Goal: Task Accomplishment & Management: Manage account settings

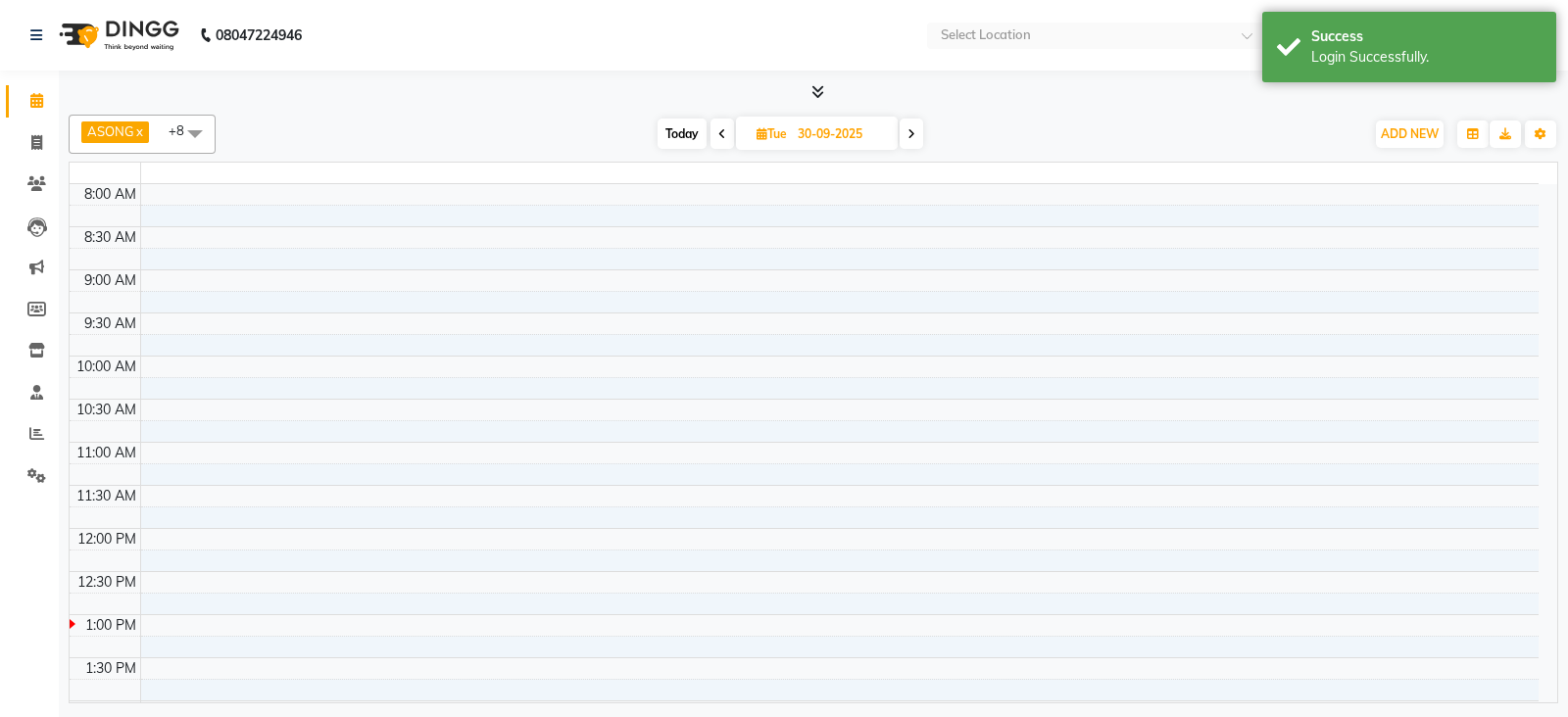
select select "en"
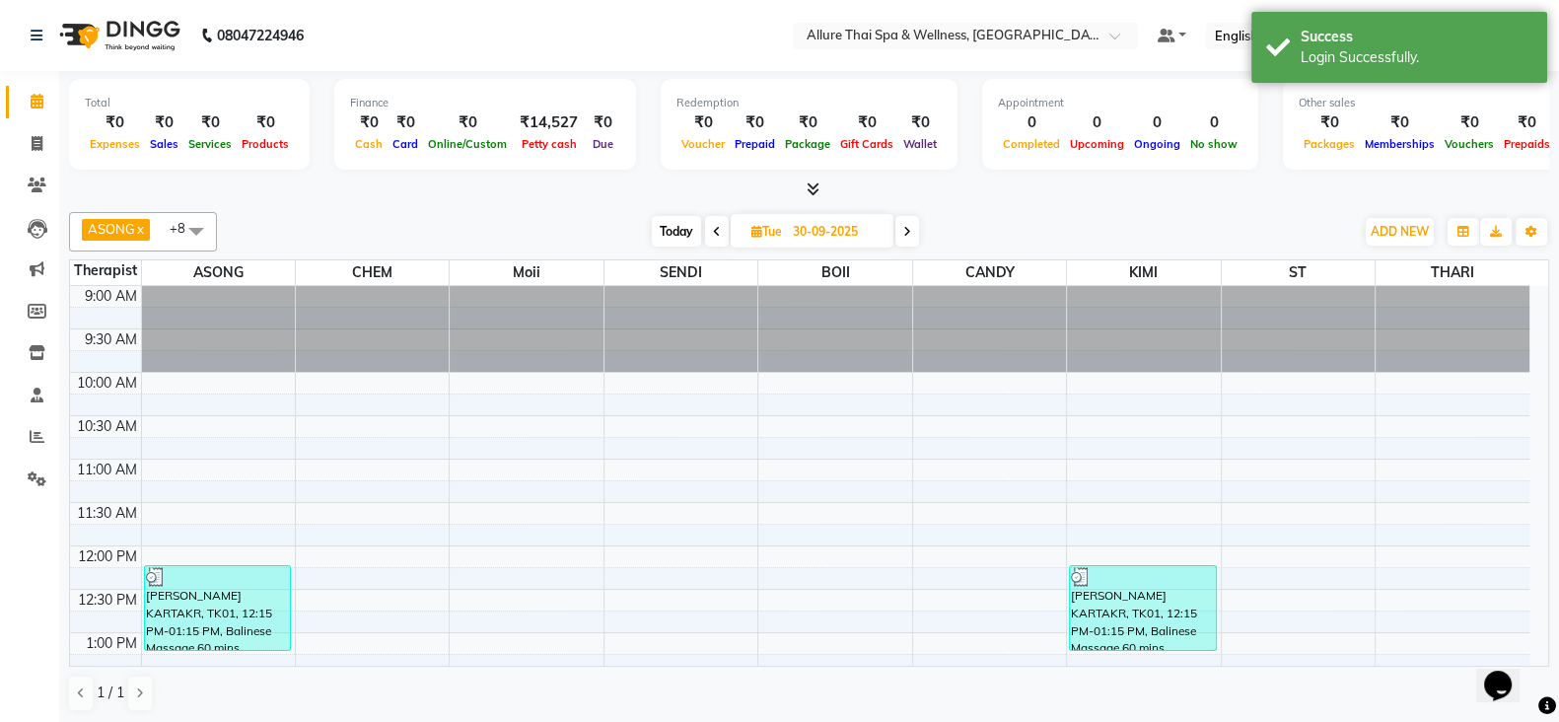
click at [1531, 651] on div "Opens Chat This icon Opens the chat window." at bounding box center [1507, 651] width 47 height 0
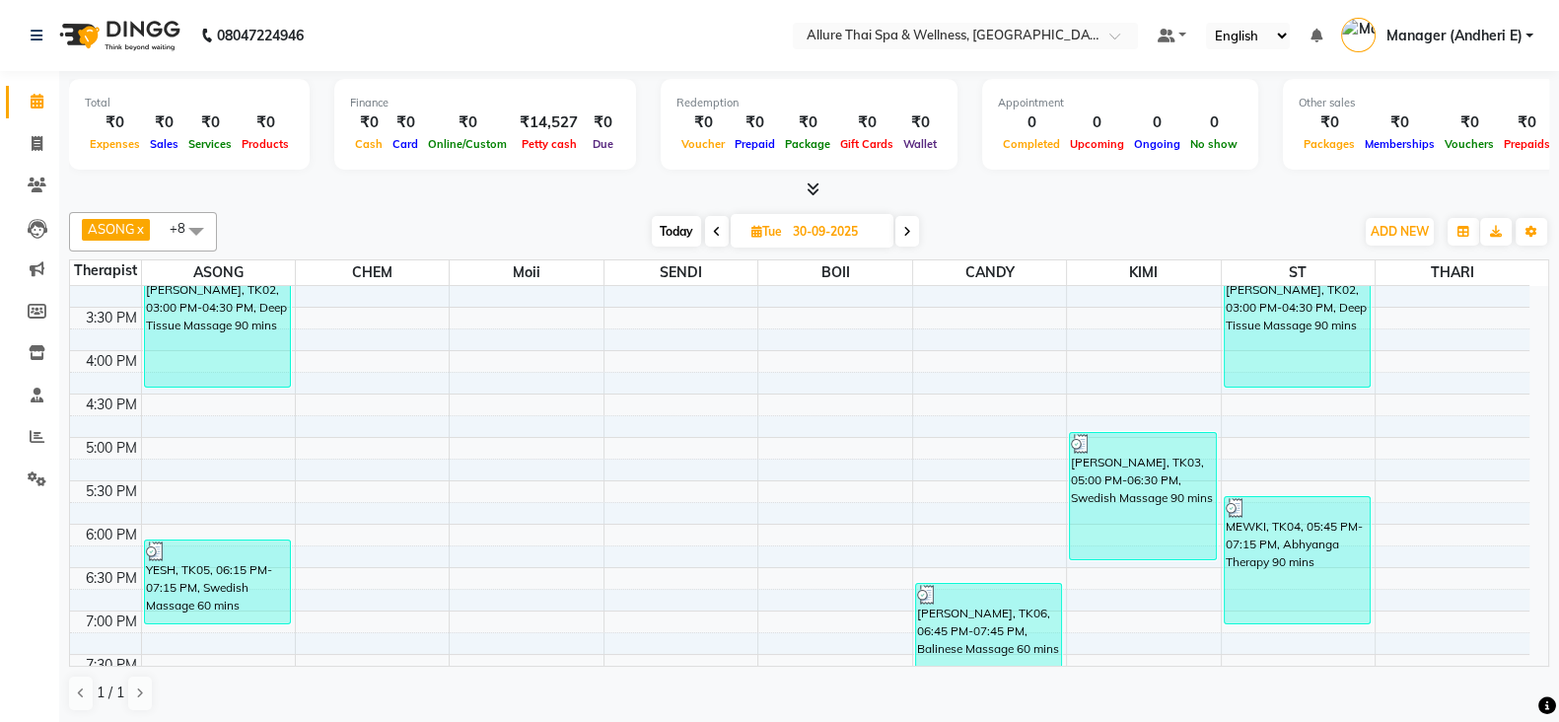
scroll to position [592, 0]
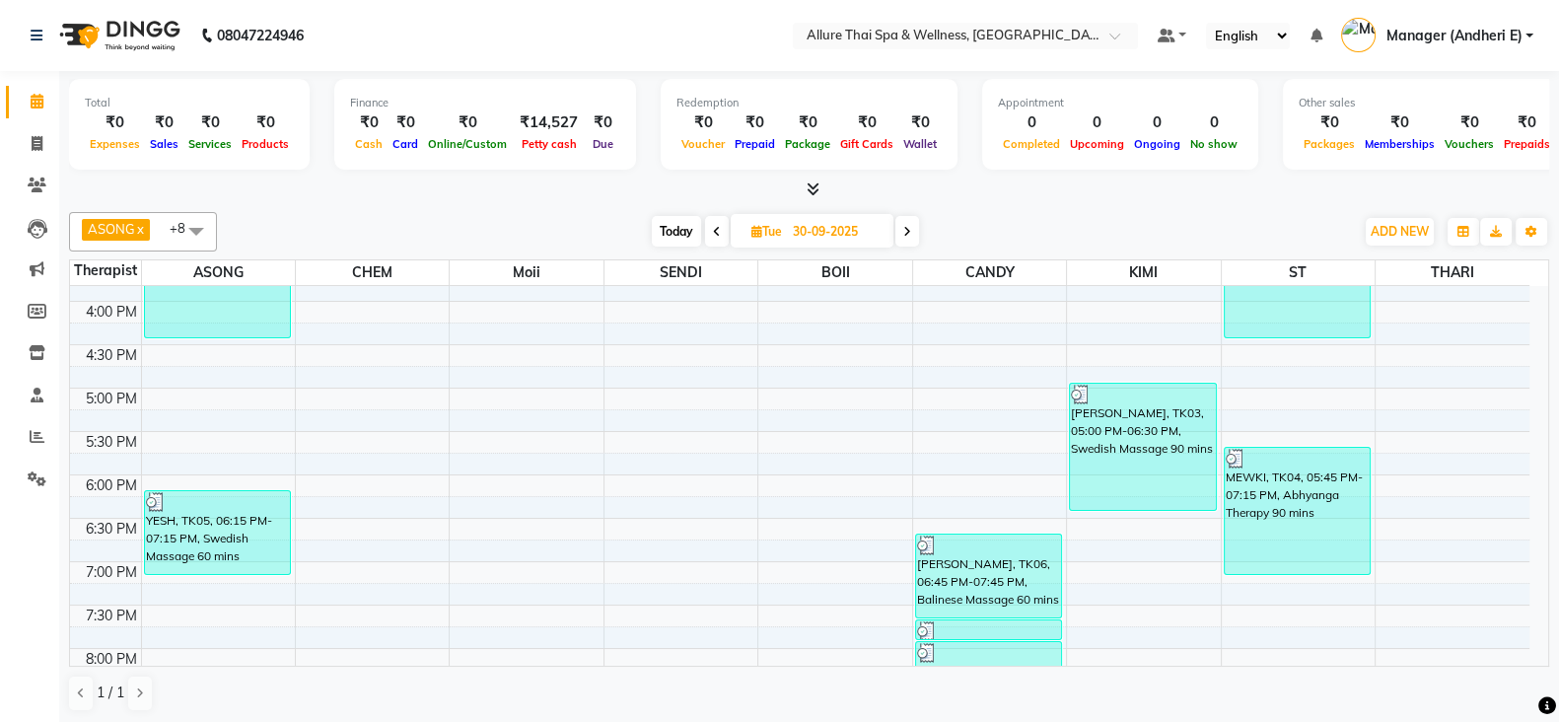
click at [838, 217] on input "30-09-2025" at bounding box center [836, 232] width 99 height 30
select select "9"
select select "2025"
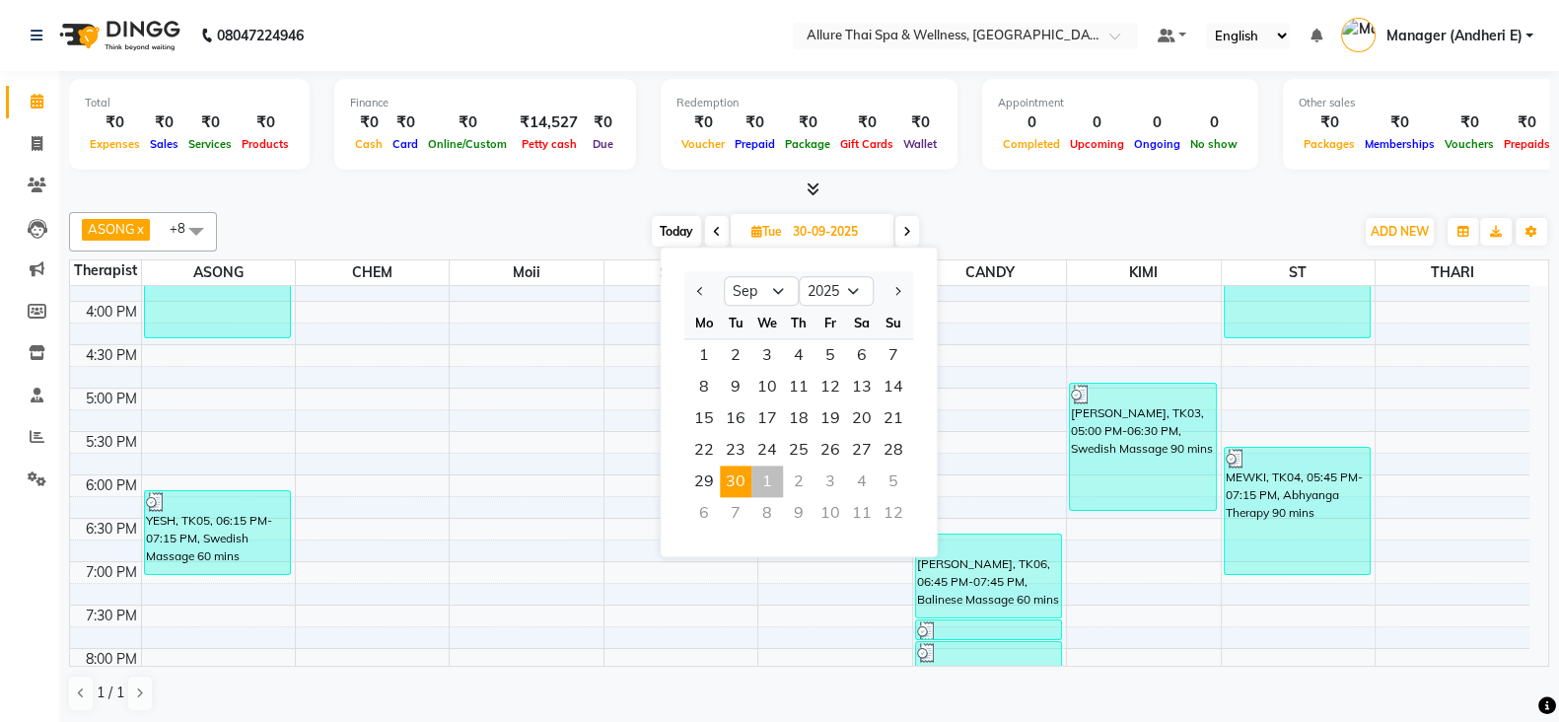
click at [779, 480] on div "1" at bounding box center [767, 481] width 32 height 32
type input "01-10-2025"
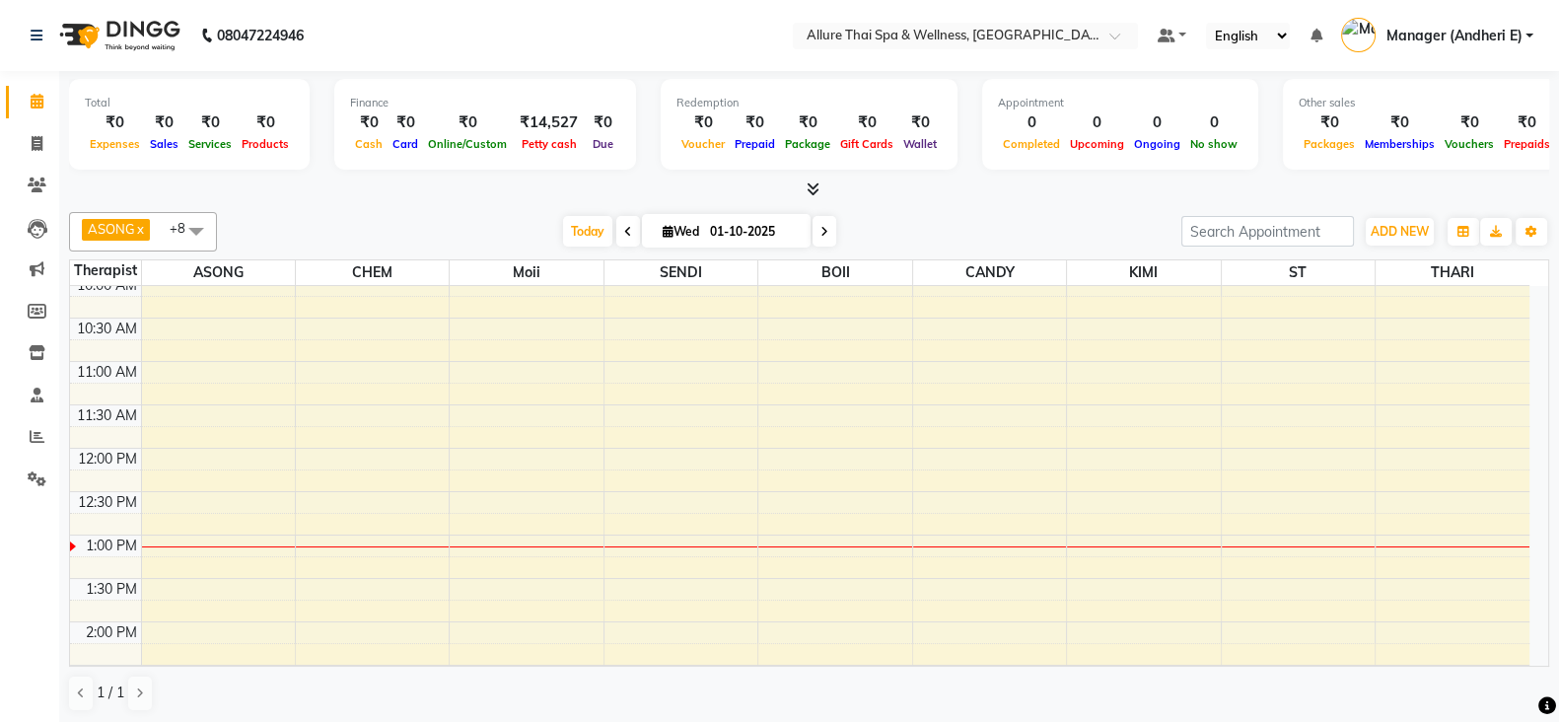
scroll to position [148, 0]
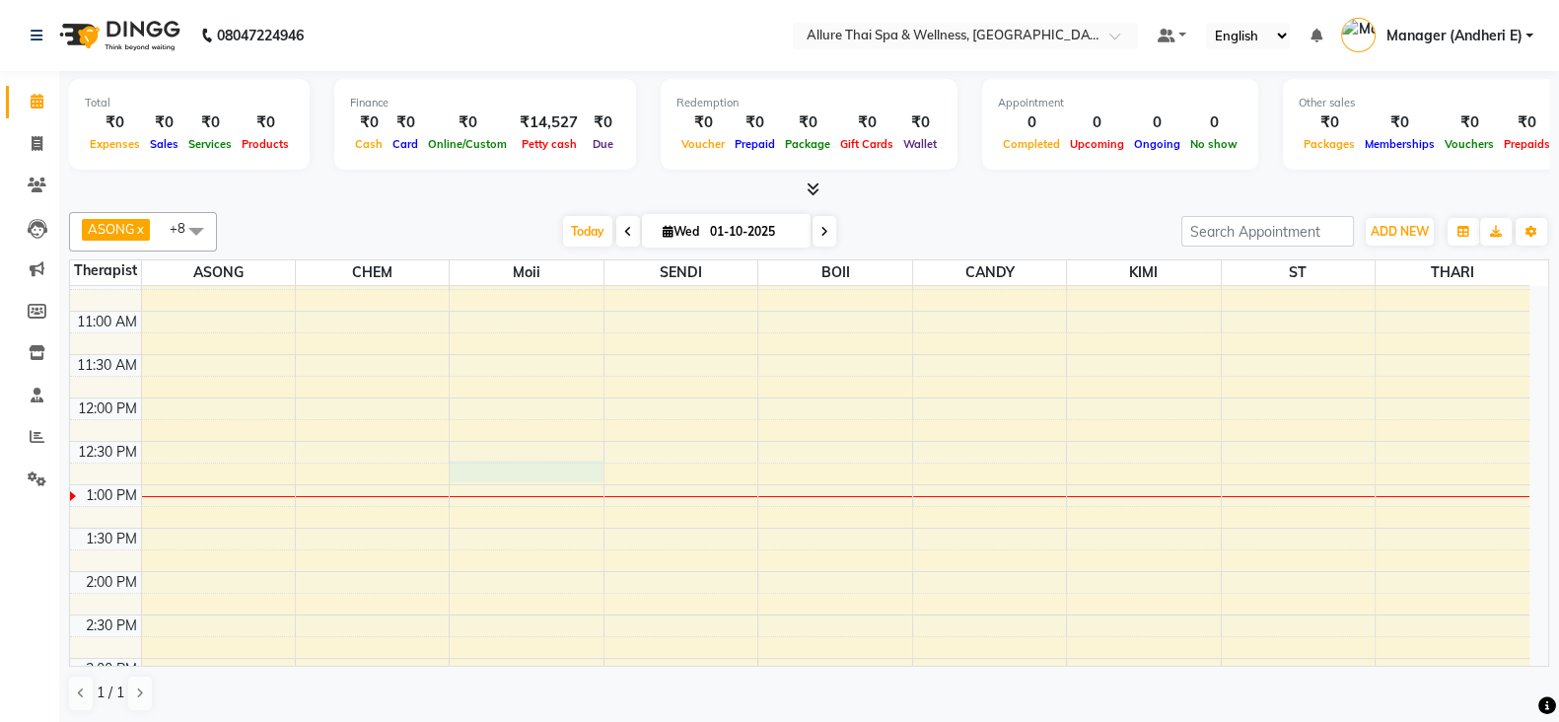
select select "74654"
select select "tentative"
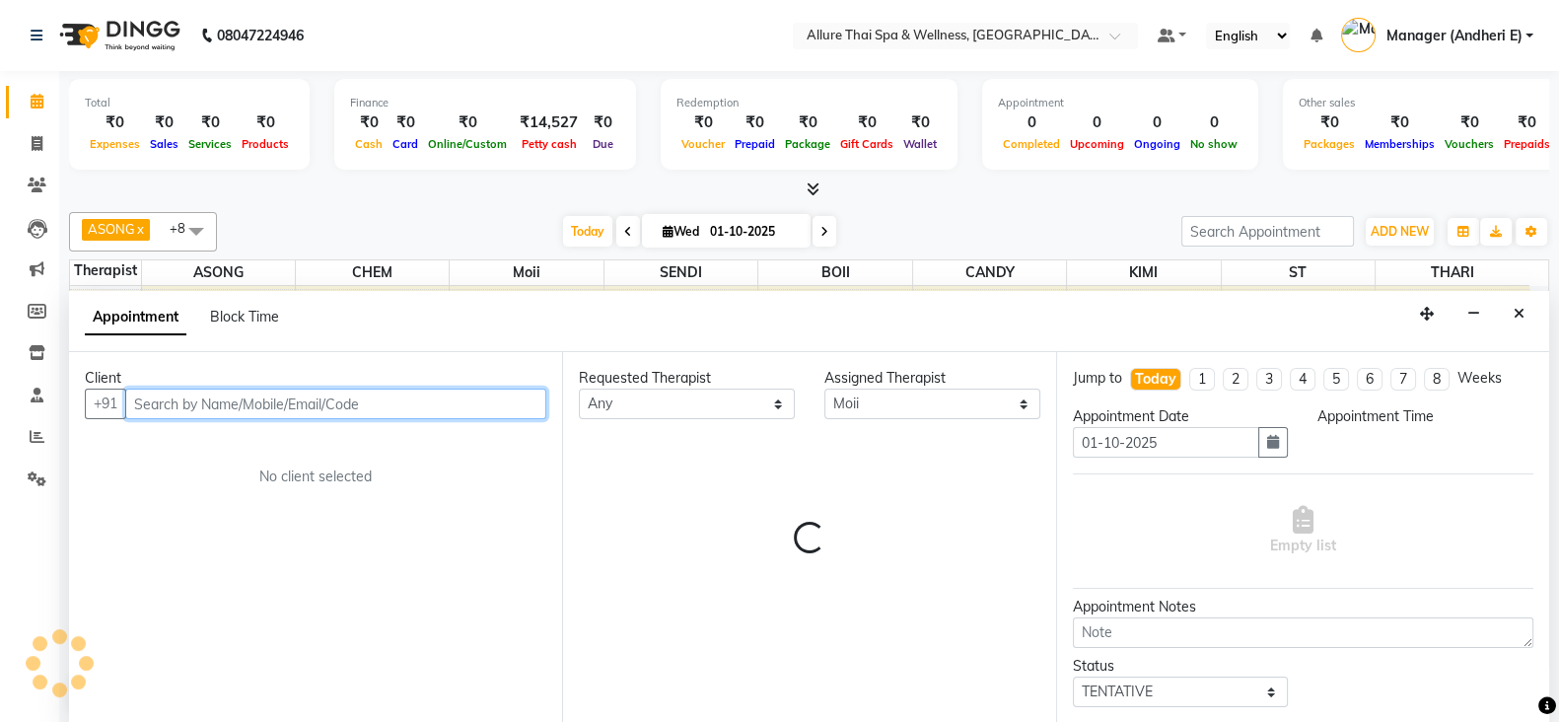
select select "765"
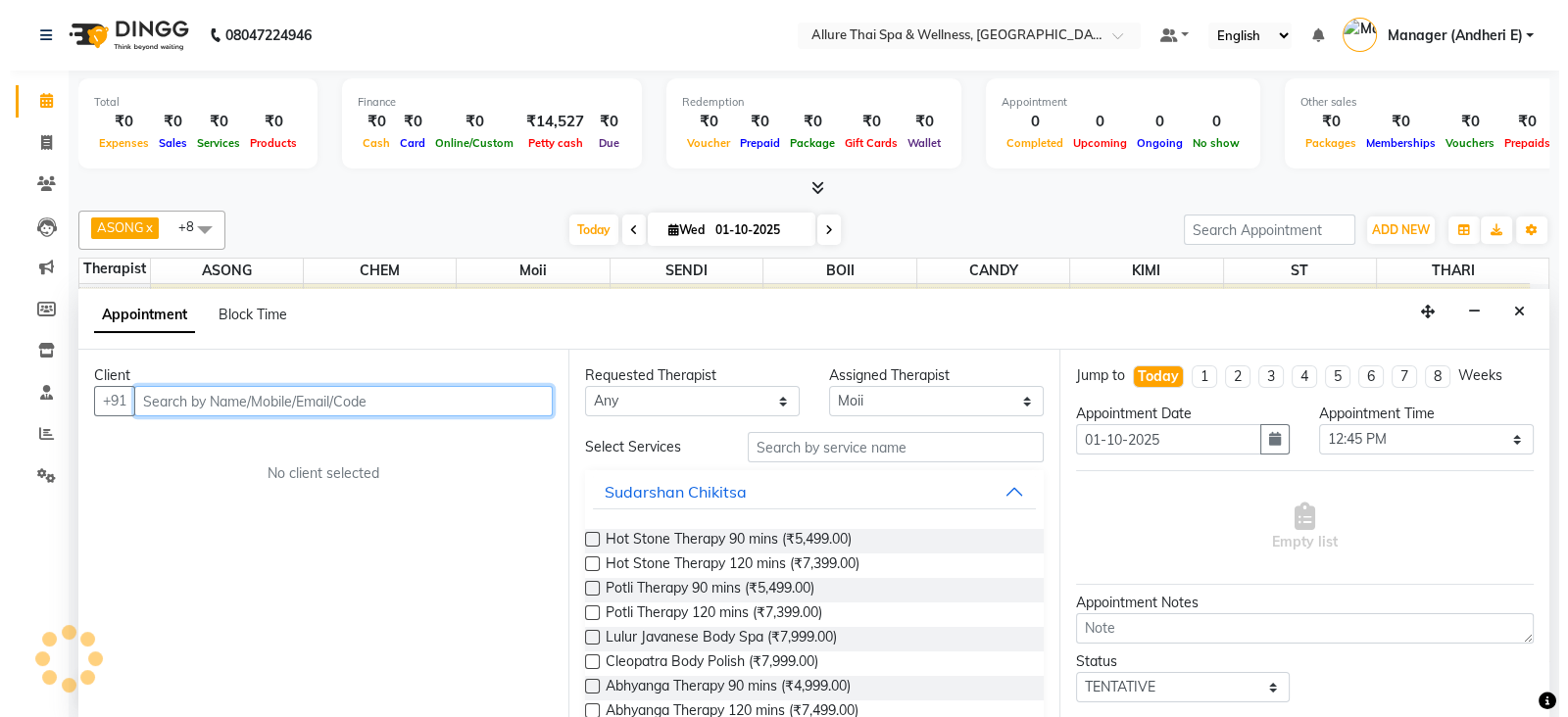
scroll to position [1, 0]
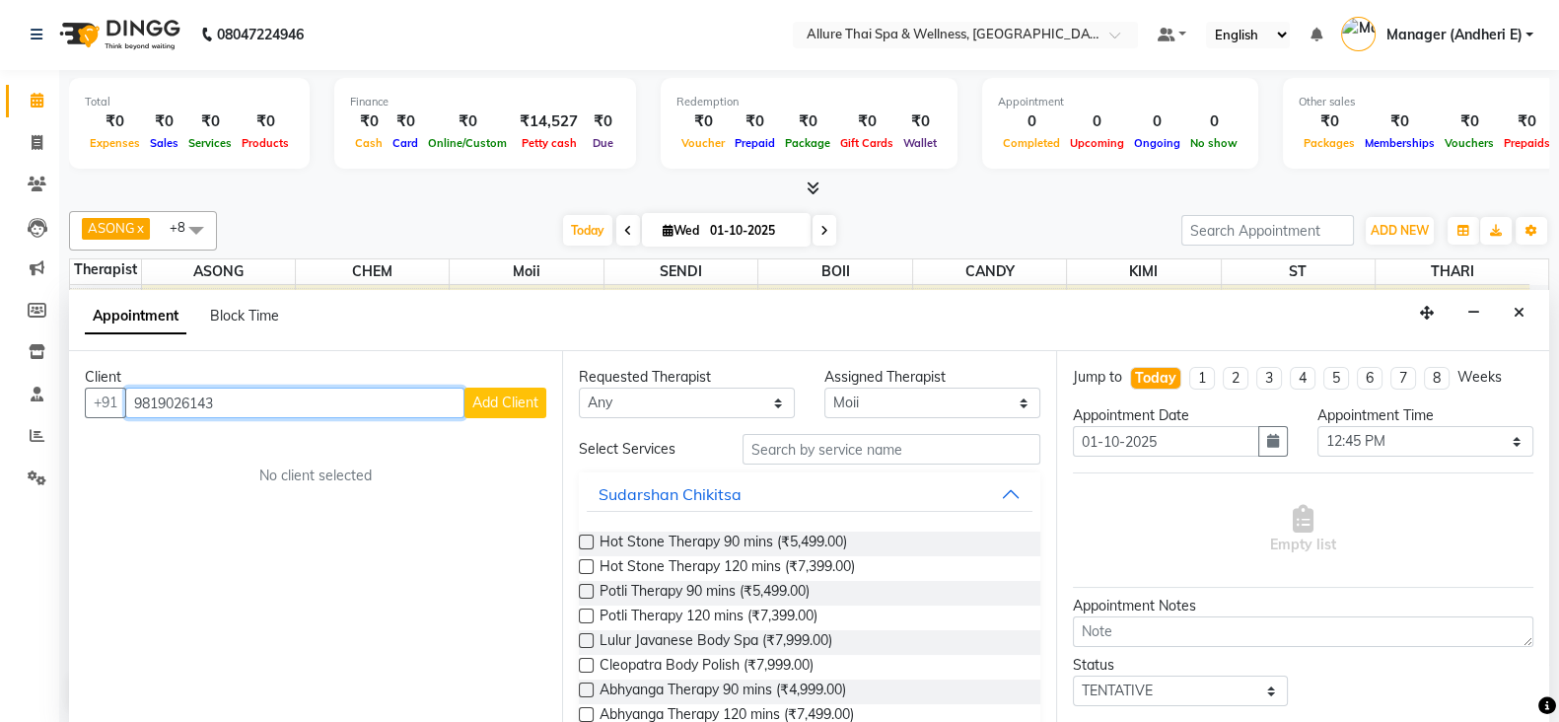
type input "9819026143"
click at [492, 402] on span "Add Client" at bounding box center [505, 402] width 66 height 18
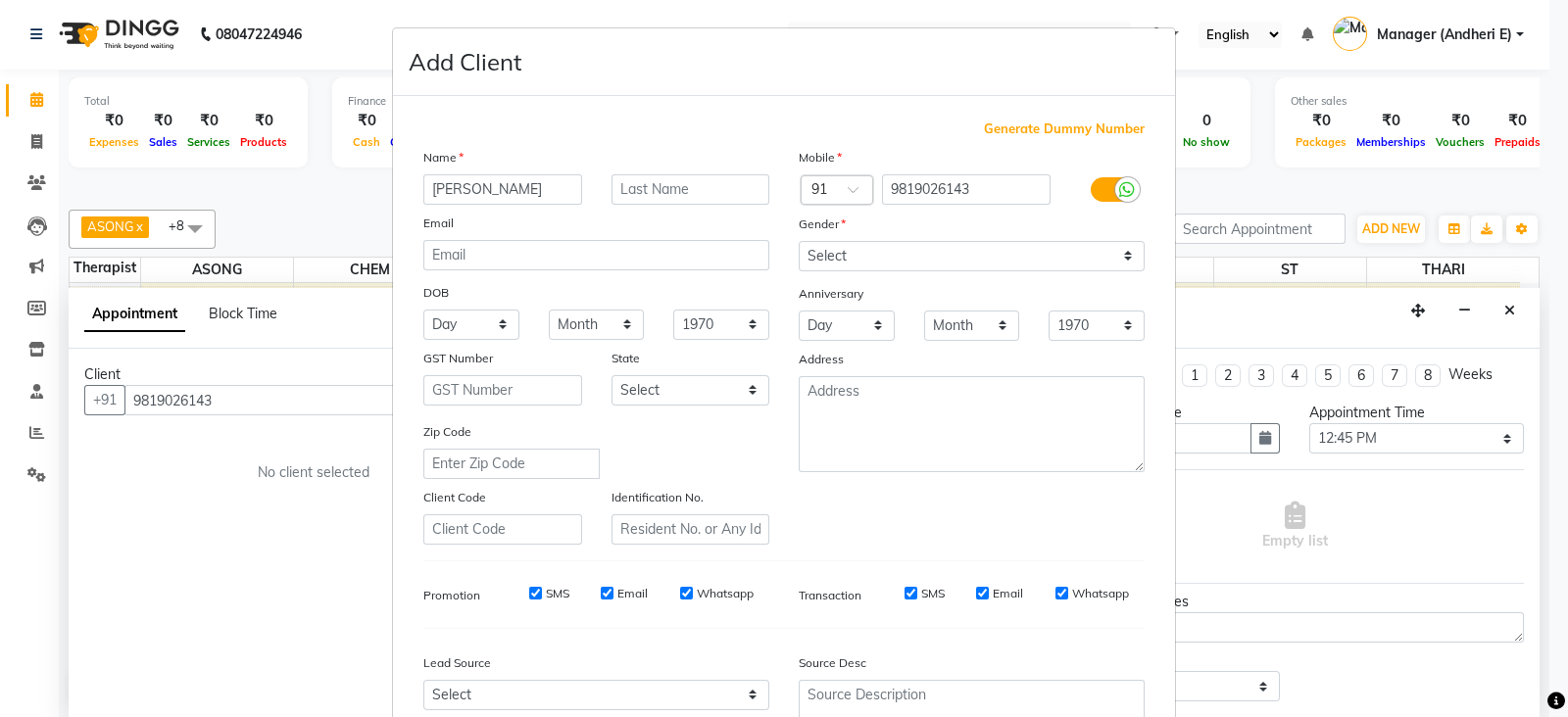
type input "[PERSON_NAME]"
click at [1120, 276] on div "Mobile Country Code × 91 9819026143 Gender Select [DEMOGRAPHIC_DATA] [DEMOGRAPH…" at bounding box center [972, 346] width 376 height 397
click at [1120, 261] on select "Select [DEMOGRAPHIC_DATA] [DEMOGRAPHIC_DATA] Other Prefer Not To Say" at bounding box center [972, 256] width 346 height 31
select select "[DEMOGRAPHIC_DATA]"
click at [799, 242] on select "Select [DEMOGRAPHIC_DATA] [DEMOGRAPHIC_DATA] Other Prefer Not To Say" at bounding box center [972, 256] width 346 height 31
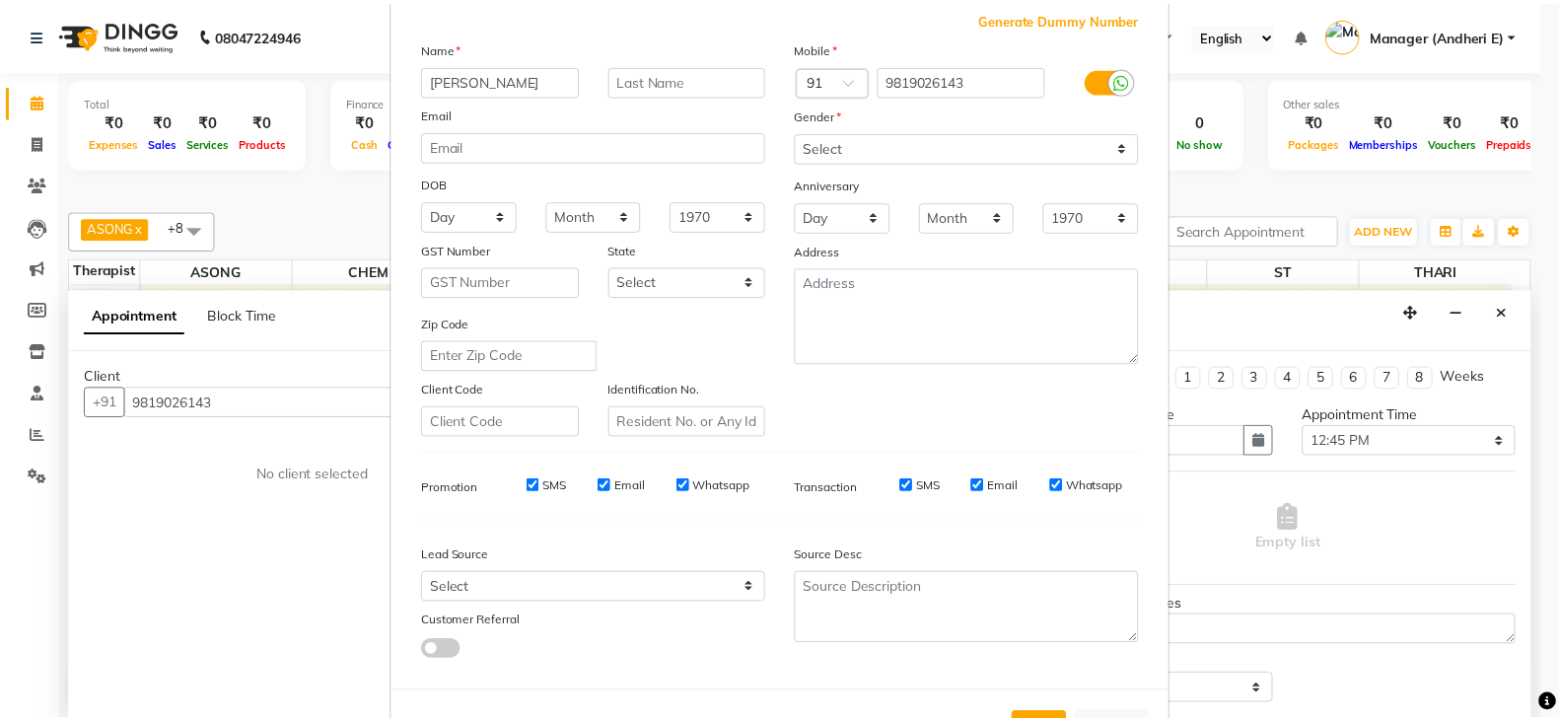
scroll to position [148, 0]
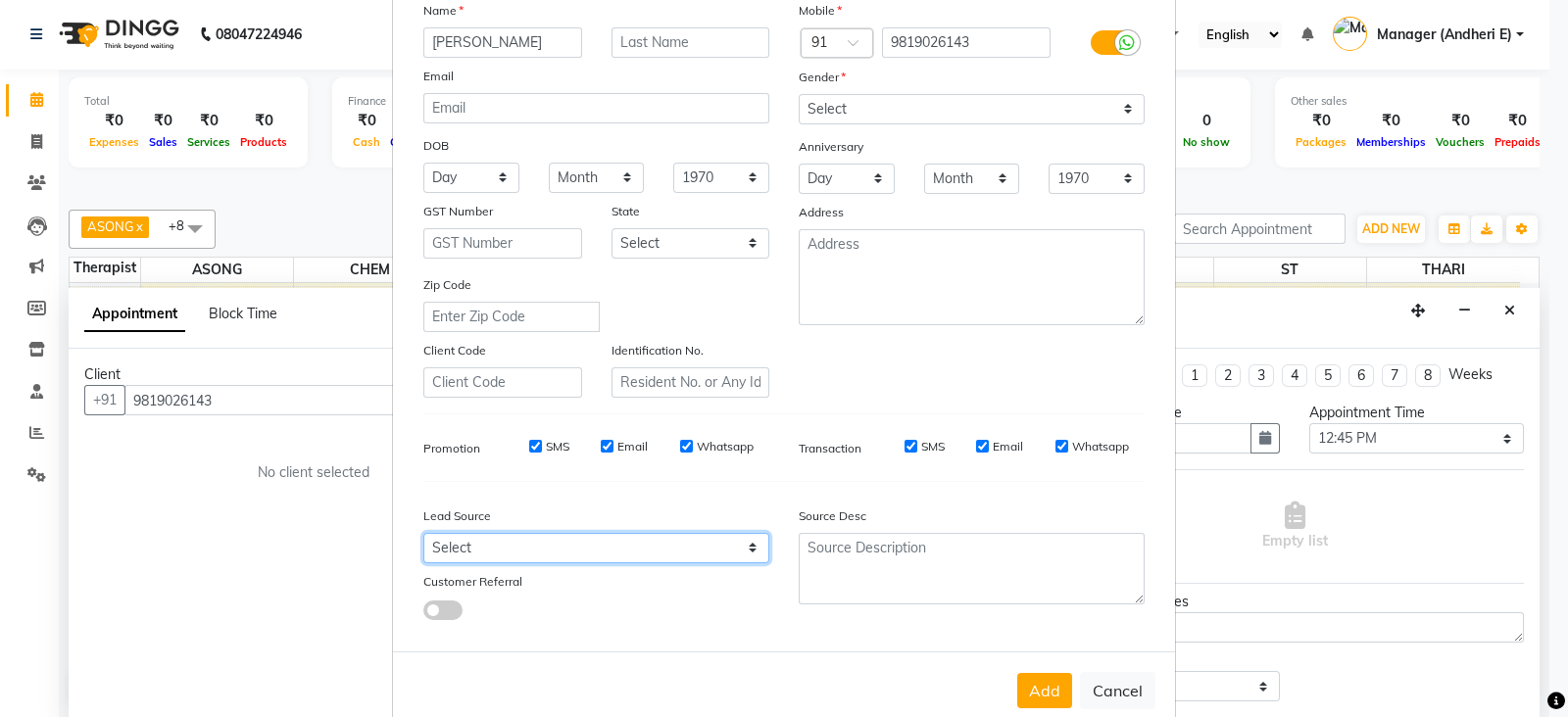
click at [737, 558] on select "Select Walk-in Referral Friend Advertisement Facebook JustDial Google Other Web…" at bounding box center [596, 547] width 346 height 31
select select "47850"
click at [423, 541] on select "Select Walk-in Referral Friend Advertisement Facebook JustDial Google Other Web…" at bounding box center [596, 547] width 346 height 31
click at [1024, 698] on button "Add" at bounding box center [1044, 690] width 55 height 36
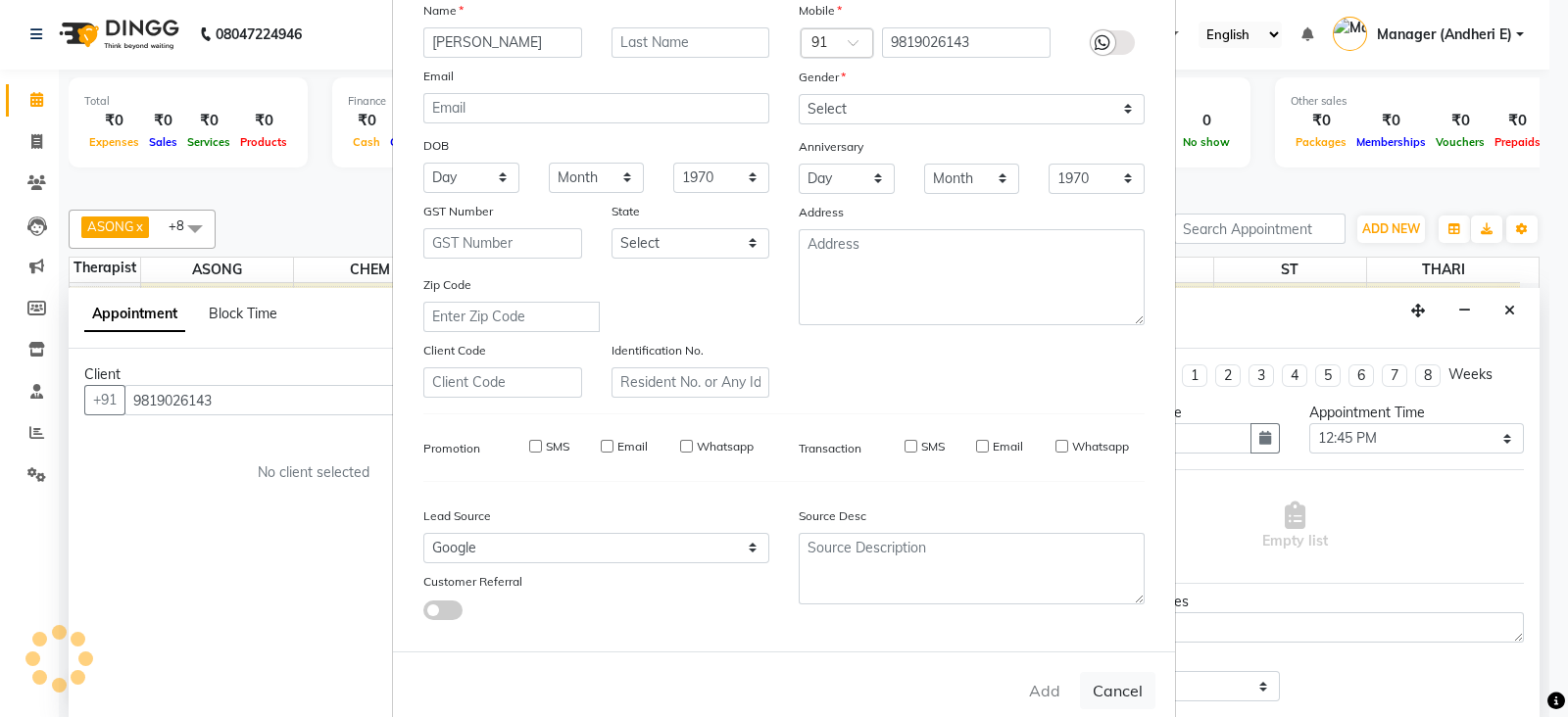
select select
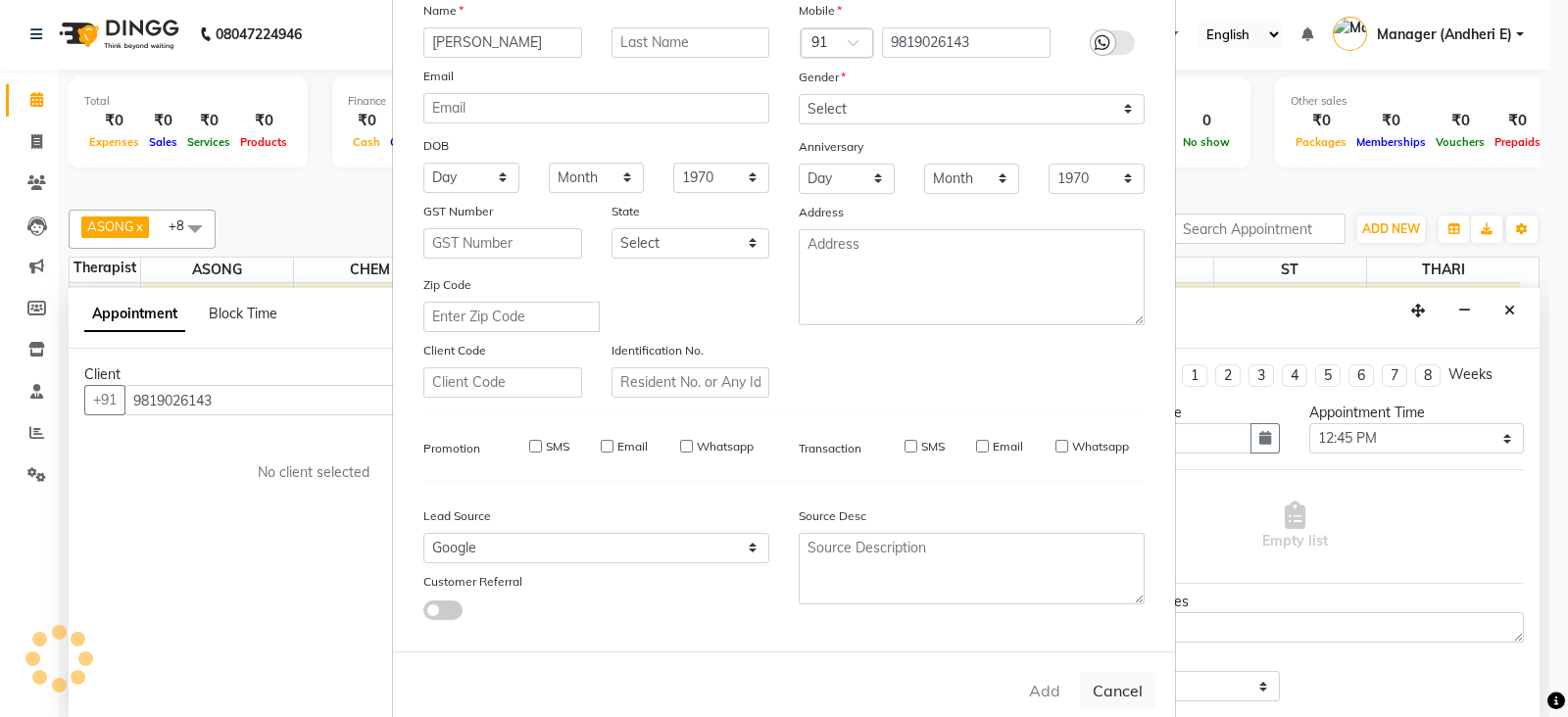
select select
checkbox input "false"
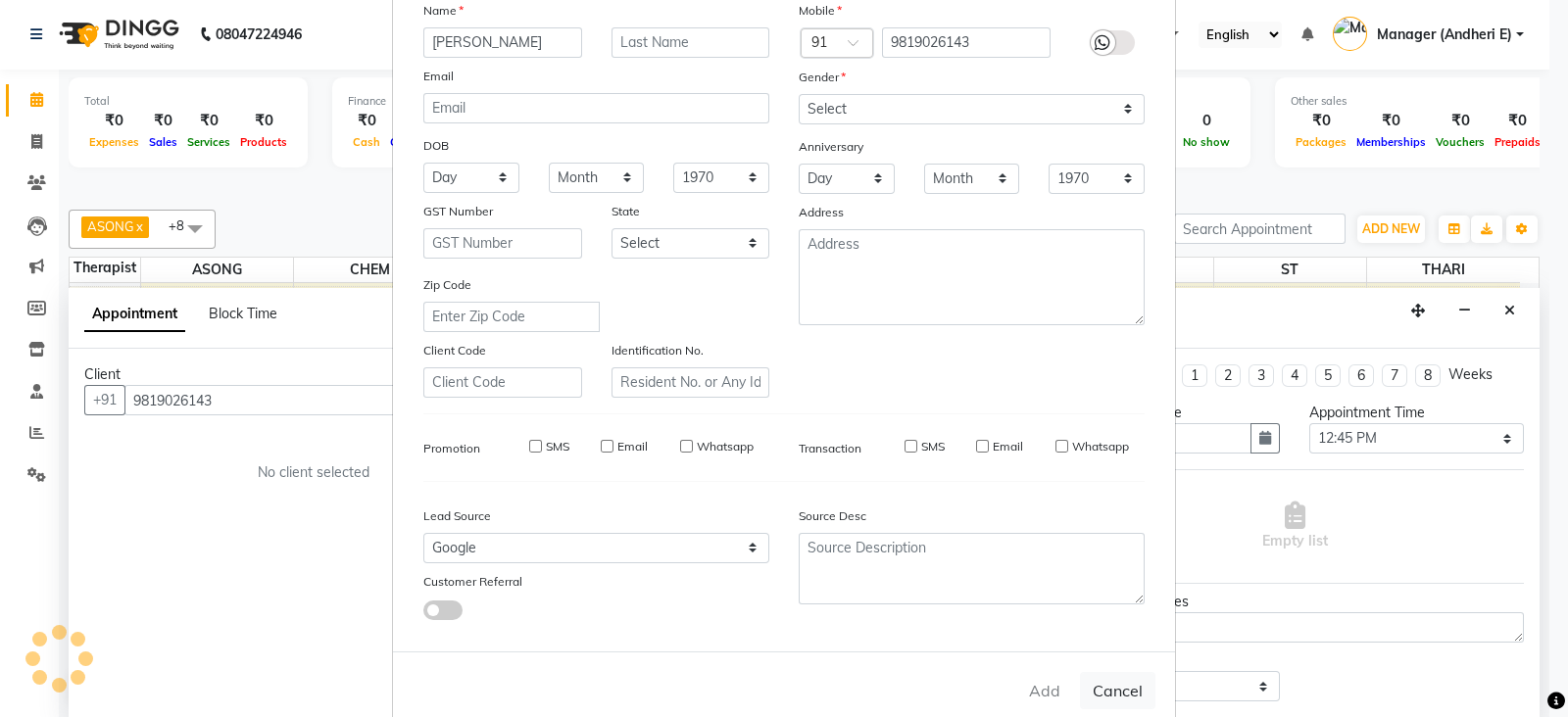
checkbox input "false"
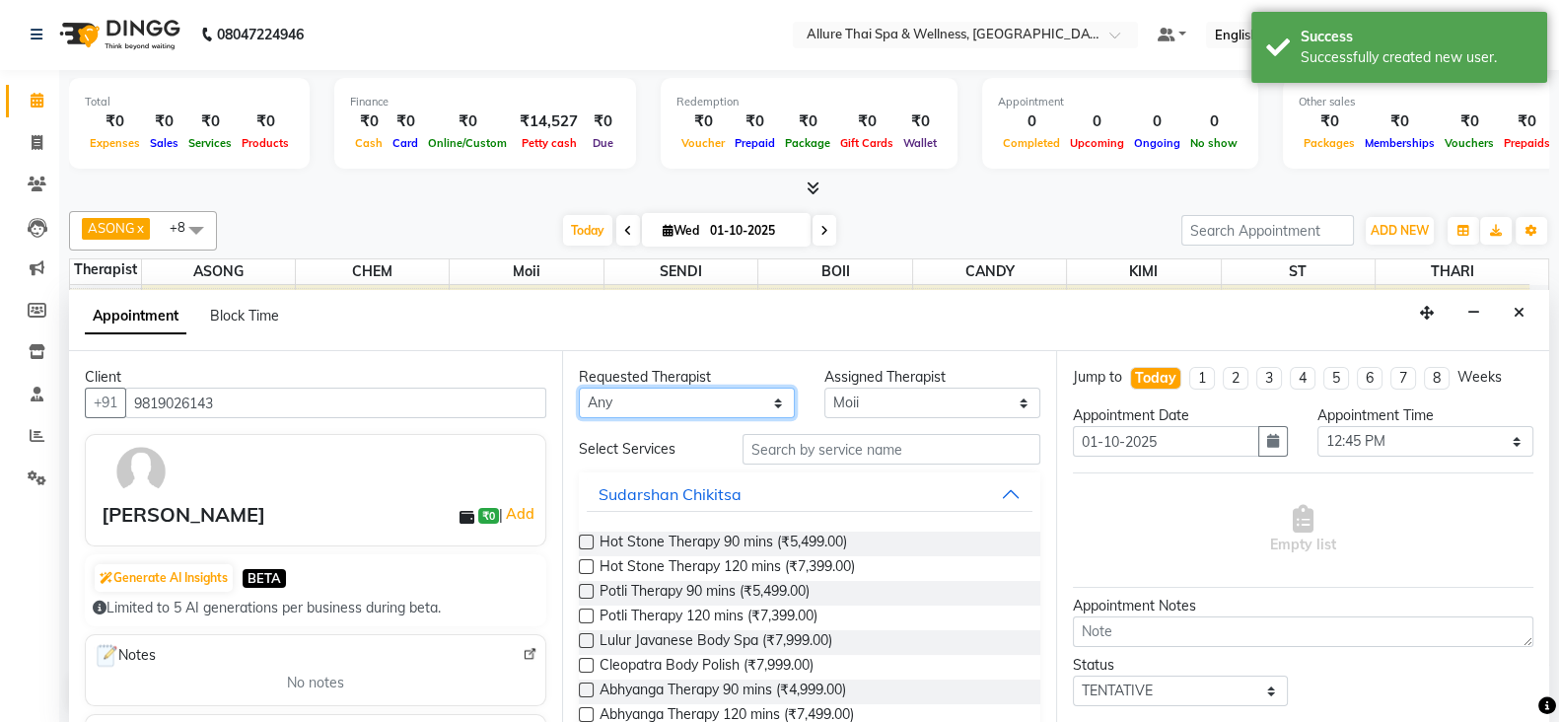
click at [780, 406] on select "Any ASONG [PERSON_NAME] BOII CANDY CHEM [PERSON_NAME] Moii SENDI ST THARI" at bounding box center [687, 403] width 216 height 31
select select "89384"
click at [579, 388] on select "Any ASONG [PERSON_NAME] BOII CANDY CHEM [PERSON_NAME] Moii SENDI ST THARI" at bounding box center [687, 403] width 216 height 31
select select "89384"
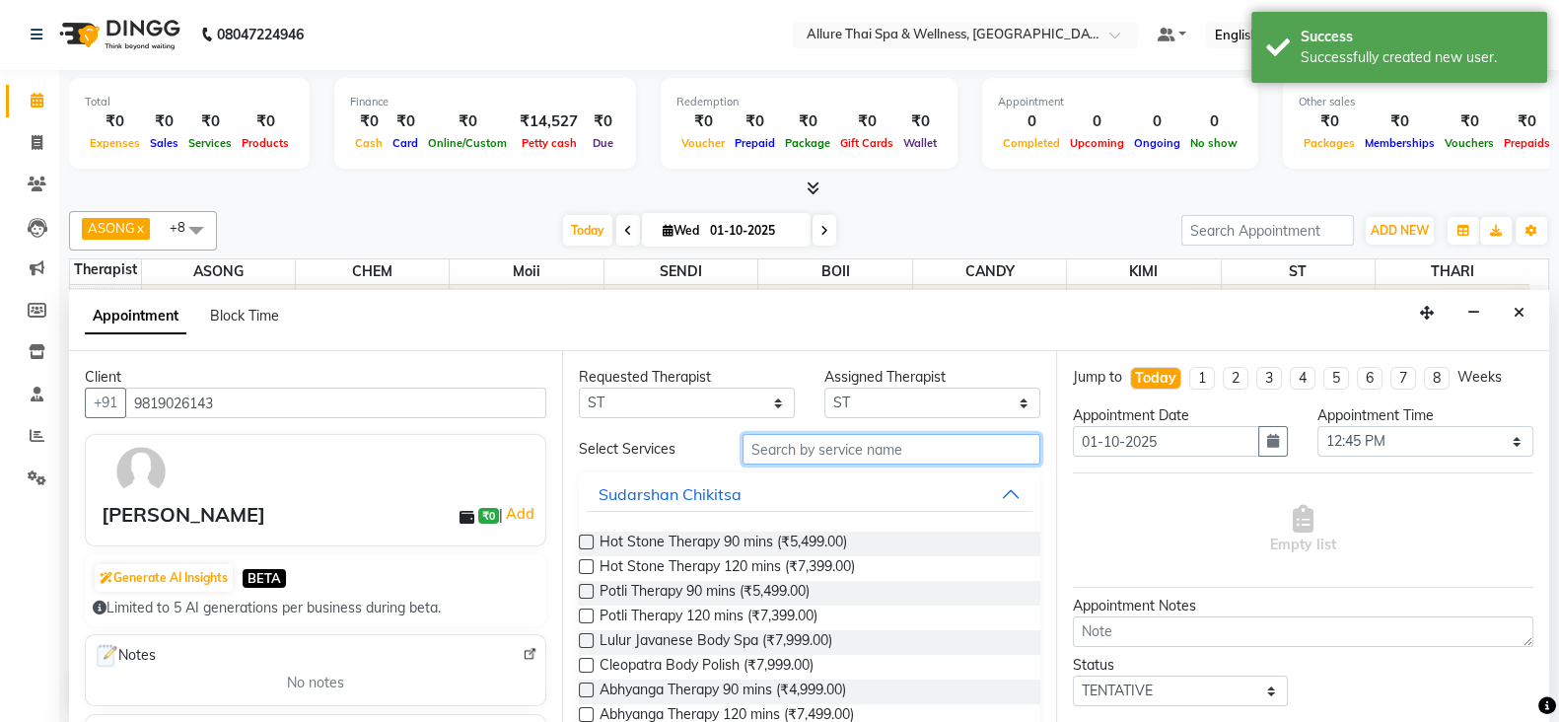
drag, startPoint x: 827, startPoint y: 453, endPoint x: 942, endPoint y: 455, distance: 114.4
click at [832, 453] on input "text" at bounding box center [892, 449] width 298 height 31
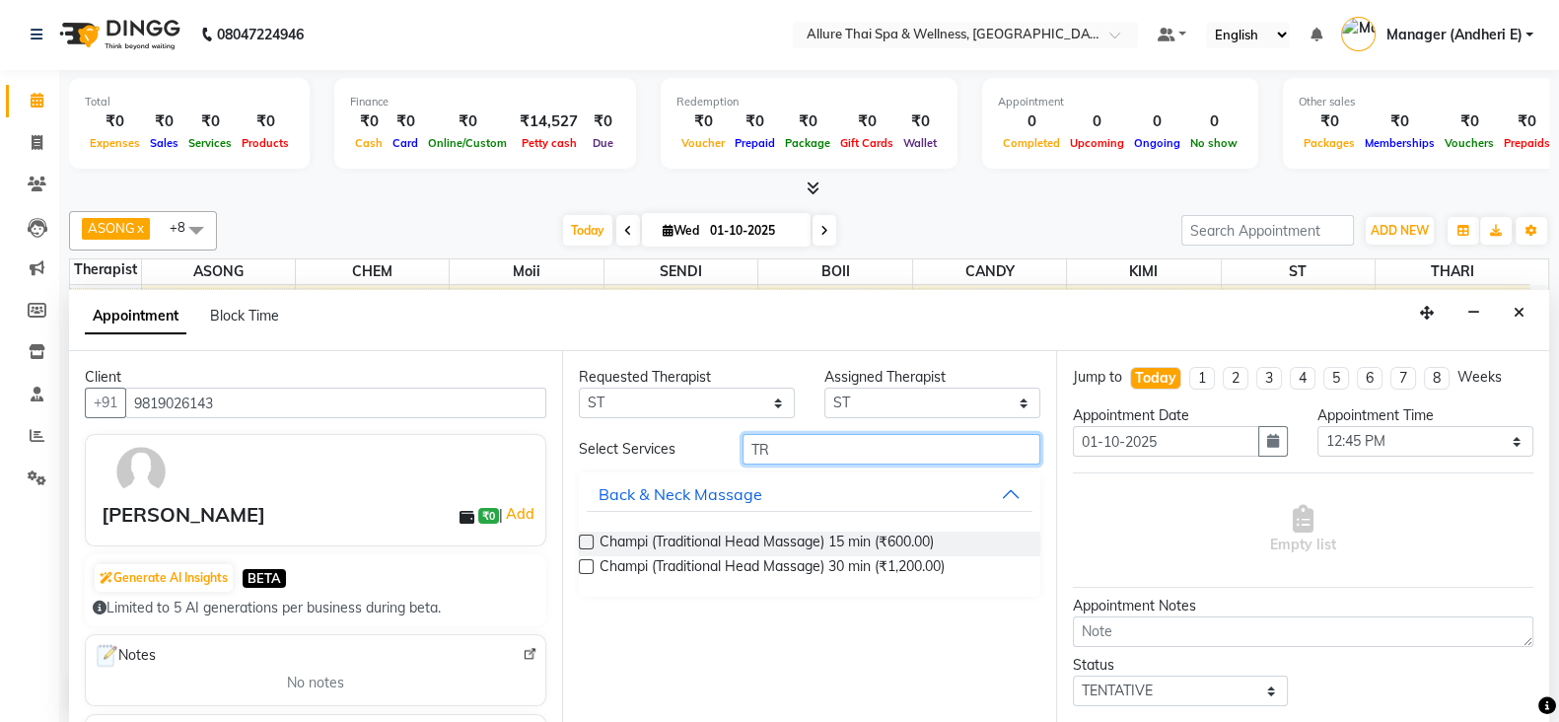
type input "T"
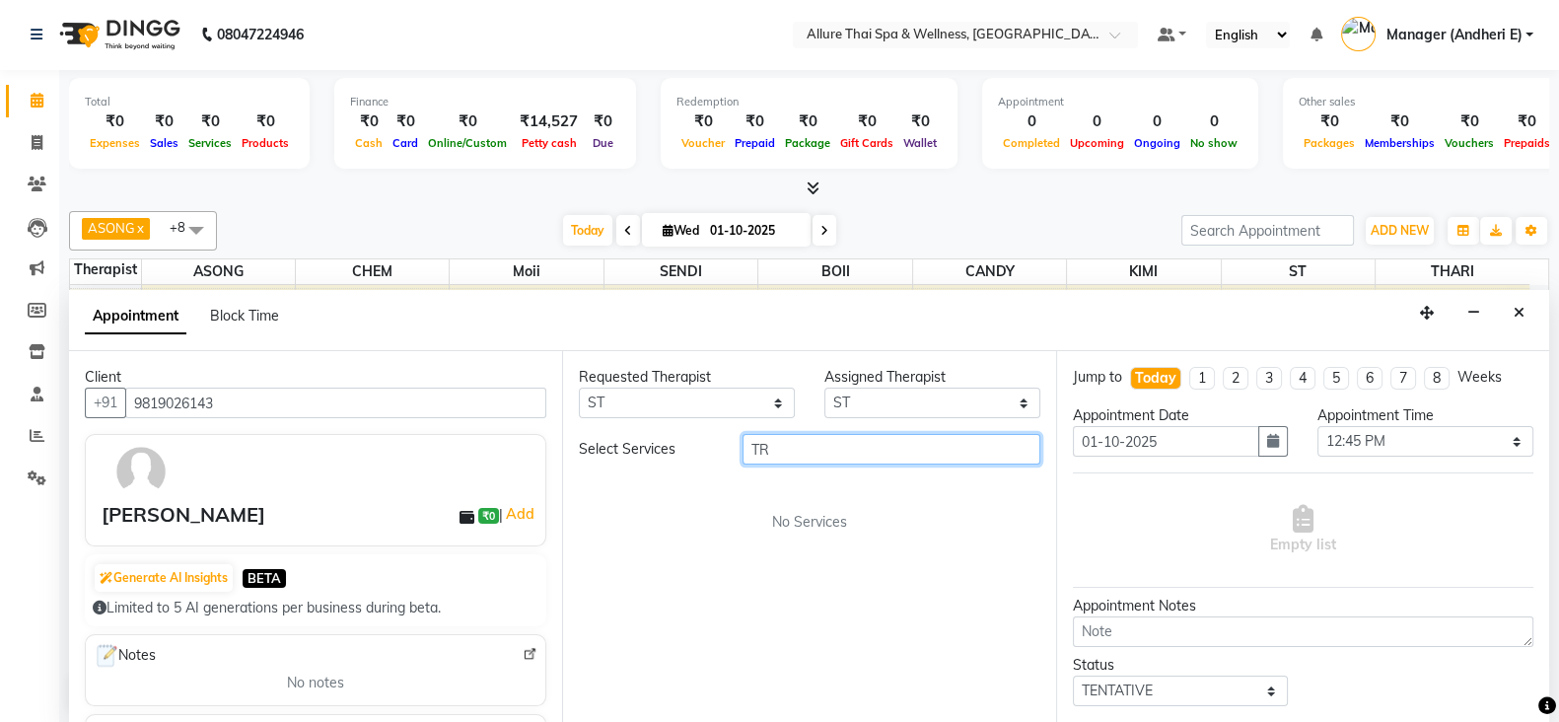
type input "T"
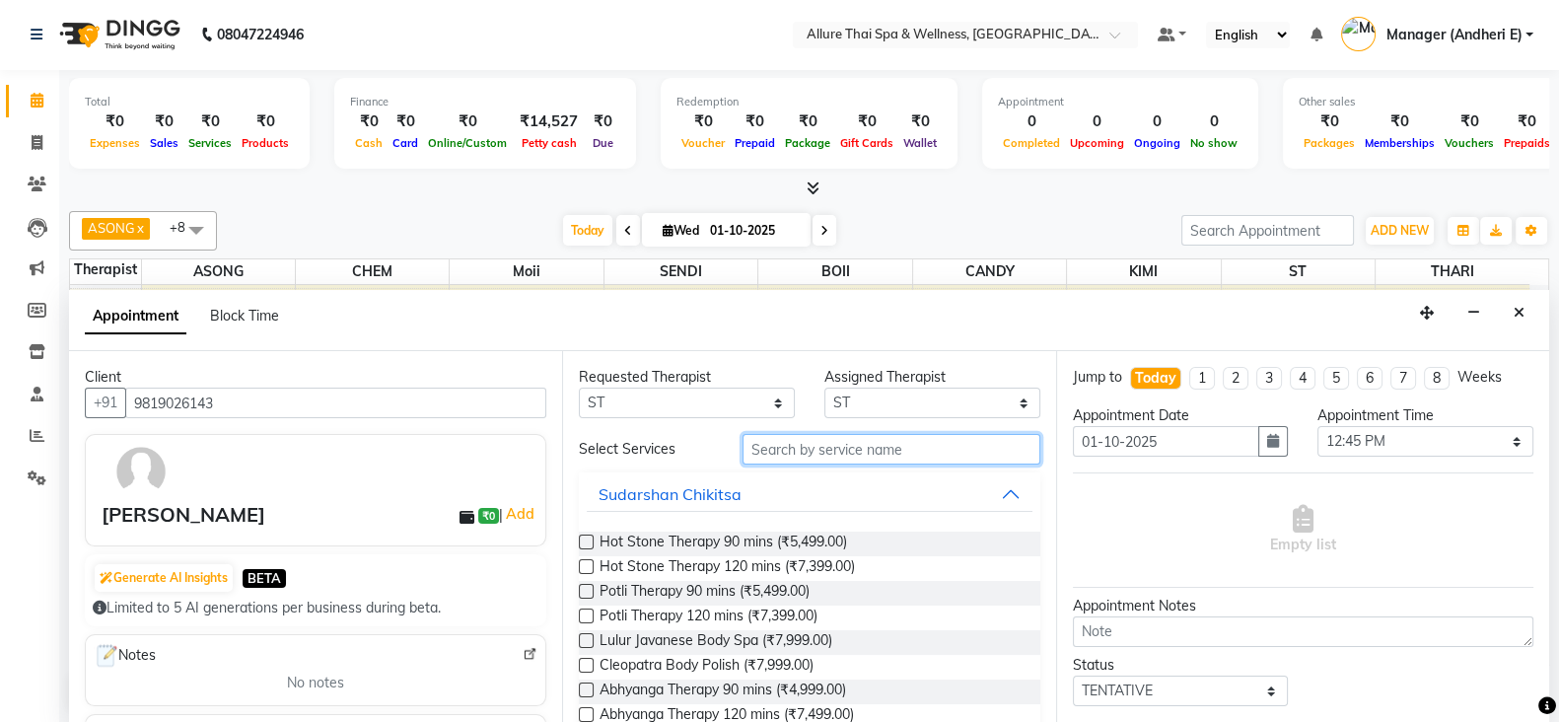
type input "T"
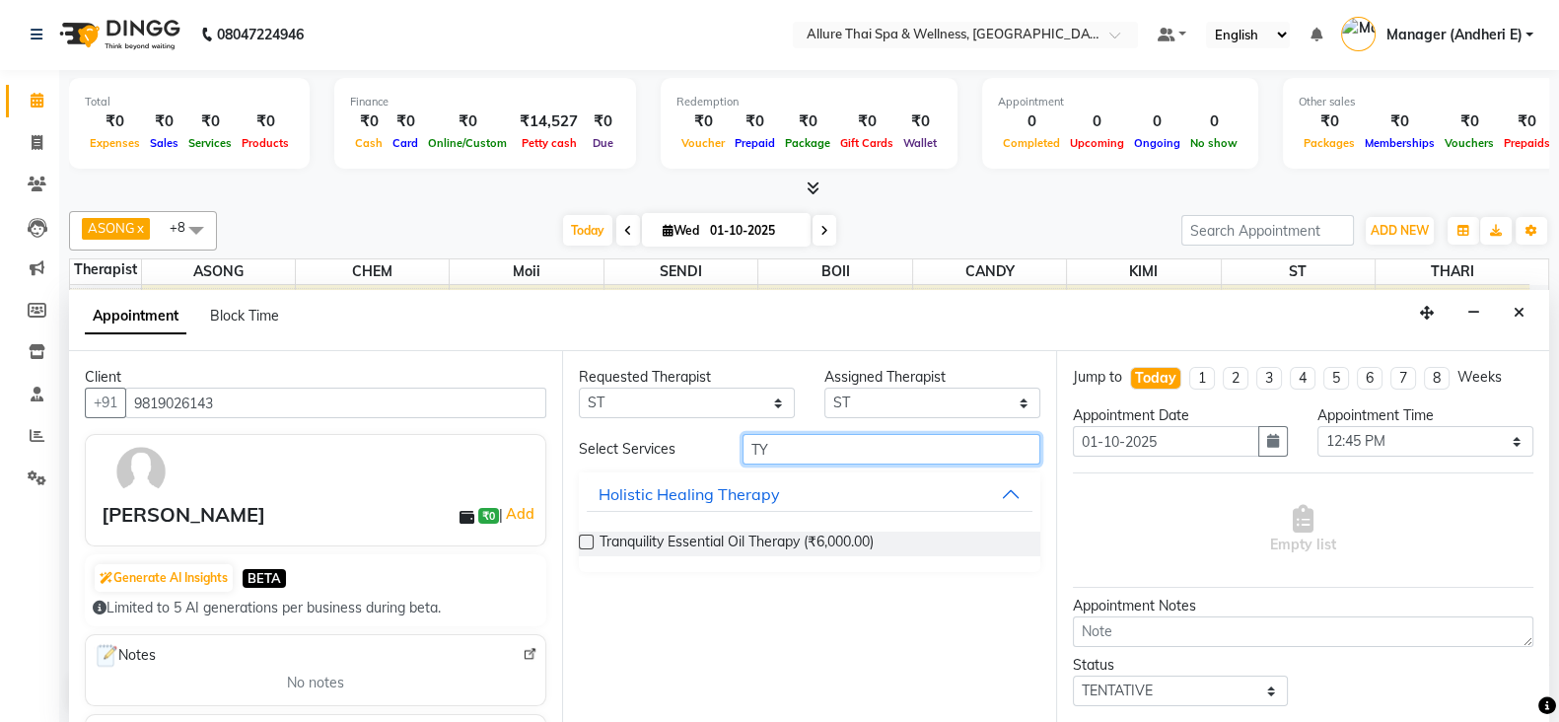
type input "T"
type input "[DEMOGRAPHIC_DATA]"
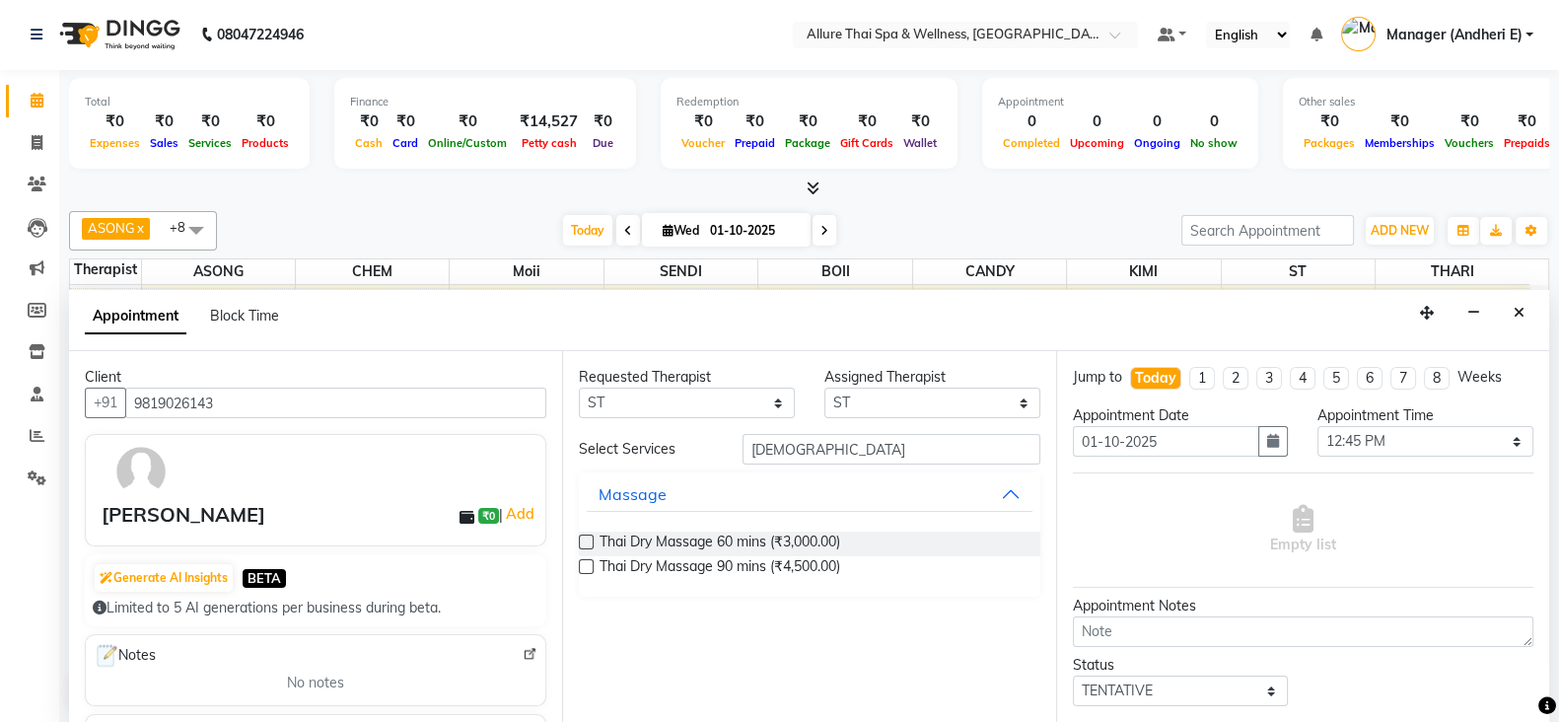
click at [587, 534] on label at bounding box center [586, 541] width 15 height 15
click at [587, 537] on input "checkbox" at bounding box center [585, 543] width 13 height 13
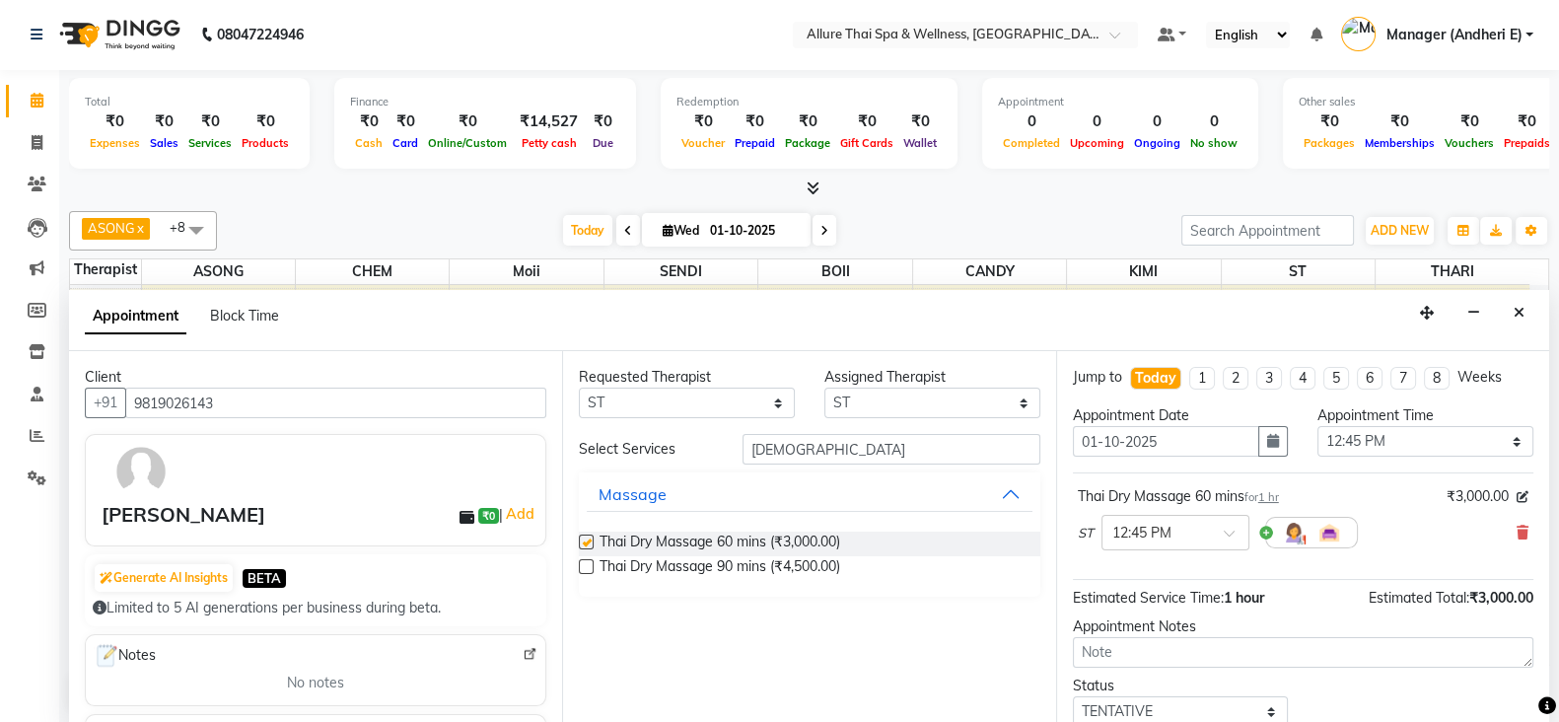
checkbox input "false"
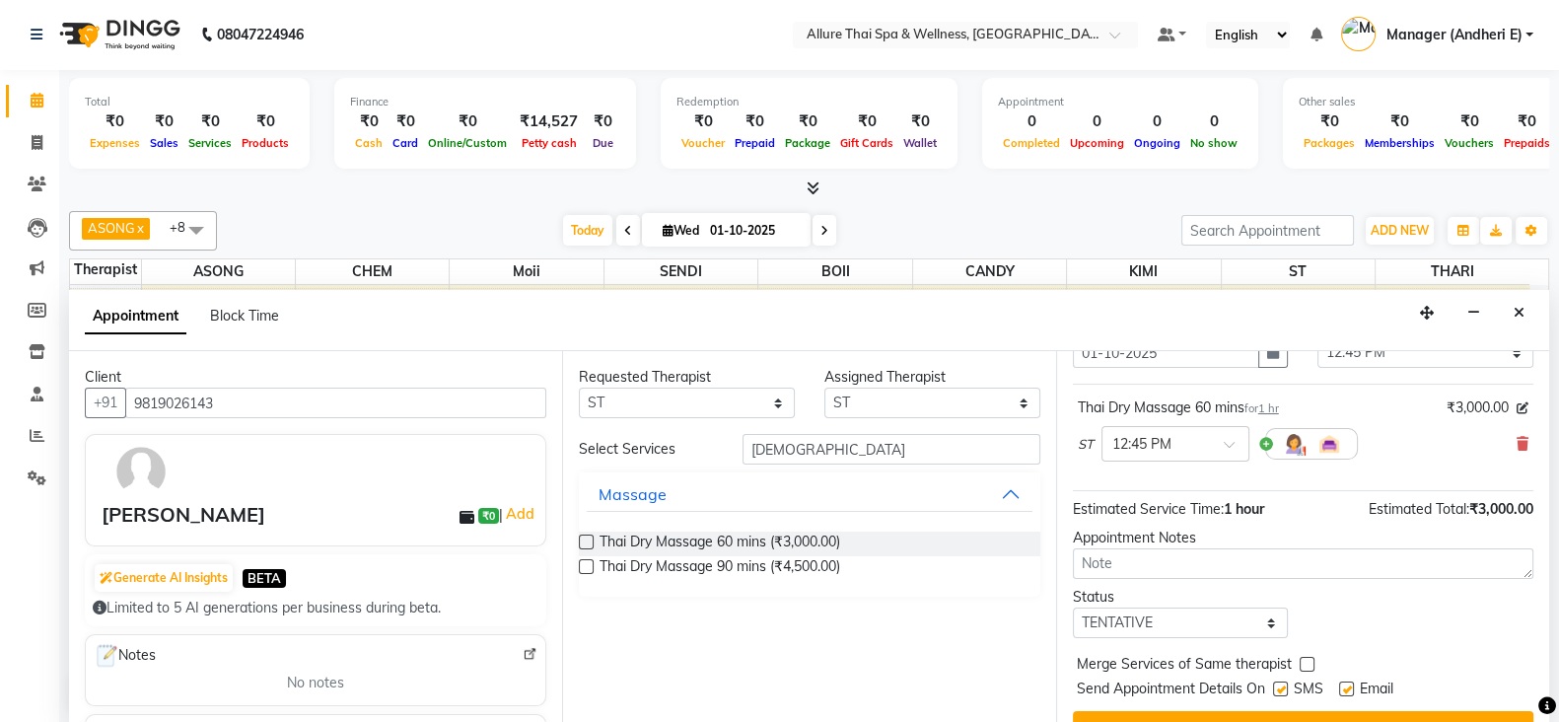
scroll to position [98, 0]
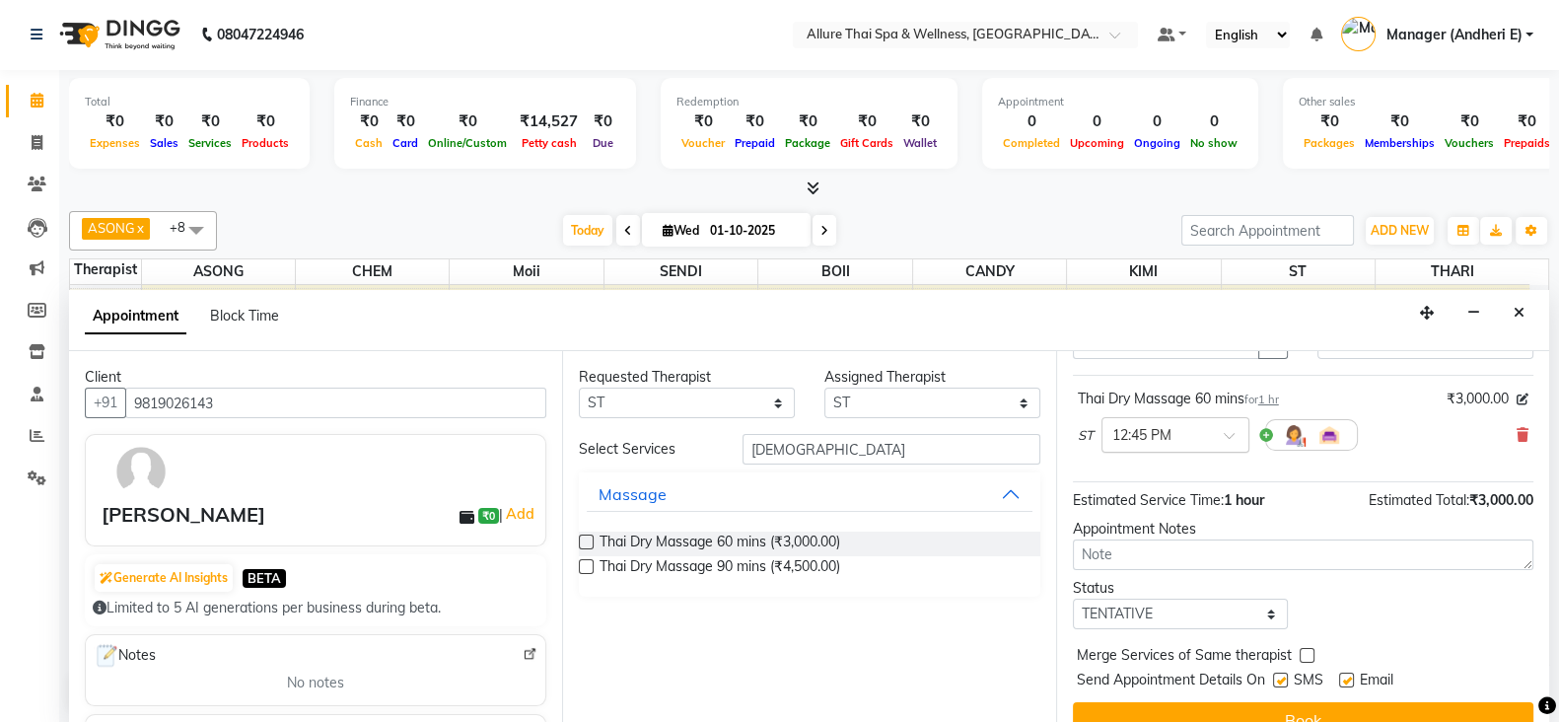
click at [1220, 434] on div at bounding box center [1176, 433] width 146 height 21
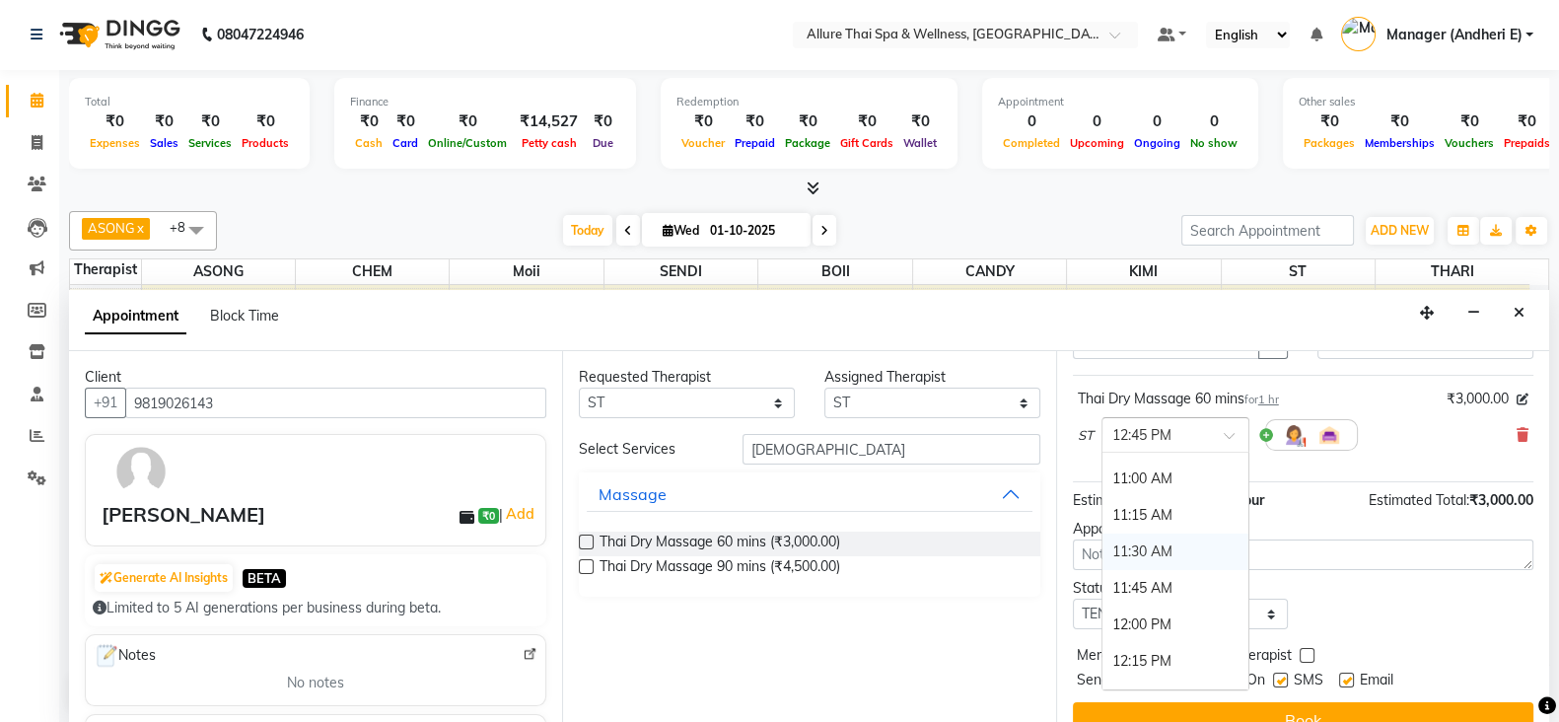
drag, startPoint x: 1157, startPoint y: 538, endPoint x: 1176, endPoint y: 514, distance: 31.6
click at [1160, 539] on div "11:30 AM" at bounding box center [1176, 552] width 146 height 36
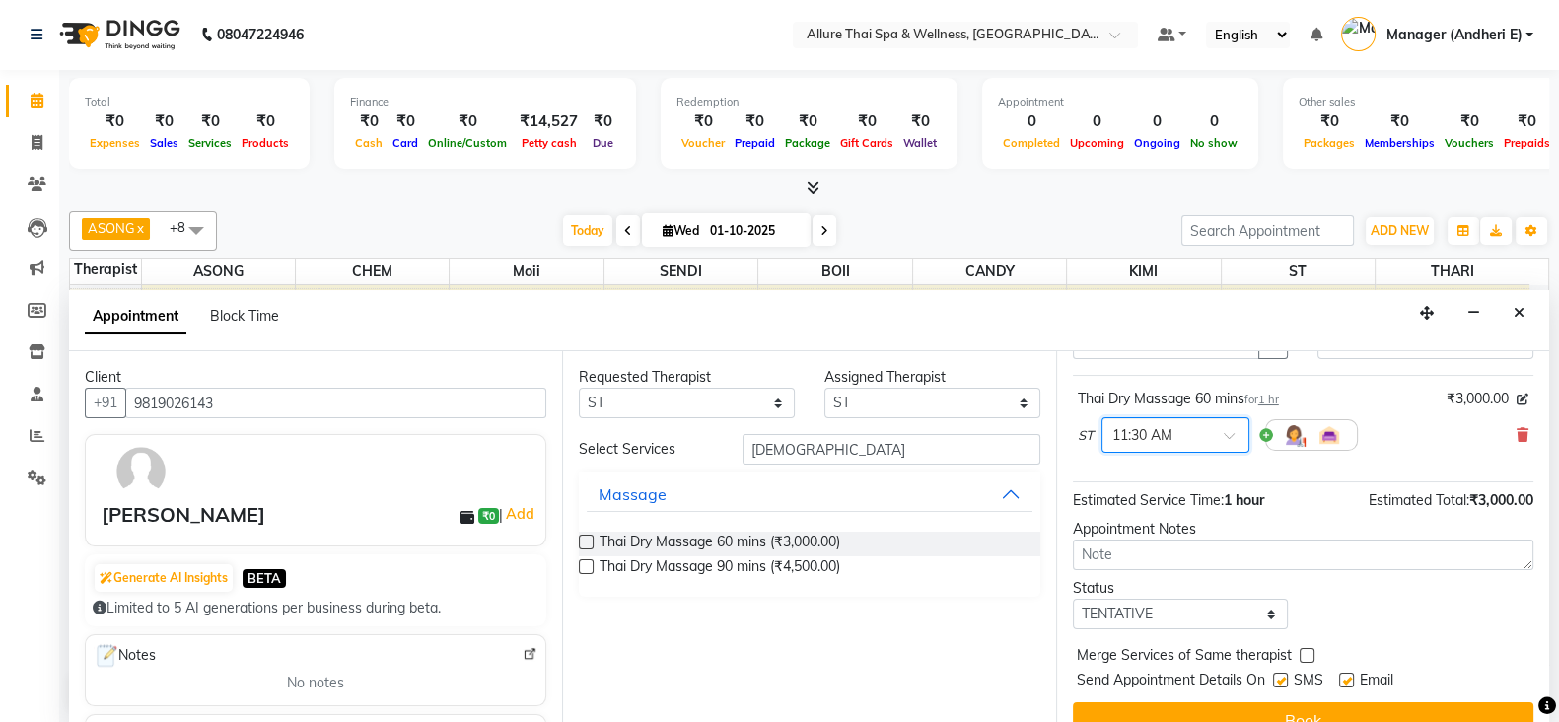
click at [1233, 426] on div at bounding box center [1176, 433] width 146 height 21
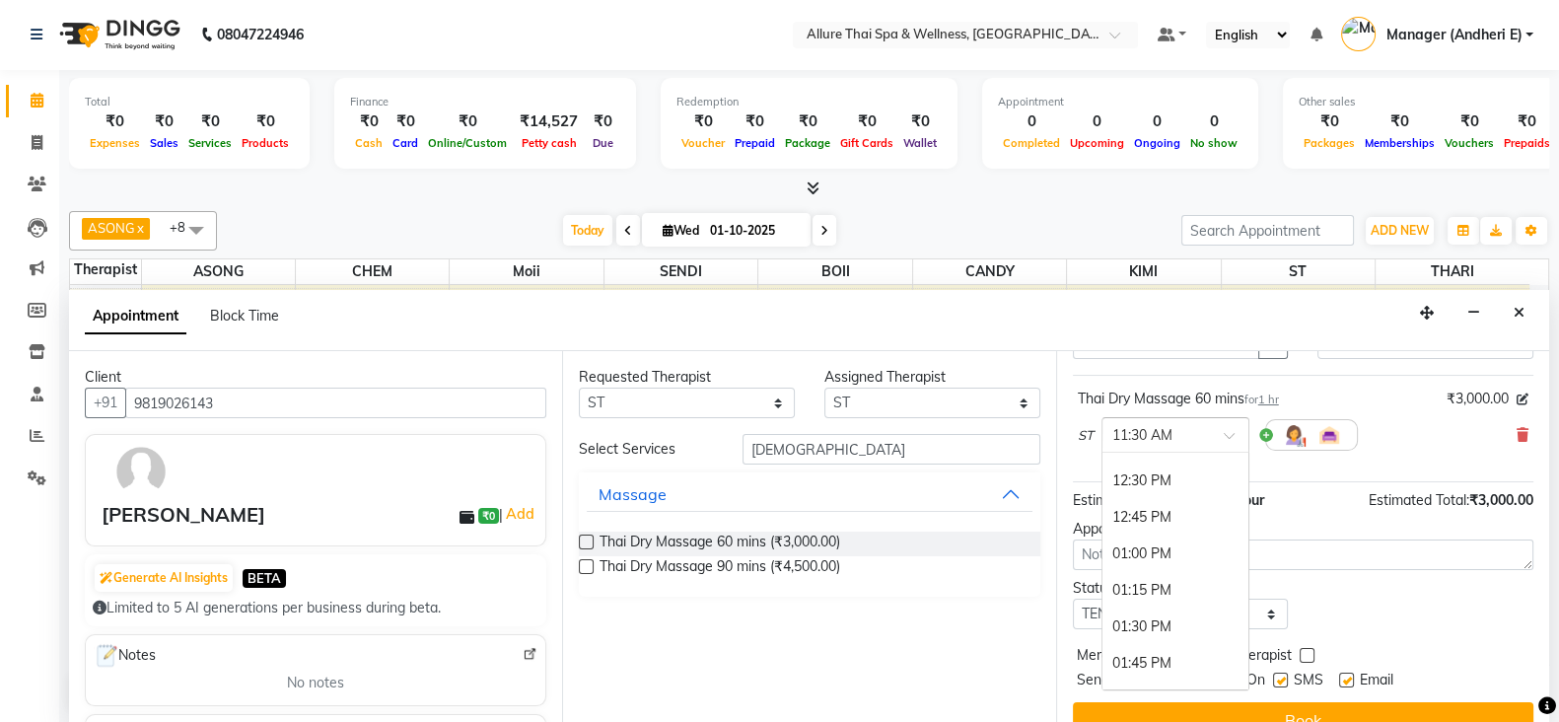
scroll to position [366, 0]
click at [1161, 492] on div "12:45 PM" at bounding box center [1176, 506] width 146 height 36
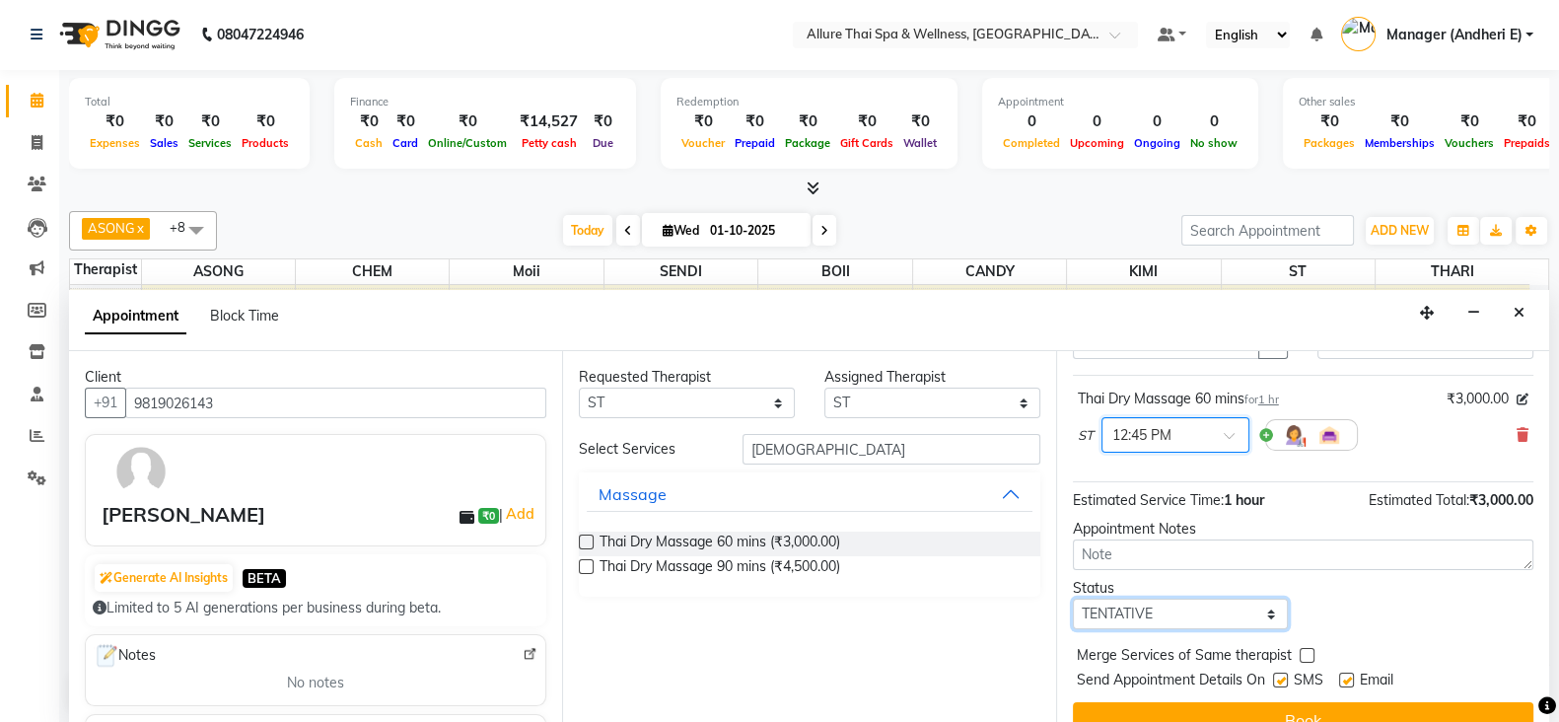
drag, startPoint x: 1263, startPoint y: 608, endPoint x: 1260, endPoint y: 599, distance: 10.3
click at [1263, 608] on select "Select TENTATIVE CONFIRM CHECK-IN UPCOMING" at bounding box center [1181, 614] width 216 height 31
select select "check-in"
click at [1073, 599] on select "Select TENTATIVE CONFIRM CHECK-IN UPCOMING" at bounding box center [1181, 614] width 216 height 31
click at [1281, 680] on label at bounding box center [1280, 680] width 15 height 15
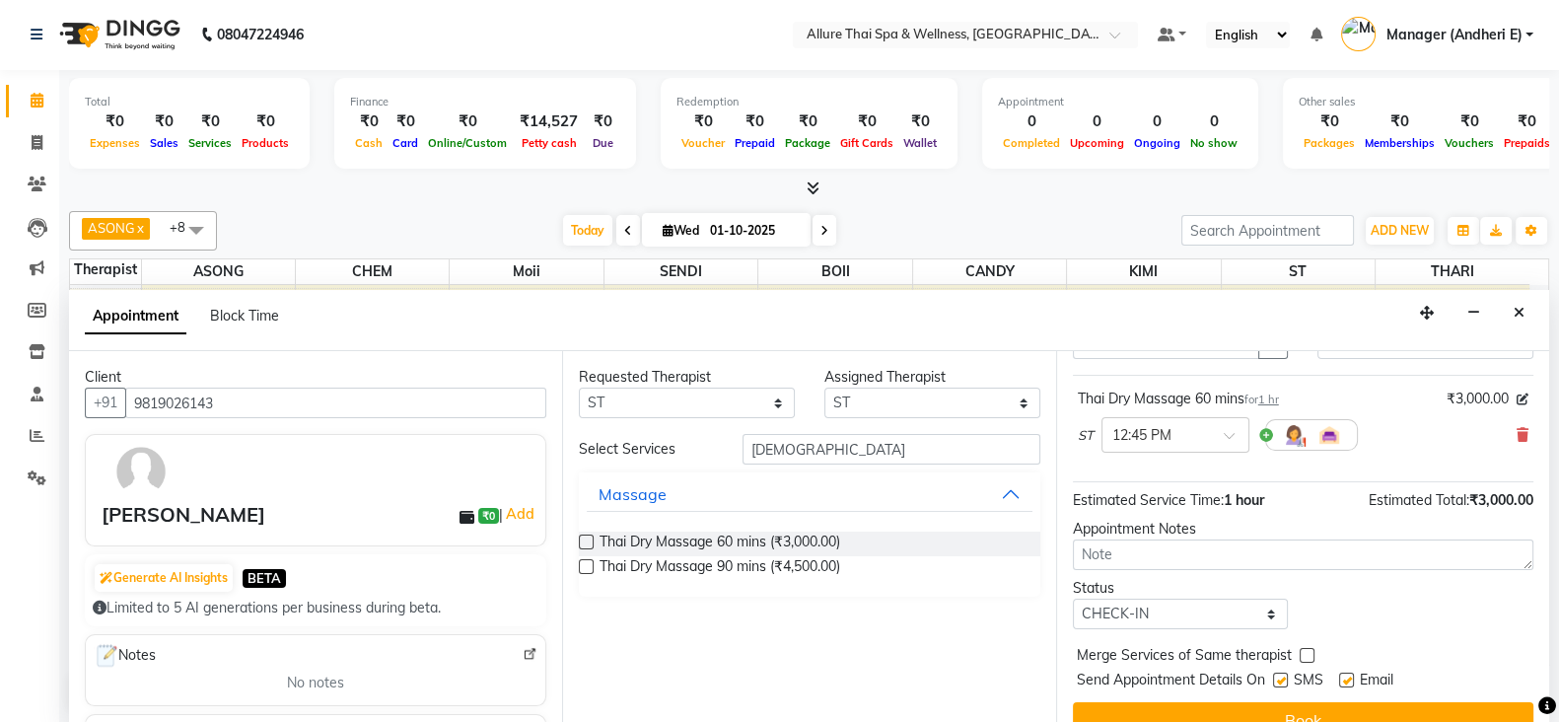
click at [1281, 680] on input "checkbox" at bounding box center [1279, 682] width 13 height 13
checkbox input "false"
click at [1344, 670] on div "Email" at bounding box center [1374, 682] width 70 height 25
click at [1355, 671] on div "Email" at bounding box center [1374, 682] width 70 height 25
click at [1348, 673] on label at bounding box center [1346, 680] width 15 height 15
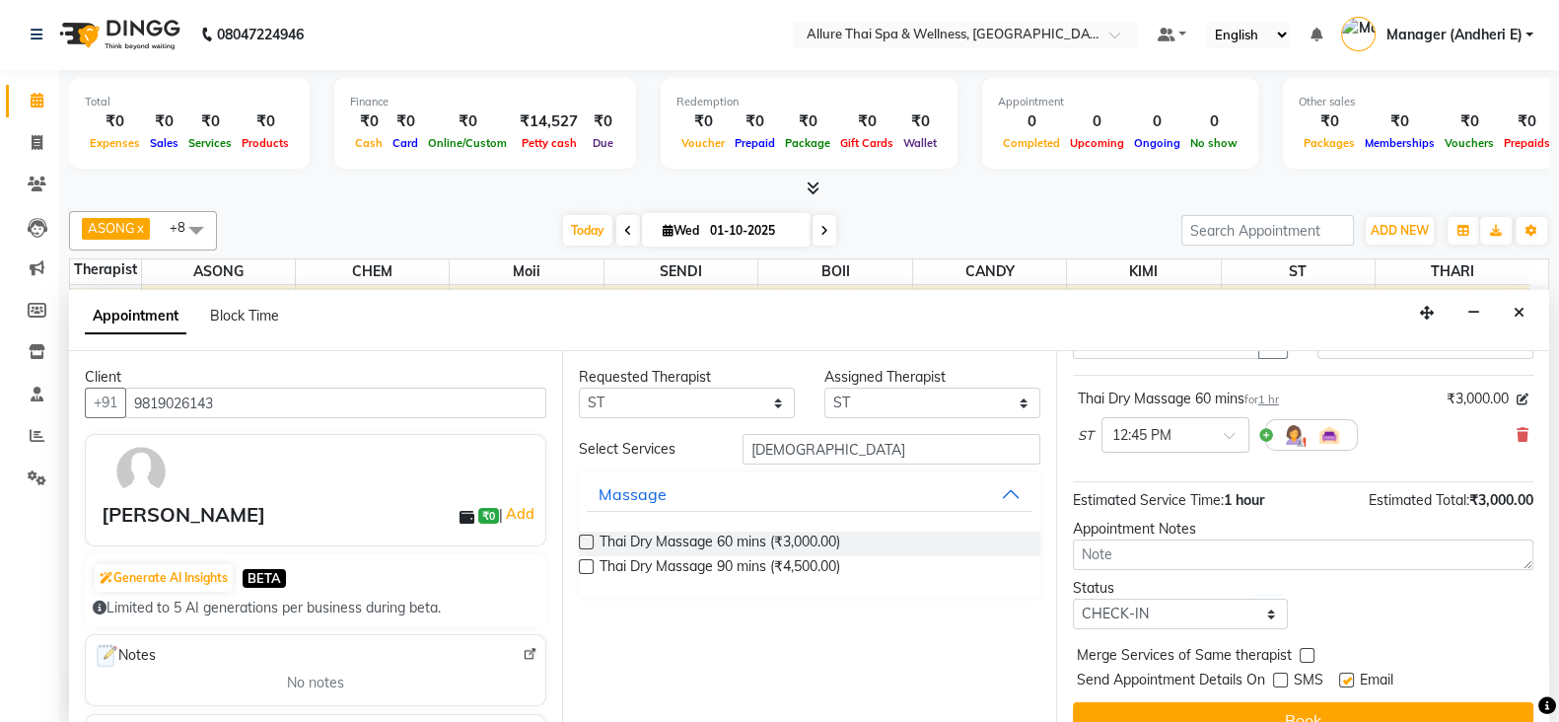
click at [1348, 676] on input "checkbox" at bounding box center [1345, 682] width 13 height 13
checkbox input "false"
click at [1376, 707] on button "Book" at bounding box center [1303, 720] width 461 height 36
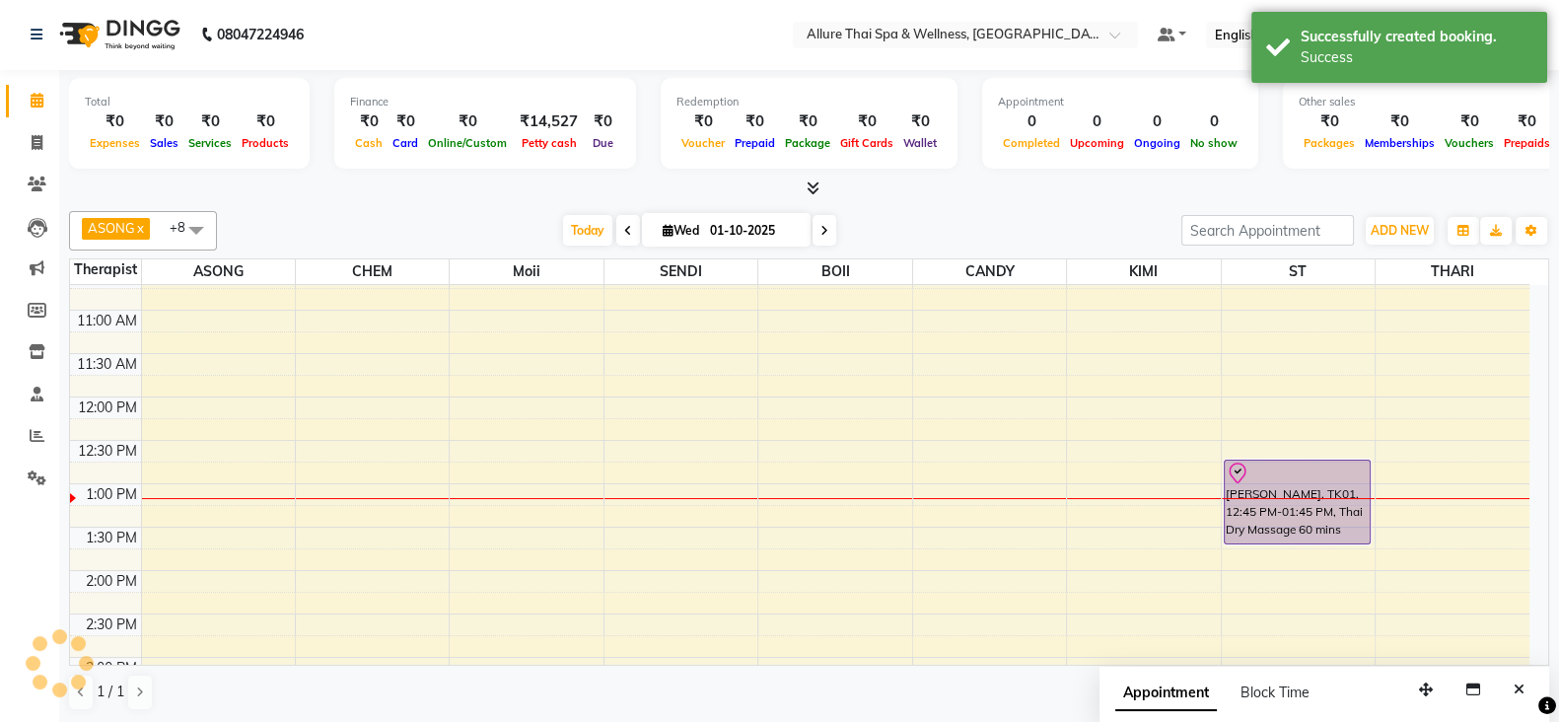
scroll to position [0, 0]
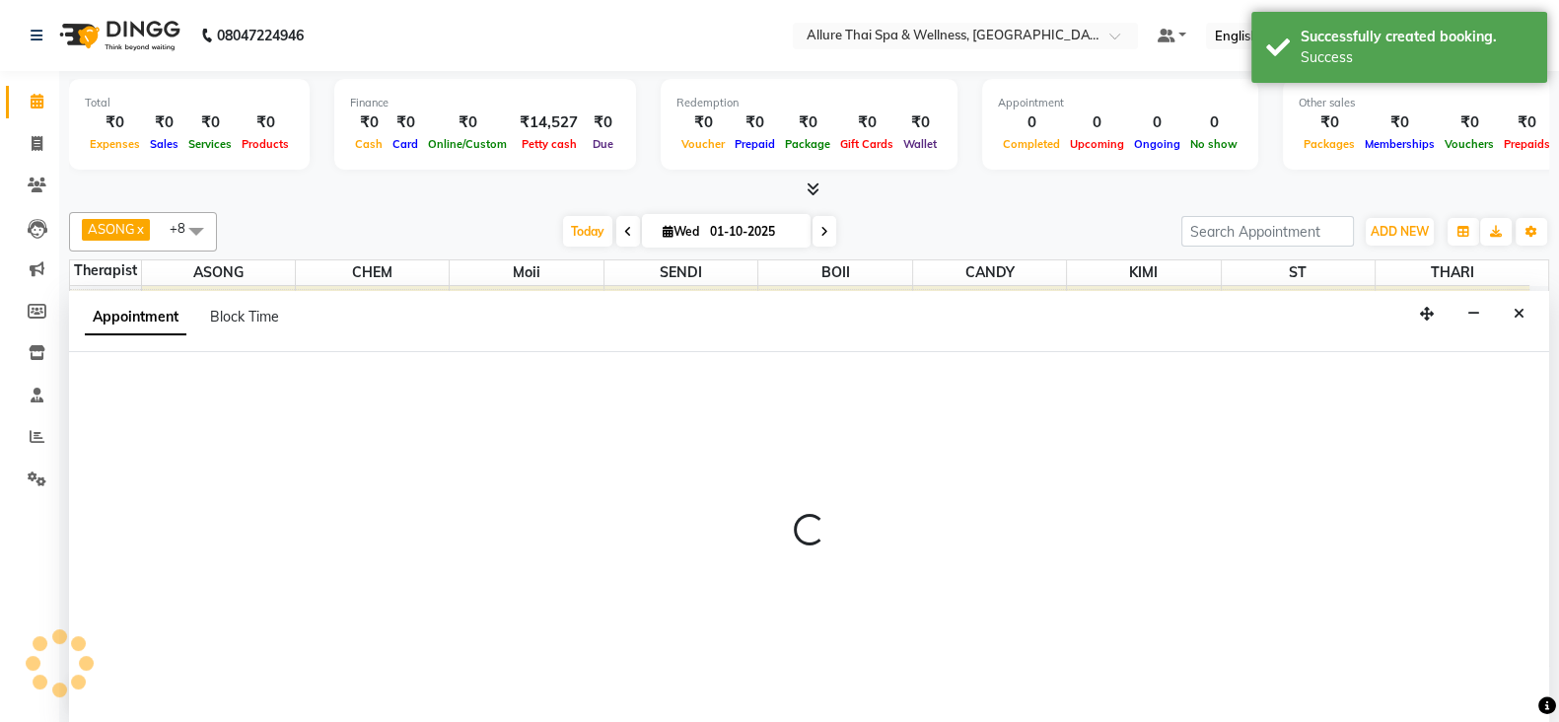
select select "66739"
select select "795"
select select "tentative"
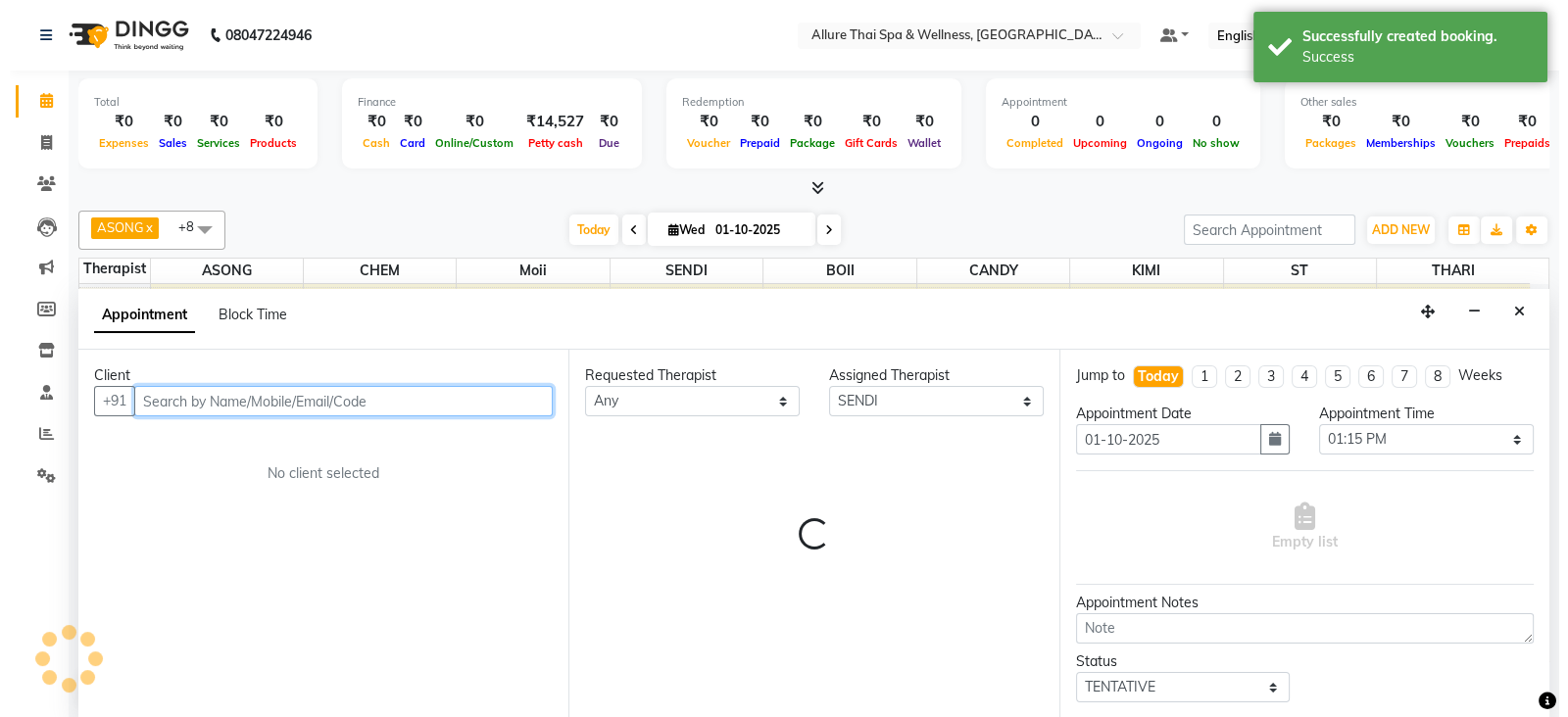
scroll to position [1, 0]
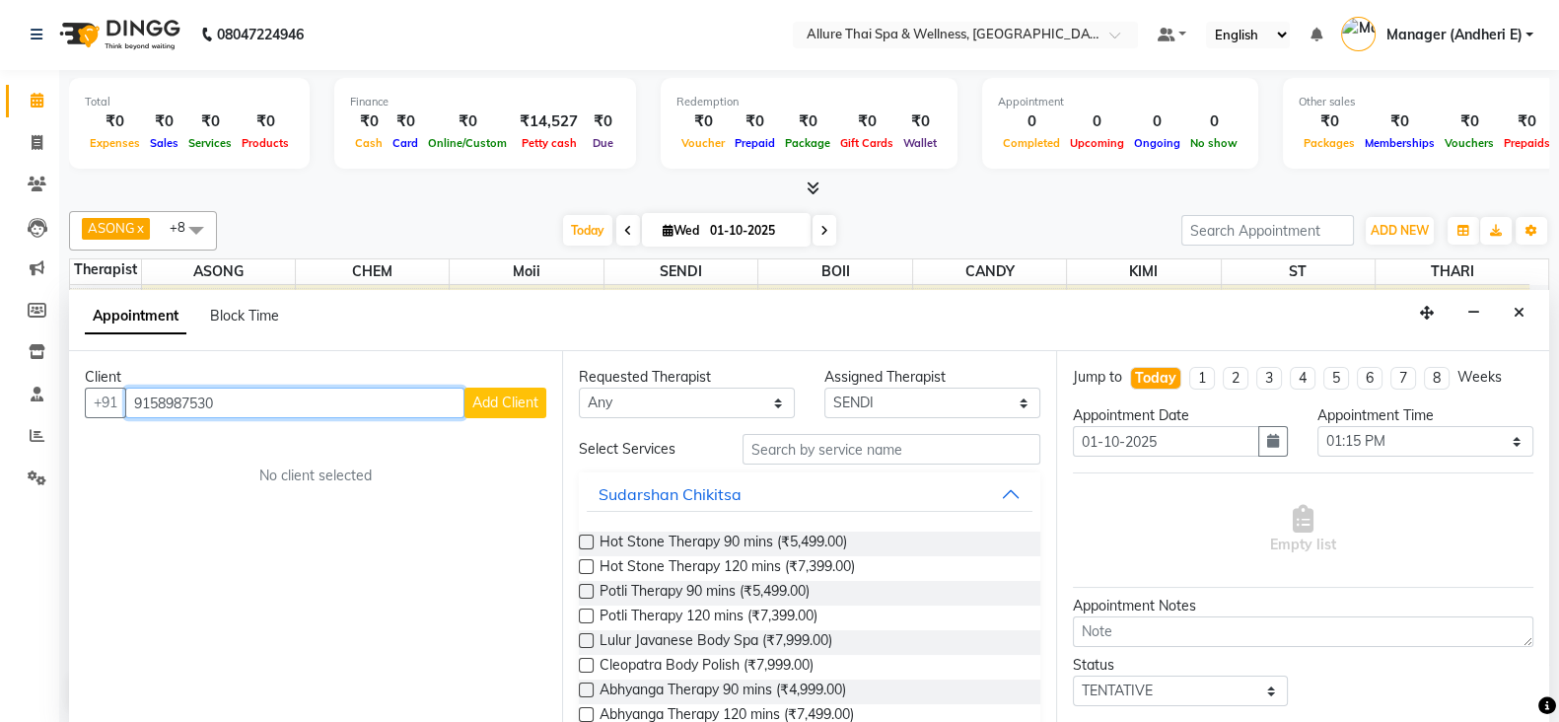
type input "9158987530"
click at [512, 389] on button "Add Client" at bounding box center [505, 403] width 82 height 31
click at [489, 396] on span "Add Client" at bounding box center [505, 402] width 66 height 18
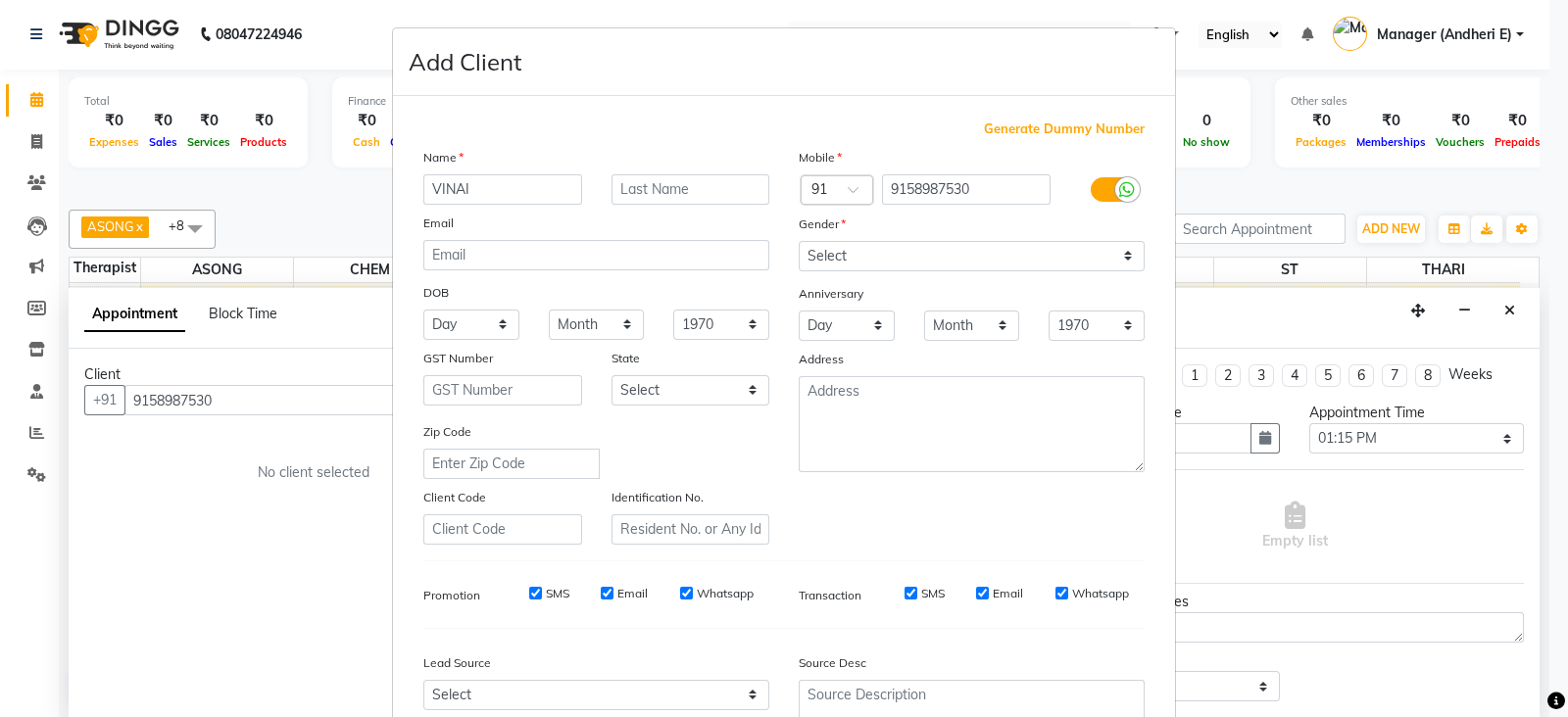
type input "VINAI"
drag, startPoint x: 1119, startPoint y: 257, endPoint x: 1102, endPoint y: 262, distance: 17.7
click at [1119, 259] on select "Select [DEMOGRAPHIC_DATA] [DEMOGRAPHIC_DATA] Other Prefer Not To Say" at bounding box center [972, 256] width 346 height 31
select select "[DEMOGRAPHIC_DATA]"
click at [799, 242] on select "Select [DEMOGRAPHIC_DATA] [DEMOGRAPHIC_DATA] Other Prefer Not To Say" at bounding box center [972, 256] width 346 height 31
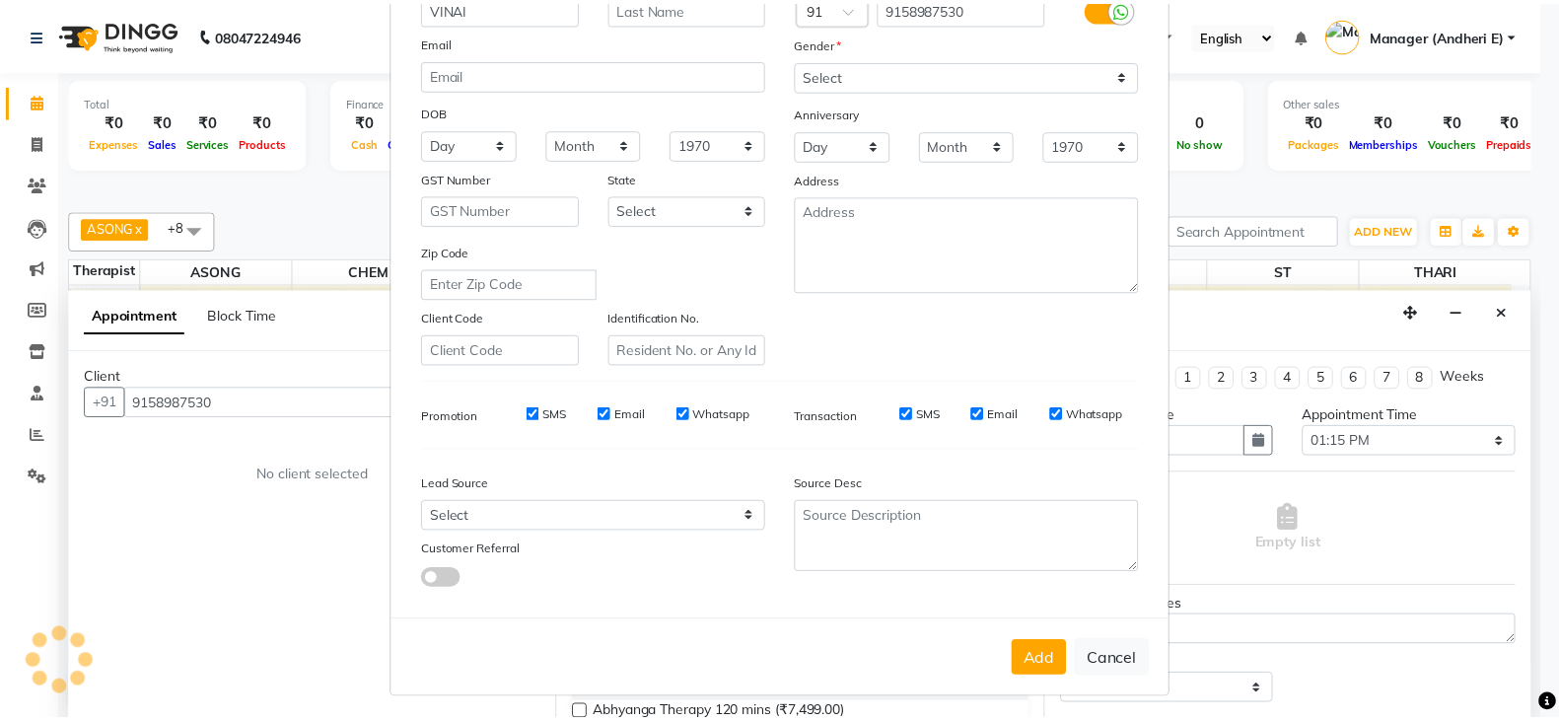
scroll to position [199, 0]
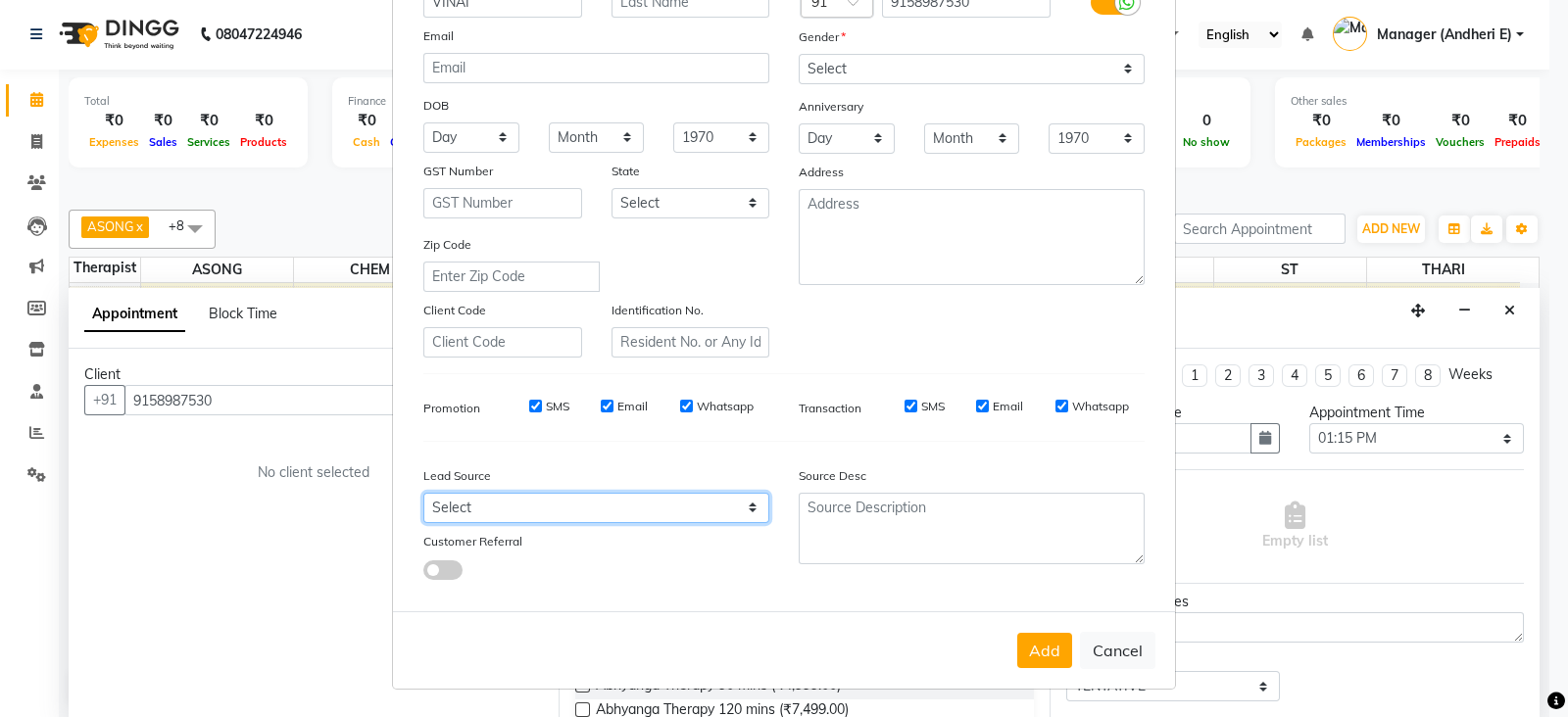
drag, startPoint x: 727, startPoint y: 506, endPoint x: 740, endPoint y: 506, distance: 13.0
click at [729, 506] on select "Select Walk-in Referral Friend Advertisement Facebook JustDial Google Other Web…" at bounding box center [596, 507] width 346 height 31
select select "47842"
click at [423, 493] on select "Select Walk-in Referral Friend Advertisement Facebook JustDial Google Other Web…" at bounding box center [596, 507] width 346 height 31
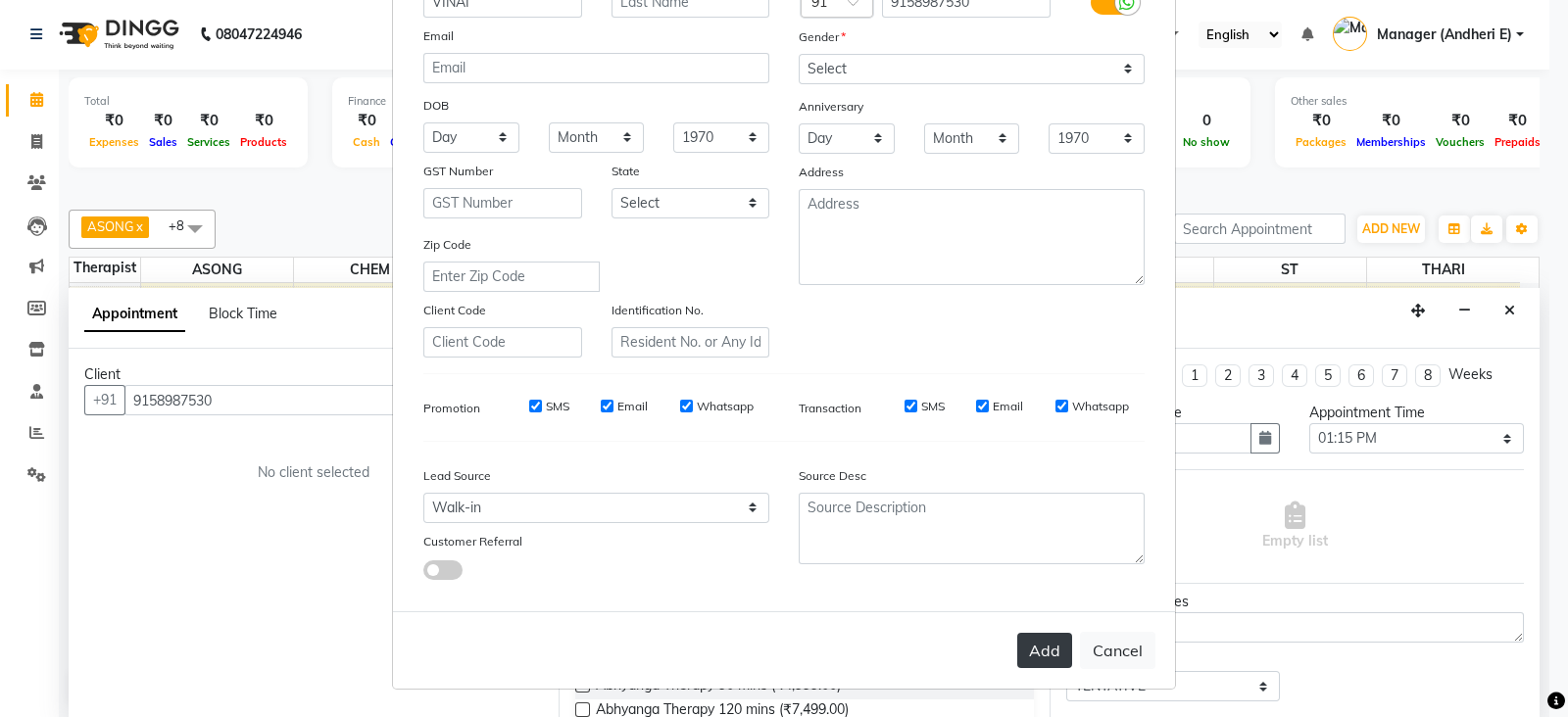
click at [1028, 662] on button "Add" at bounding box center [1044, 650] width 55 height 36
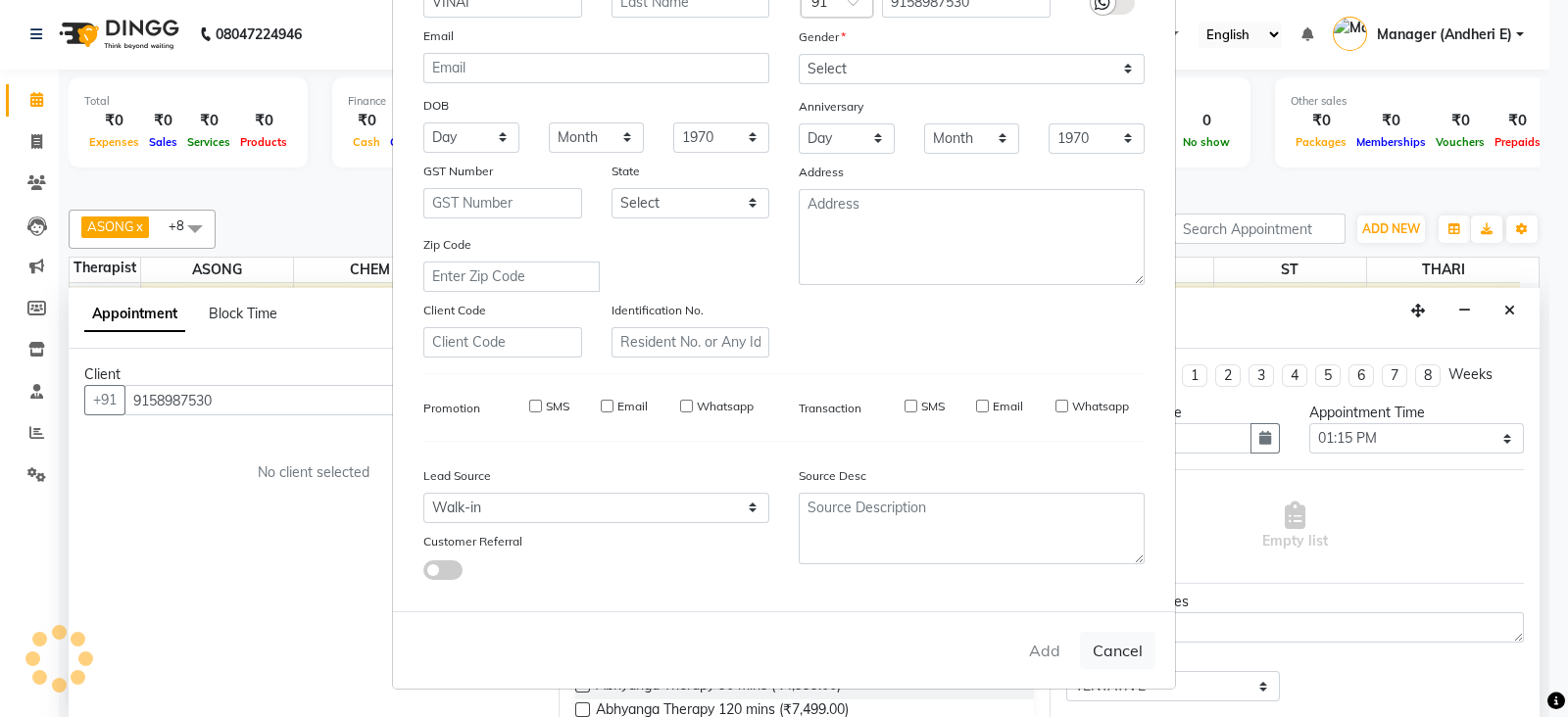
select select
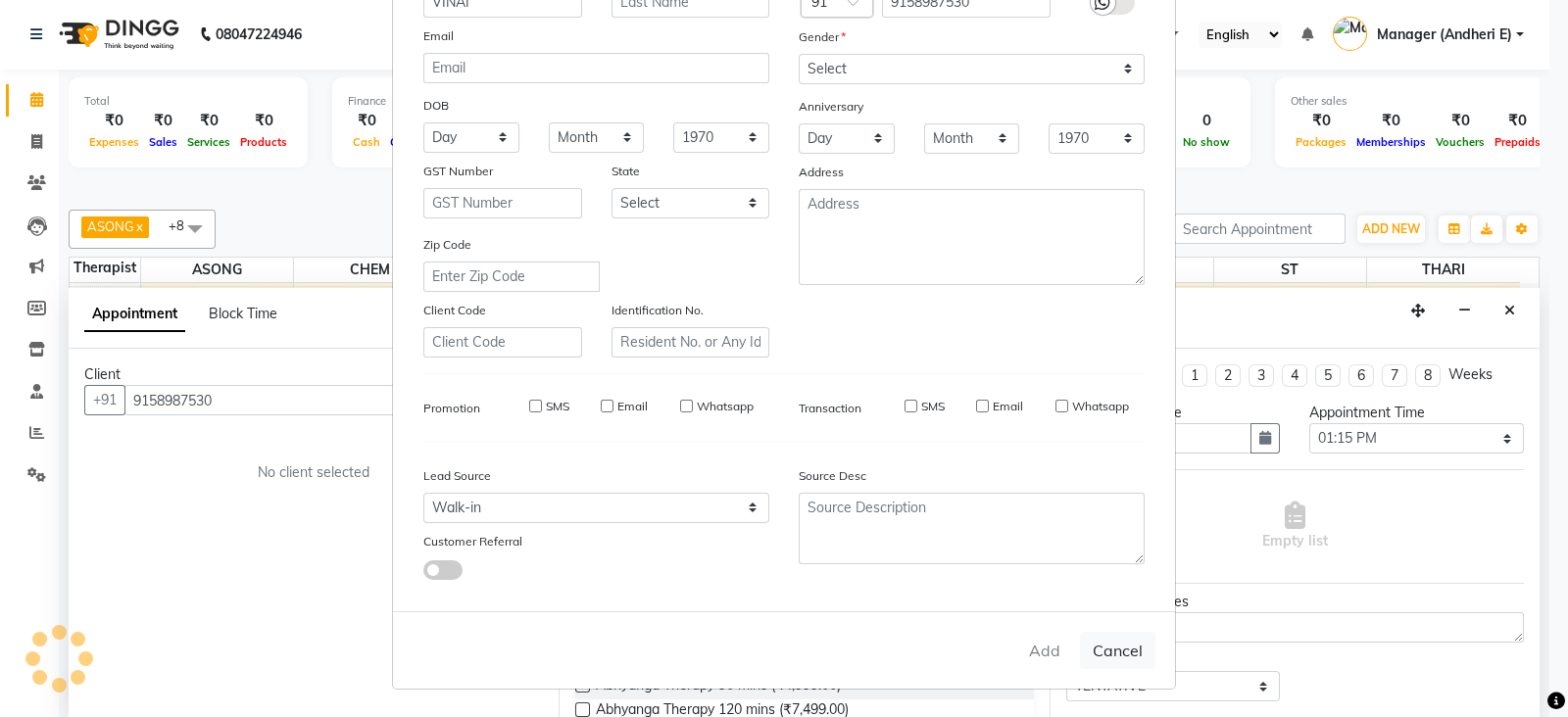
select select
checkbox input "false"
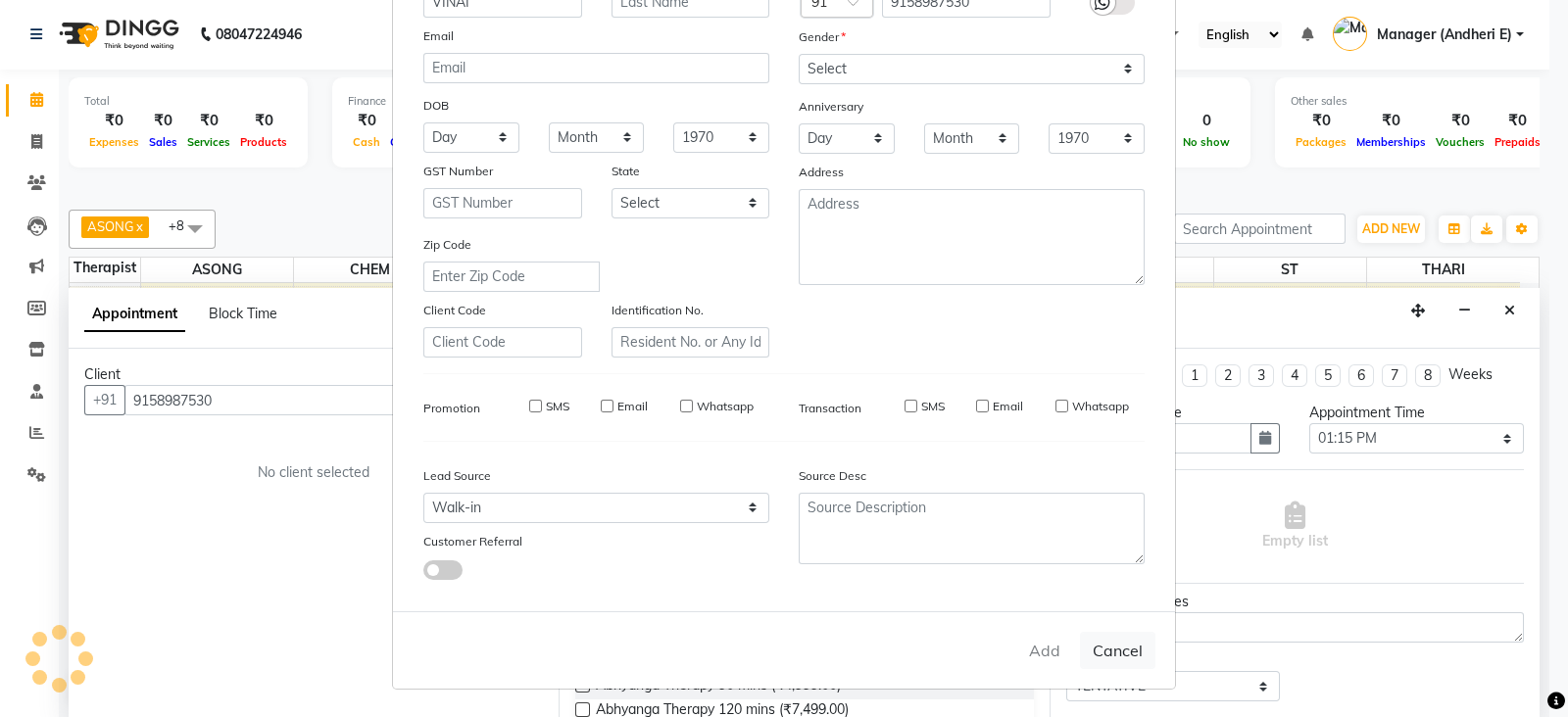
checkbox input "false"
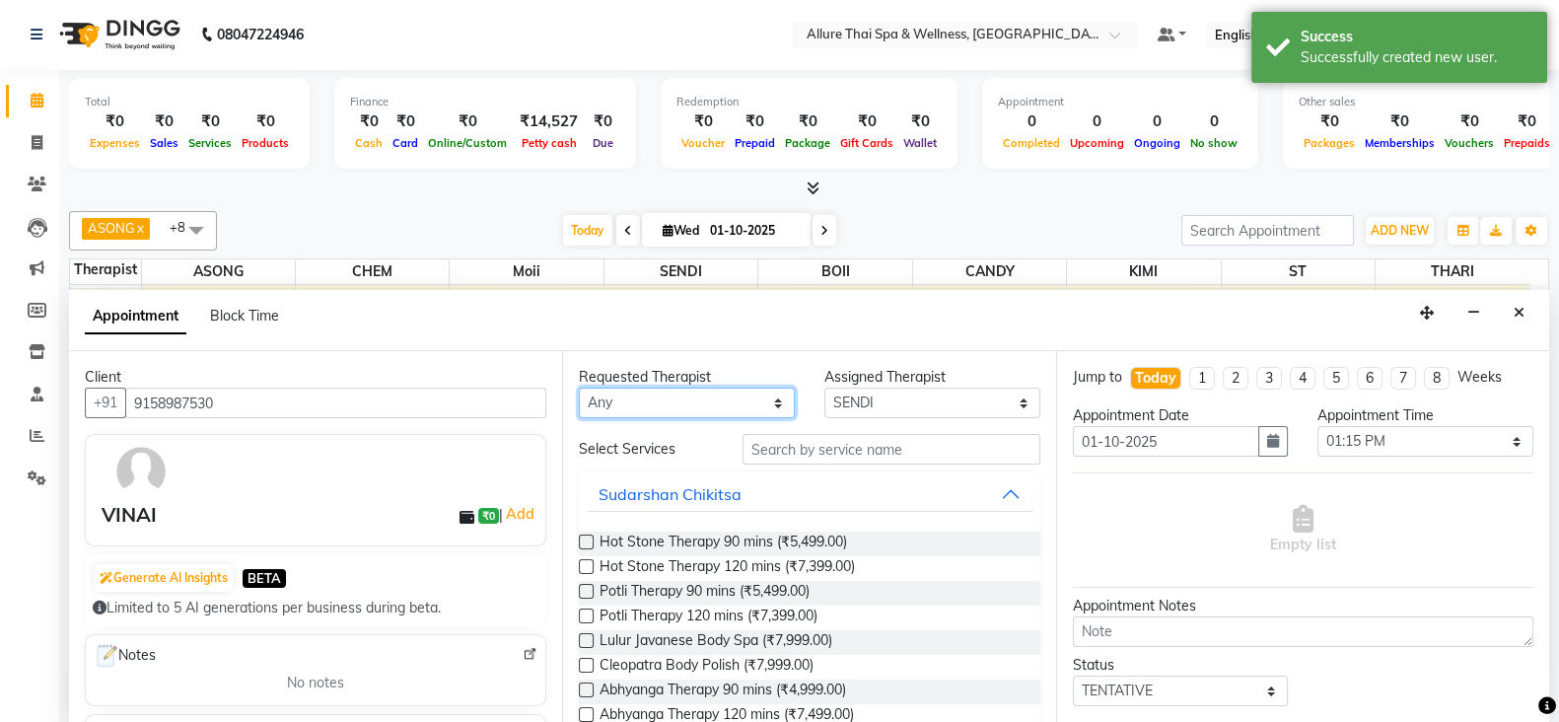
click at [776, 404] on select "Any ASONG [PERSON_NAME] BOII CANDY CHEM [PERSON_NAME] Moii SENDI ST THARI" at bounding box center [687, 403] width 216 height 31
select select "74654"
click at [579, 388] on select "Any ASONG [PERSON_NAME] BOII CANDY CHEM [PERSON_NAME] Moii SENDI ST THARI" at bounding box center [687, 403] width 216 height 31
select select "74654"
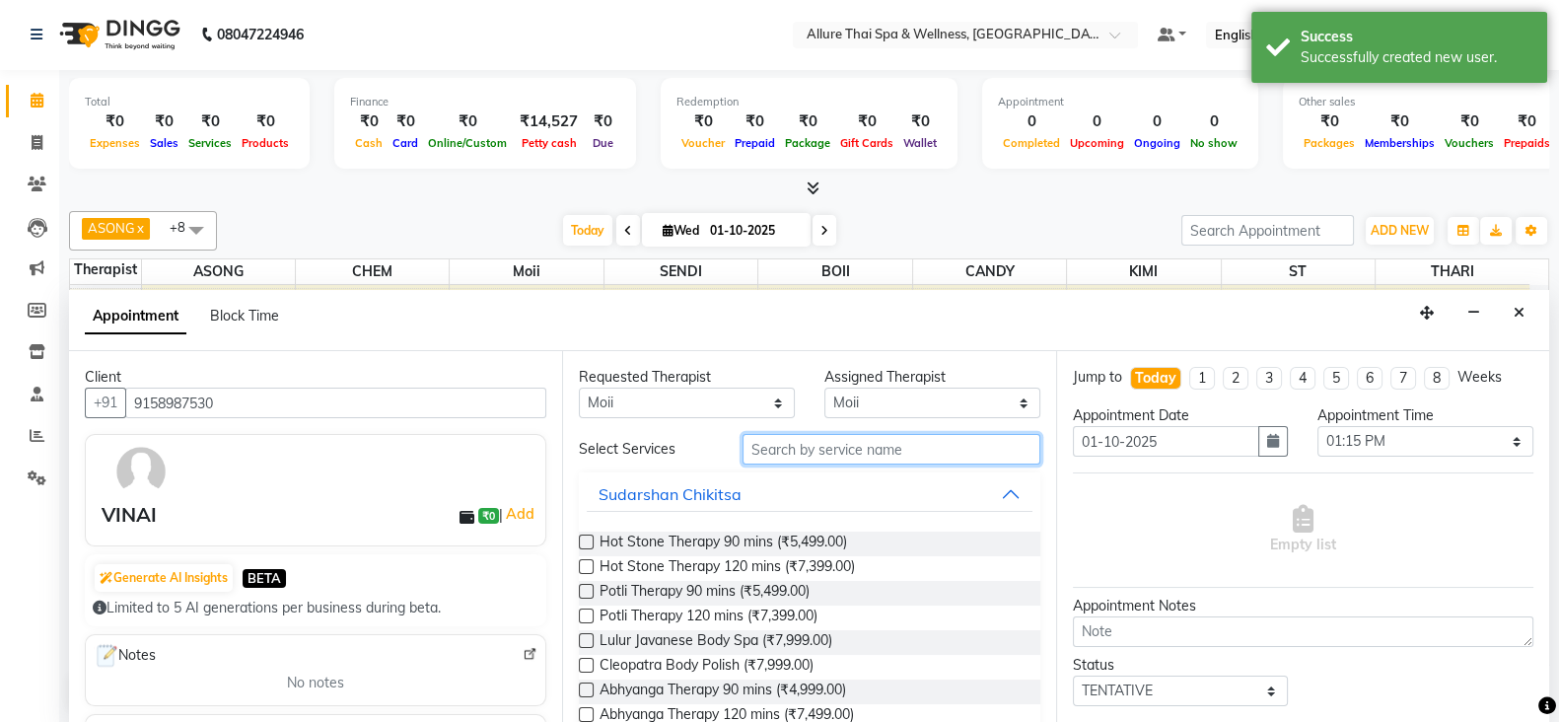
click at [914, 455] on input "text" at bounding box center [892, 449] width 298 height 31
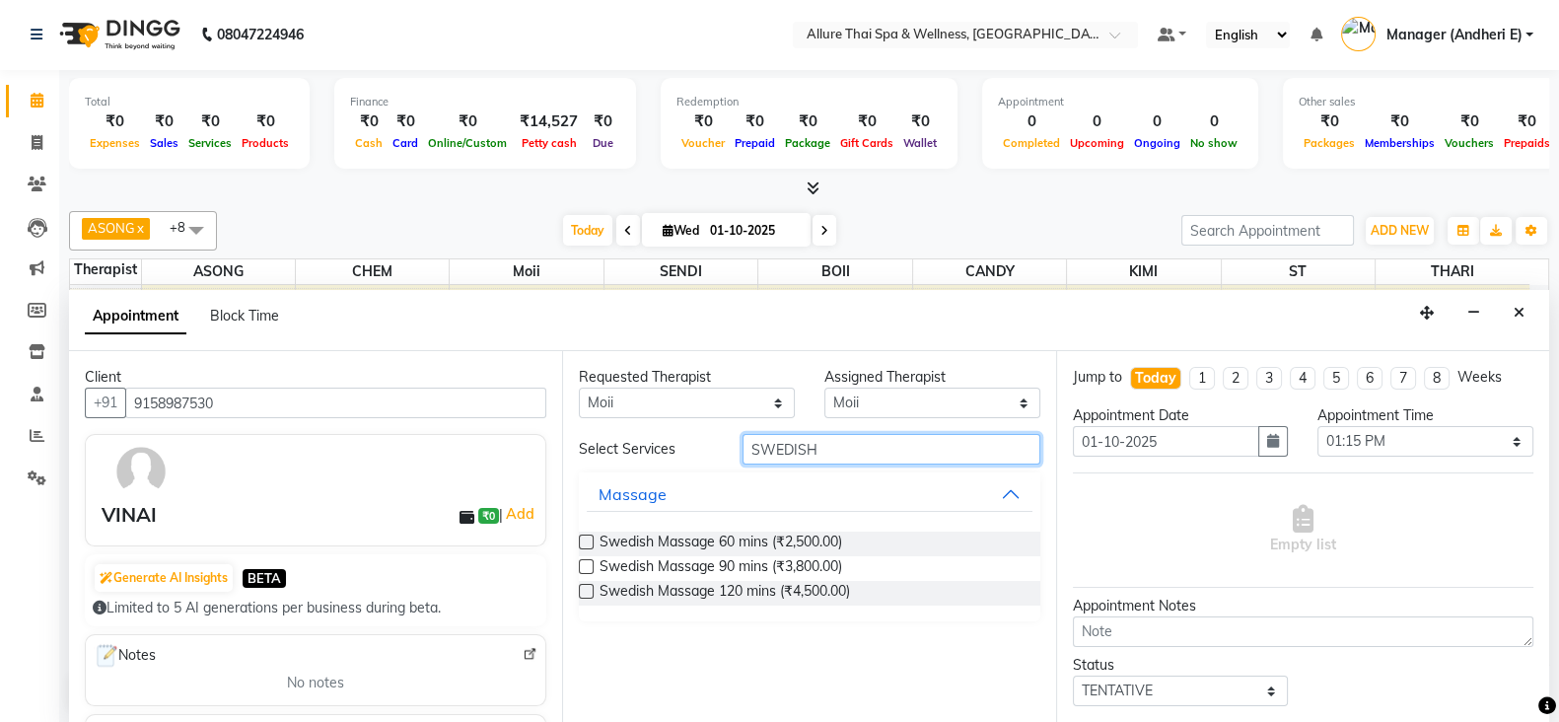
type input "SWEDISH"
click at [591, 544] on label at bounding box center [586, 541] width 15 height 15
click at [591, 544] on input "checkbox" at bounding box center [585, 543] width 13 height 13
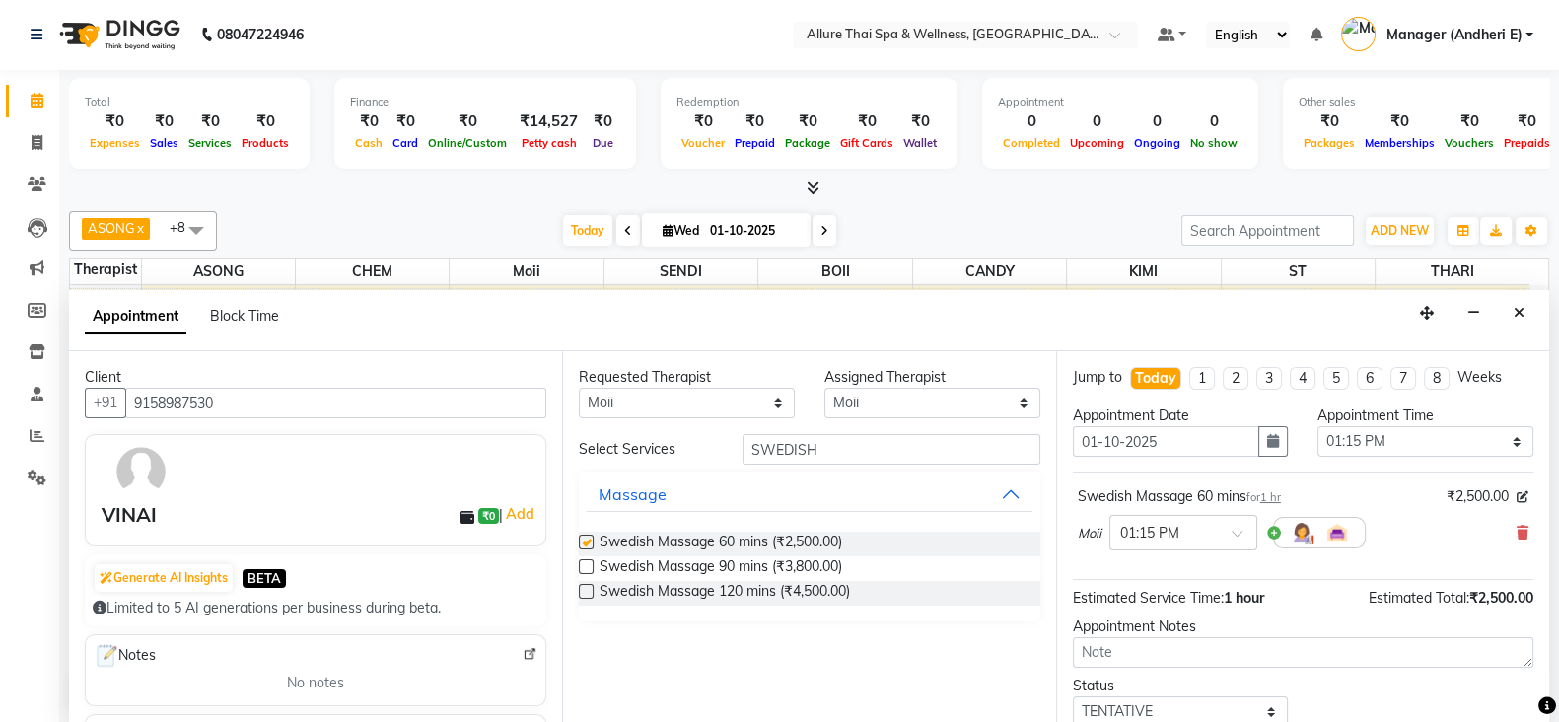
checkbox input "false"
click at [1538, 707] on icon at bounding box center [1547, 706] width 18 height 18
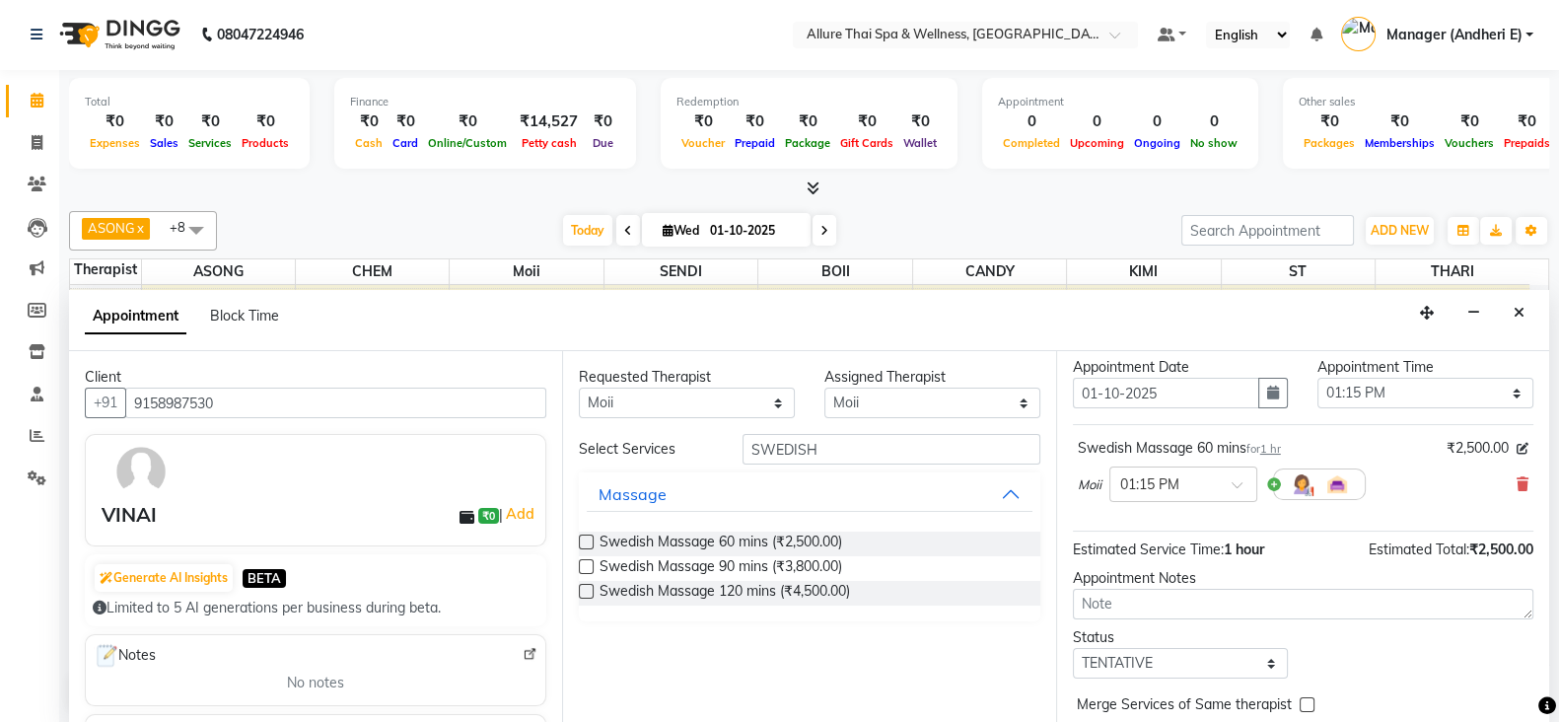
scroll to position [98, 0]
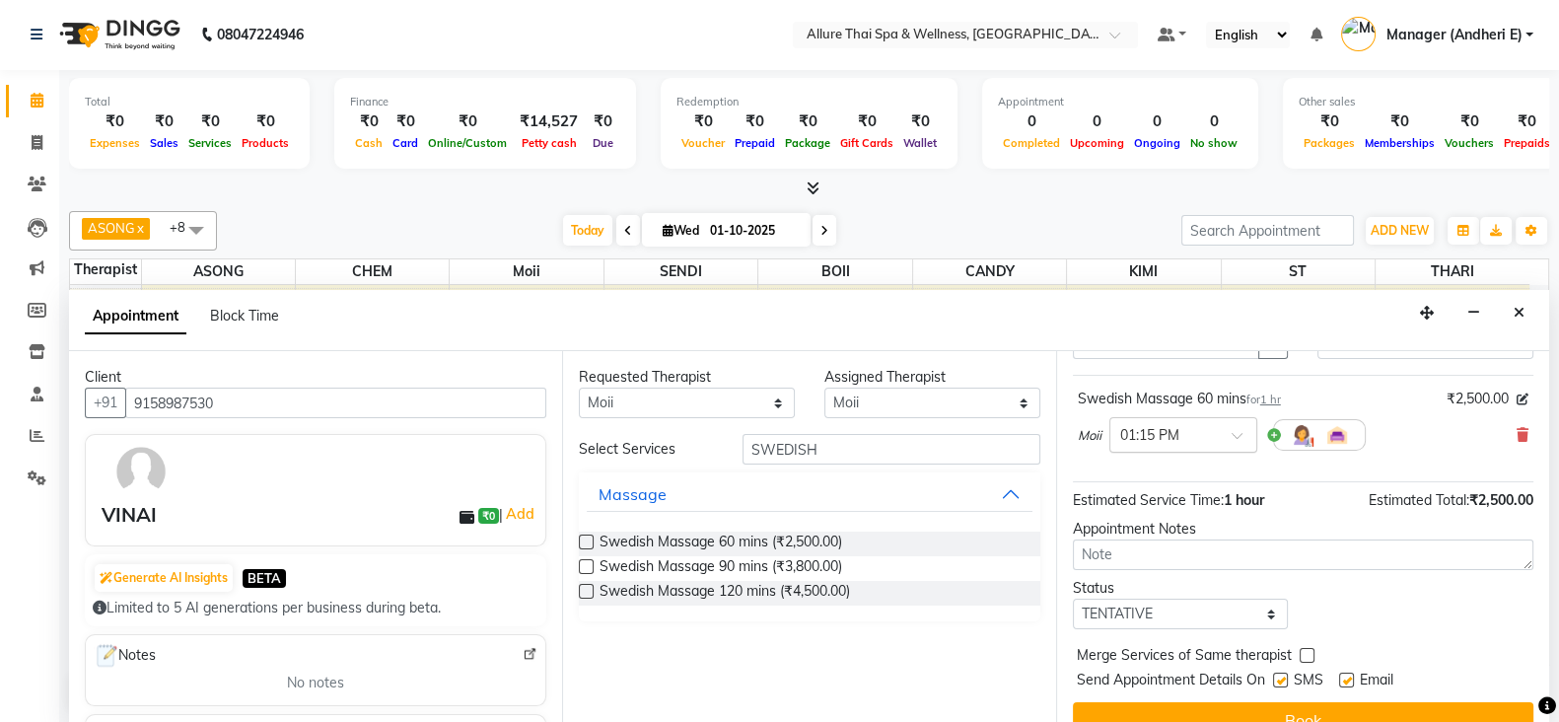
click at [1223, 442] on div "× 01:15 PM" at bounding box center [1183, 435] width 148 height 36
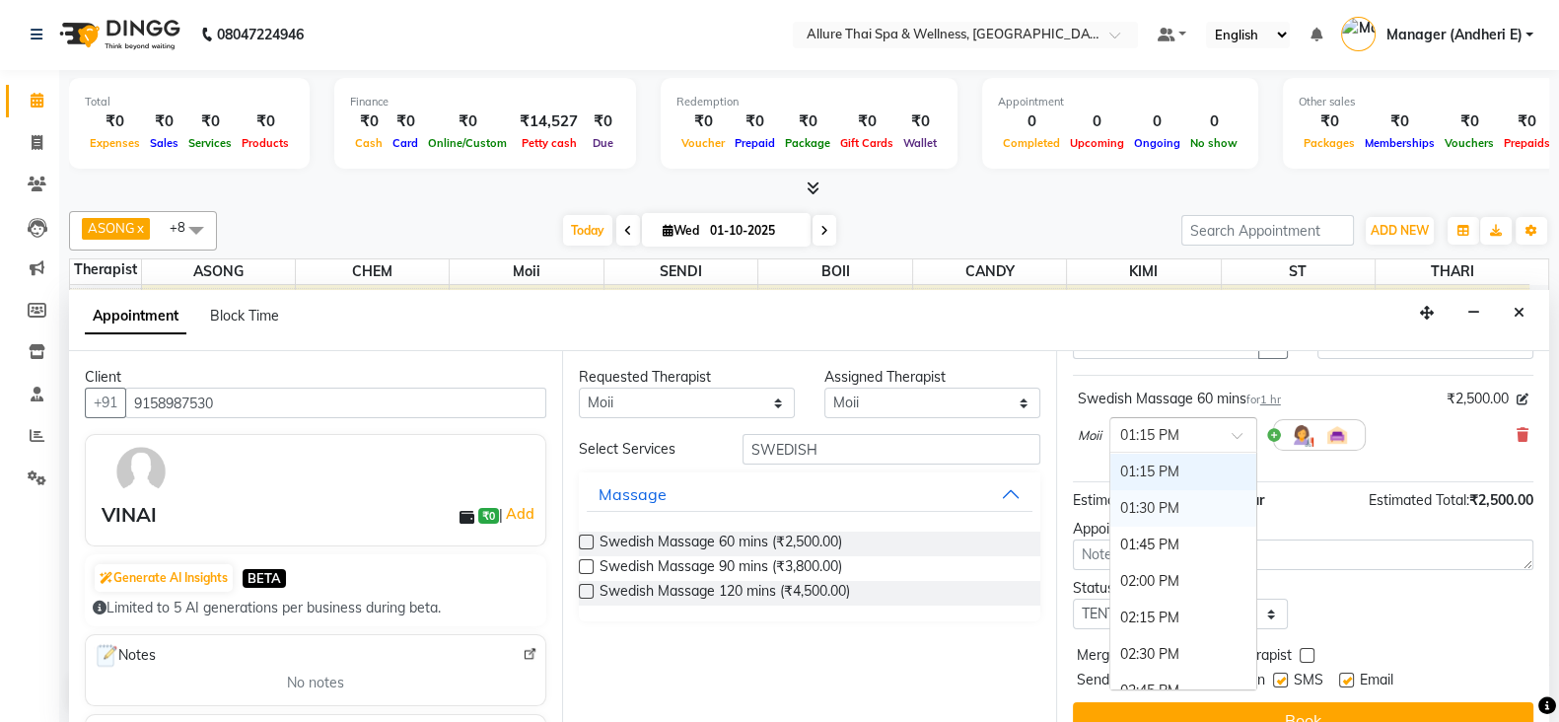
click at [1152, 511] on div "01:30 PM" at bounding box center [1183, 508] width 146 height 36
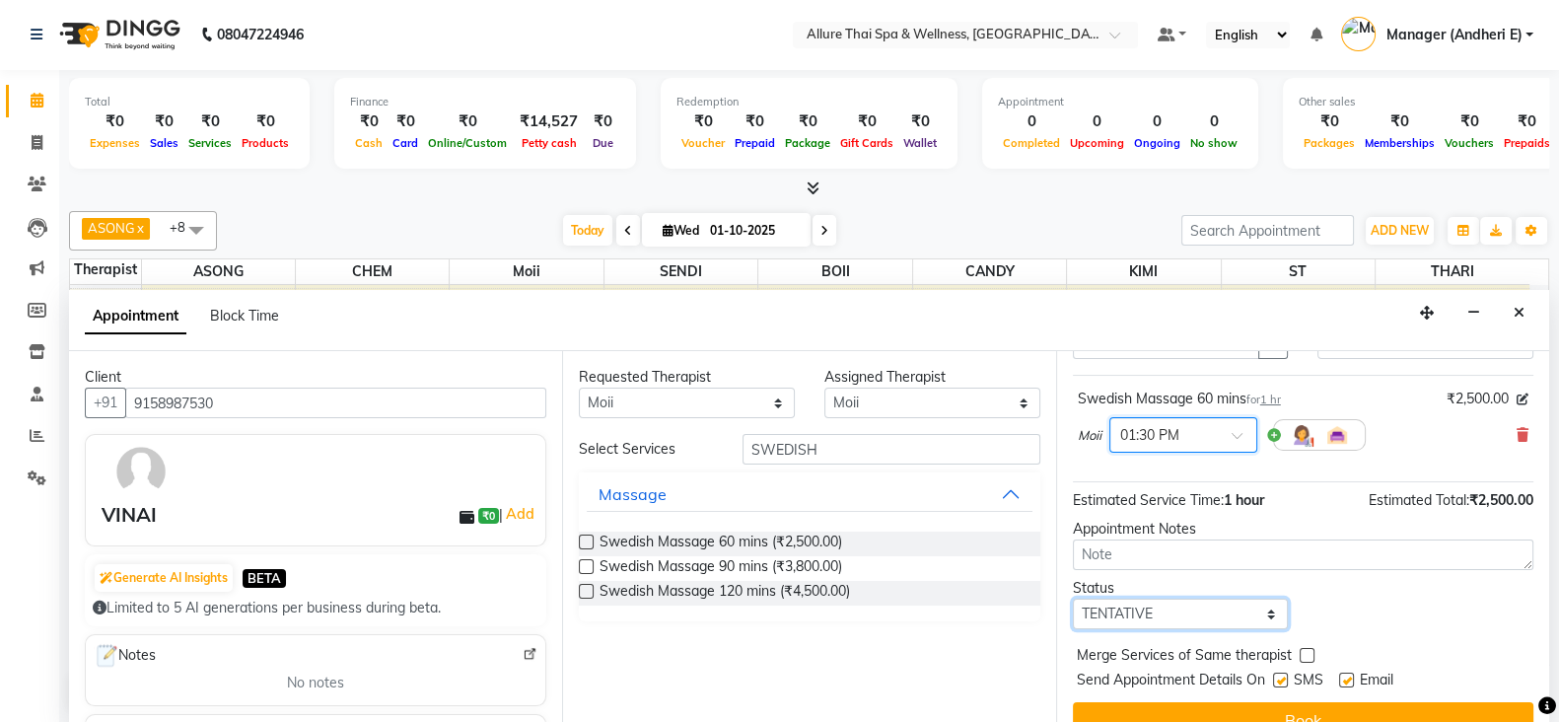
drag, startPoint x: 1267, startPoint y: 618, endPoint x: 1259, endPoint y: 597, distance: 23.1
click at [1267, 618] on select "Select TENTATIVE CONFIRM CHECK-IN UPCOMING" at bounding box center [1181, 614] width 216 height 31
select select "check-in"
click at [1073, 599] on select "Select TENTATIVE CONFIRM CHECK-IN UPCOMING" at bounding box center [1181, 614] width 216 height 31
click at [1289, 677] on div "SMS" at bounding box center [1306, 682] width 66 height 25
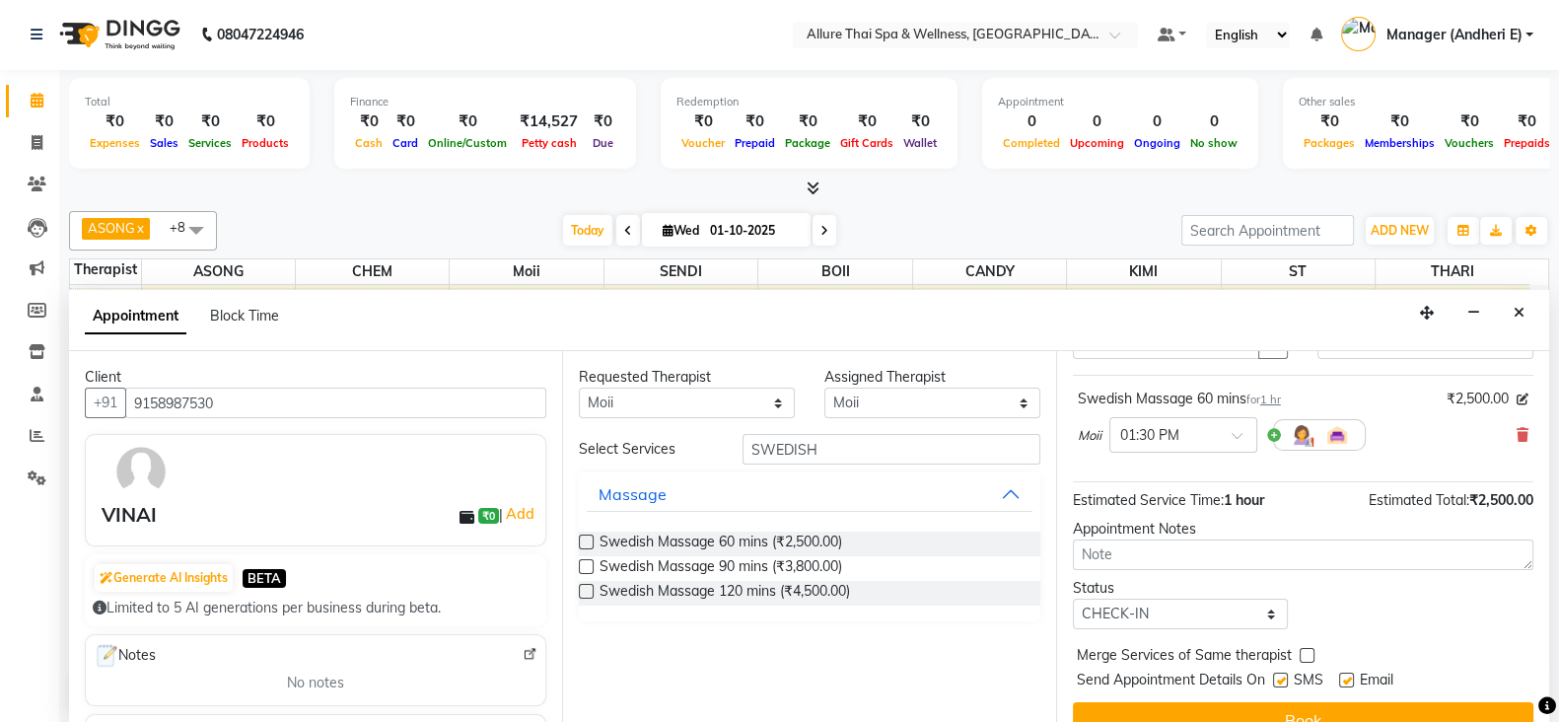
click at [1274, 677] on label at bounding box center [1280, 680] width 15 height 15
click at [1274, 677] on input "checkbox" at bounding box center [1279, 682] width 13 height 13
checkbox input "false"
click at [1350, 678] on label at bounding box center [1346, 680] width 15 height 15
click at [1350, 678] on input "checkbox" at bounding box center [1345, 682] width 13 height 13
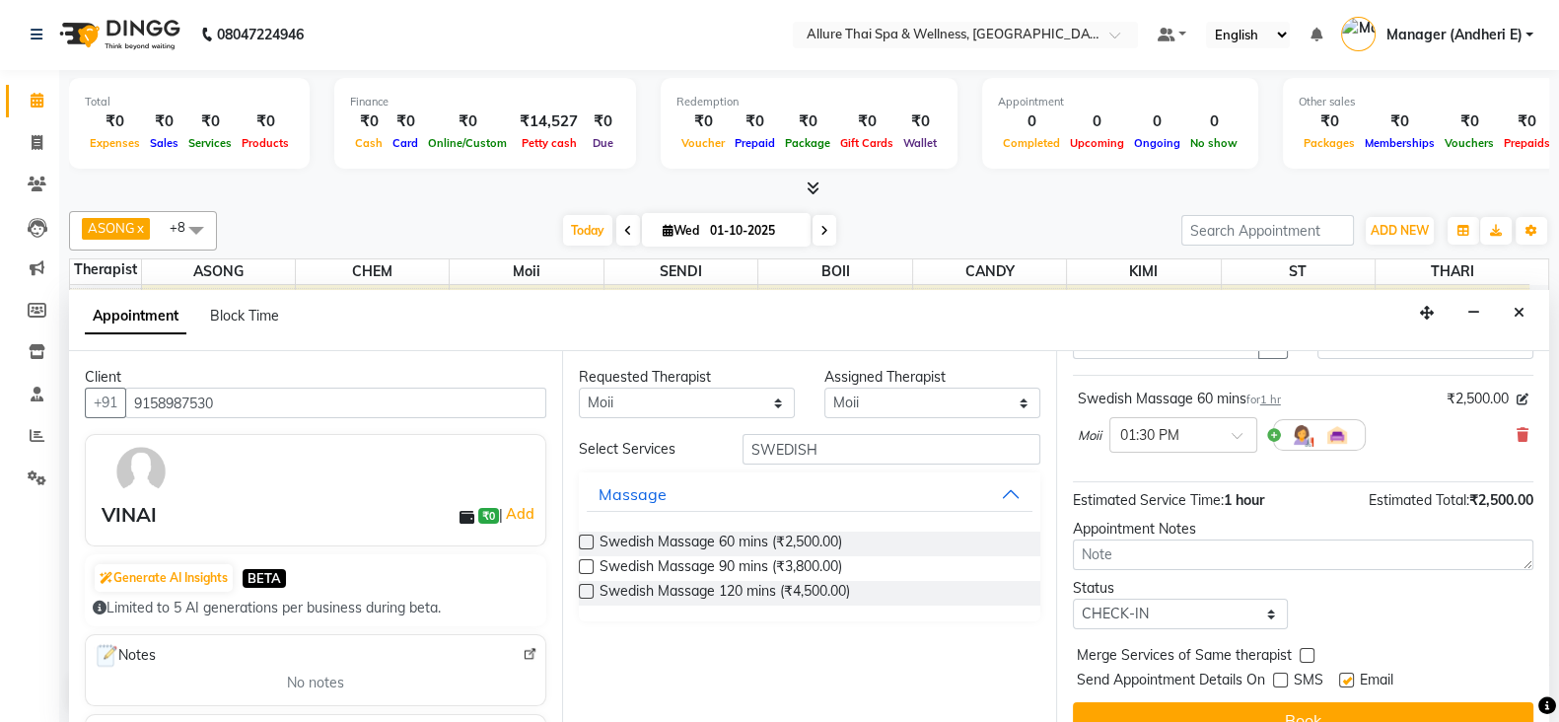
checkbox input "false"
click at [1354, 707] on button "Book" at bounding box center [1303, 720] width 461 height 36
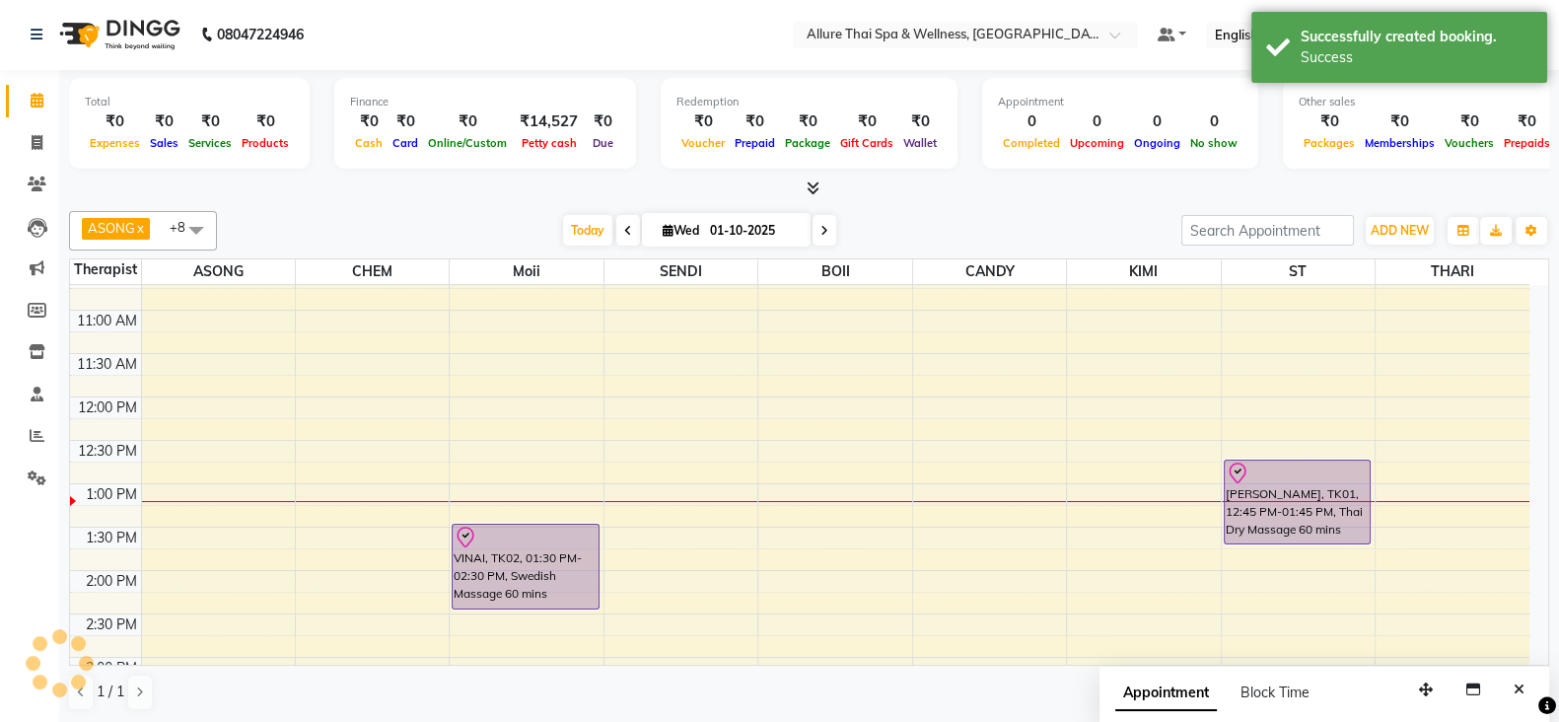
scroll to position [0, 0]
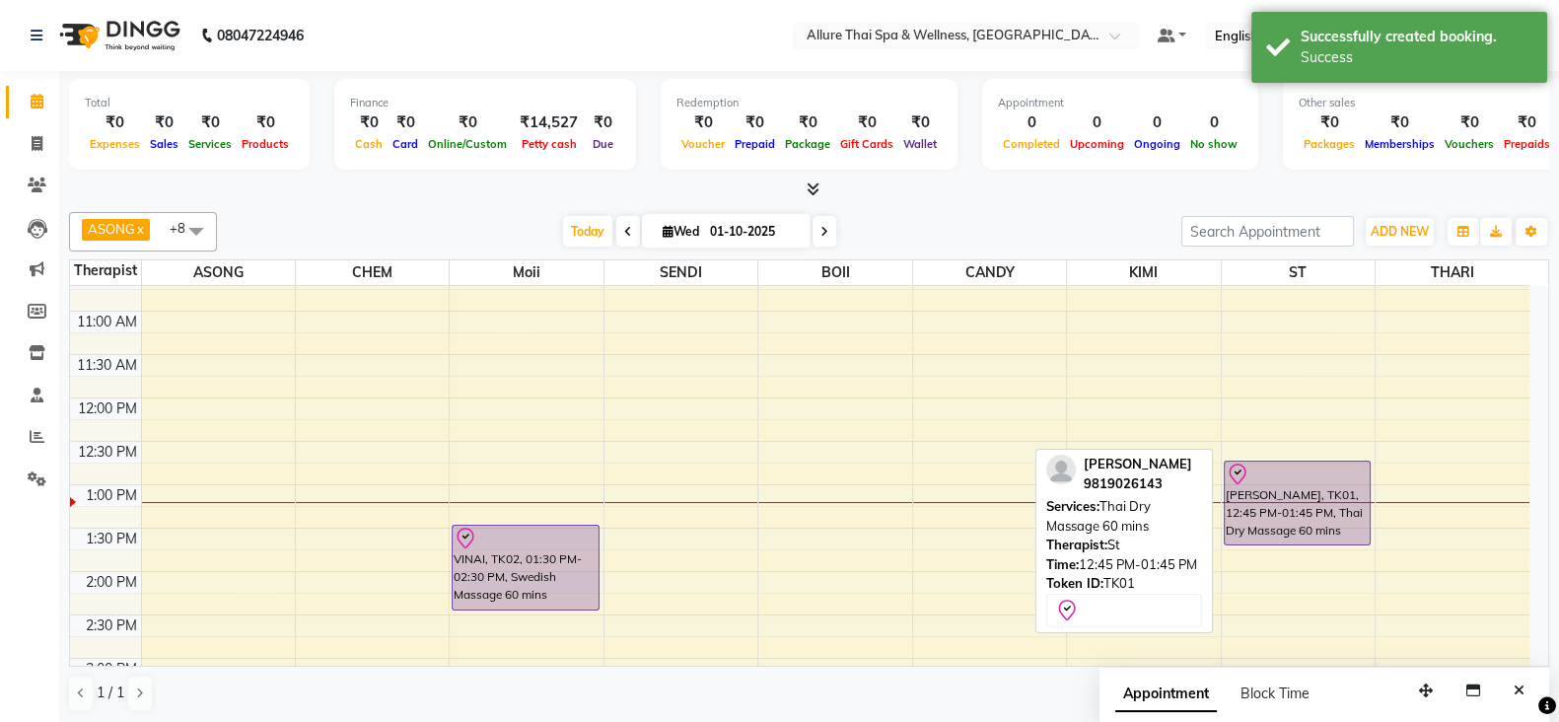
click at [1301, 511] on div "[PERSON_NAME], TK01, 12:45 PM-01:45 PM, Thai Dry Massage 60 mins" at bounding box center [1298, 503] width 146 height 83
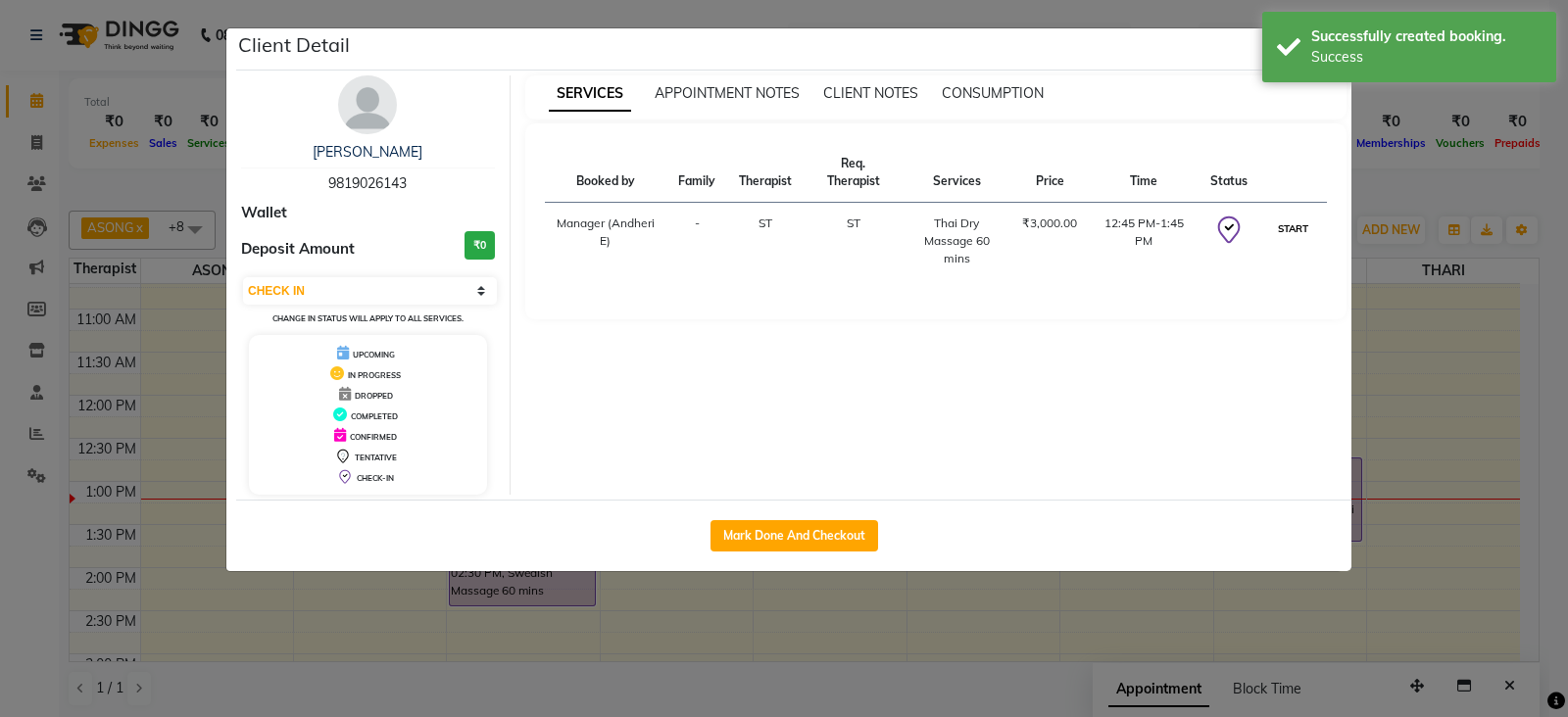
click at [1287, 234] on button "START" at bounding box center [1293, 228] width 40 height 25
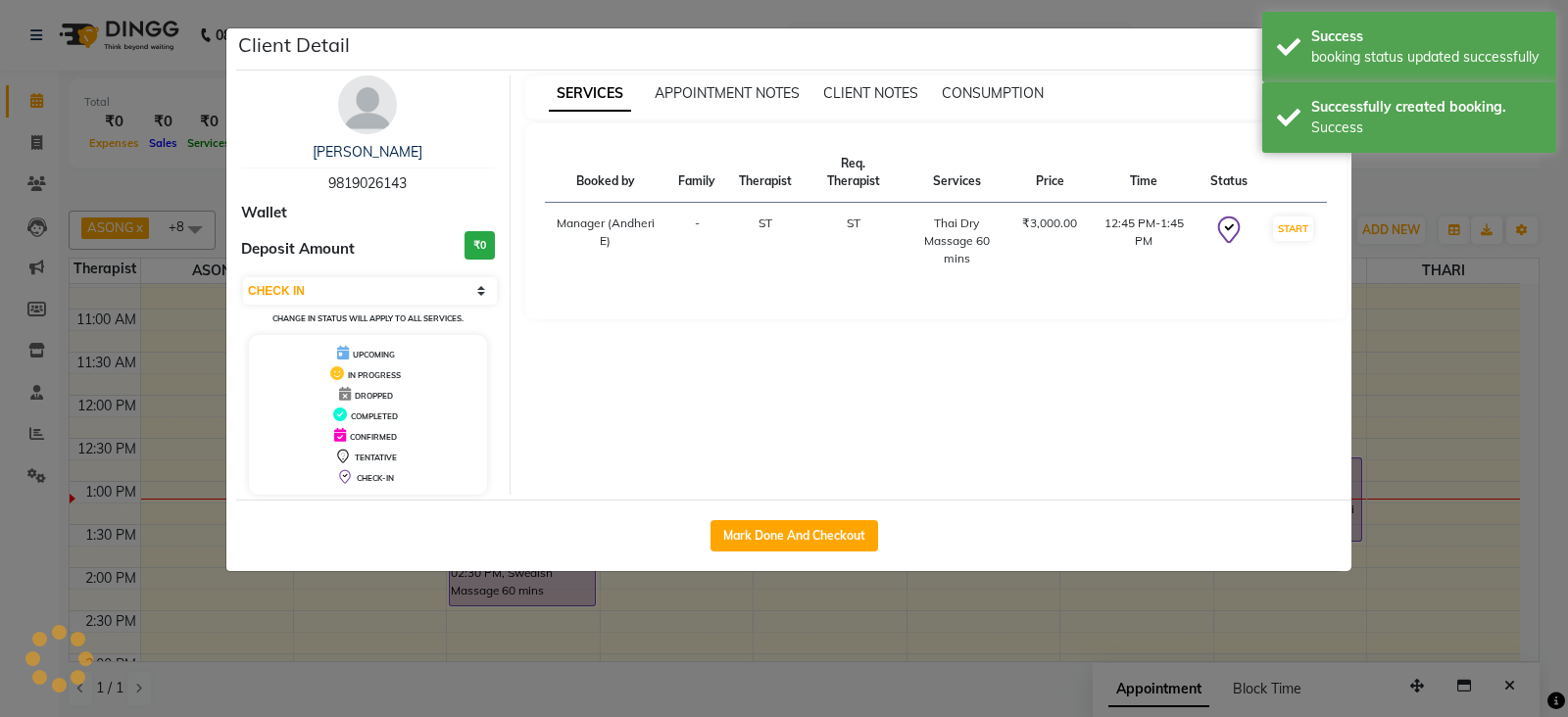
select select "1"
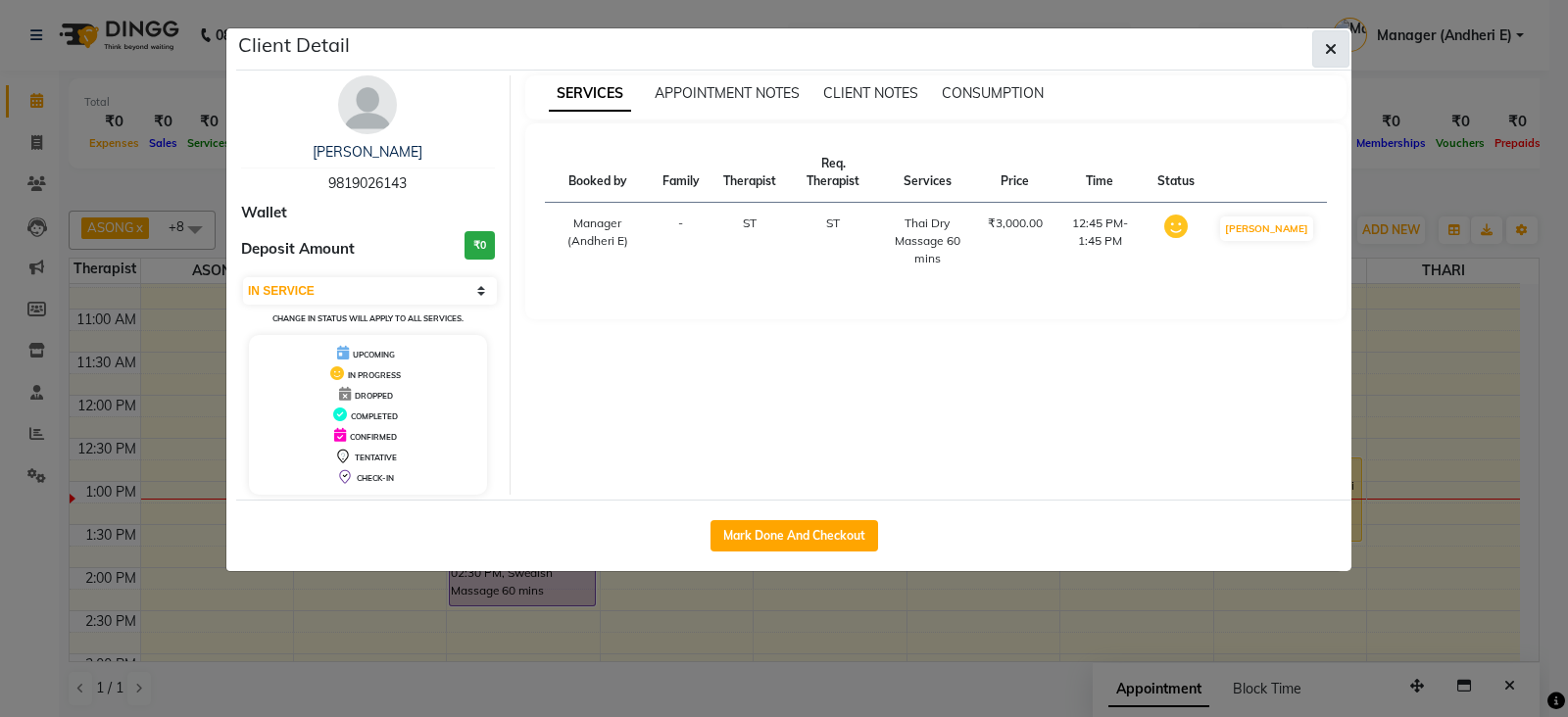
click at [1348, 54] on button "button" at bounding box center [1330, 49] width 37 height 37
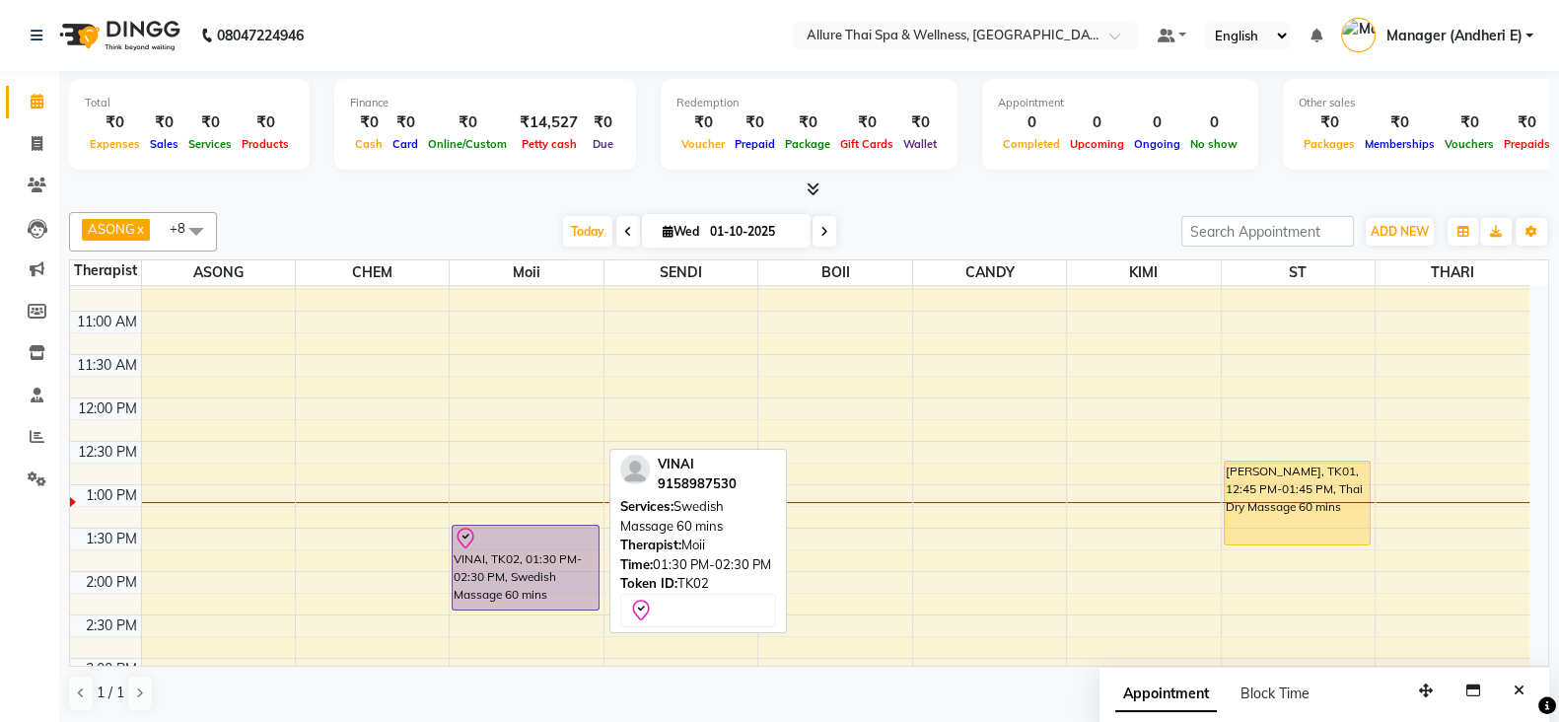
click at [486, 600] on div "VINAI, TK02, 01:30 PM-02:30 PM, Swedish Massage 60 mins" at bounding box center [526, 568] width 146 height 84
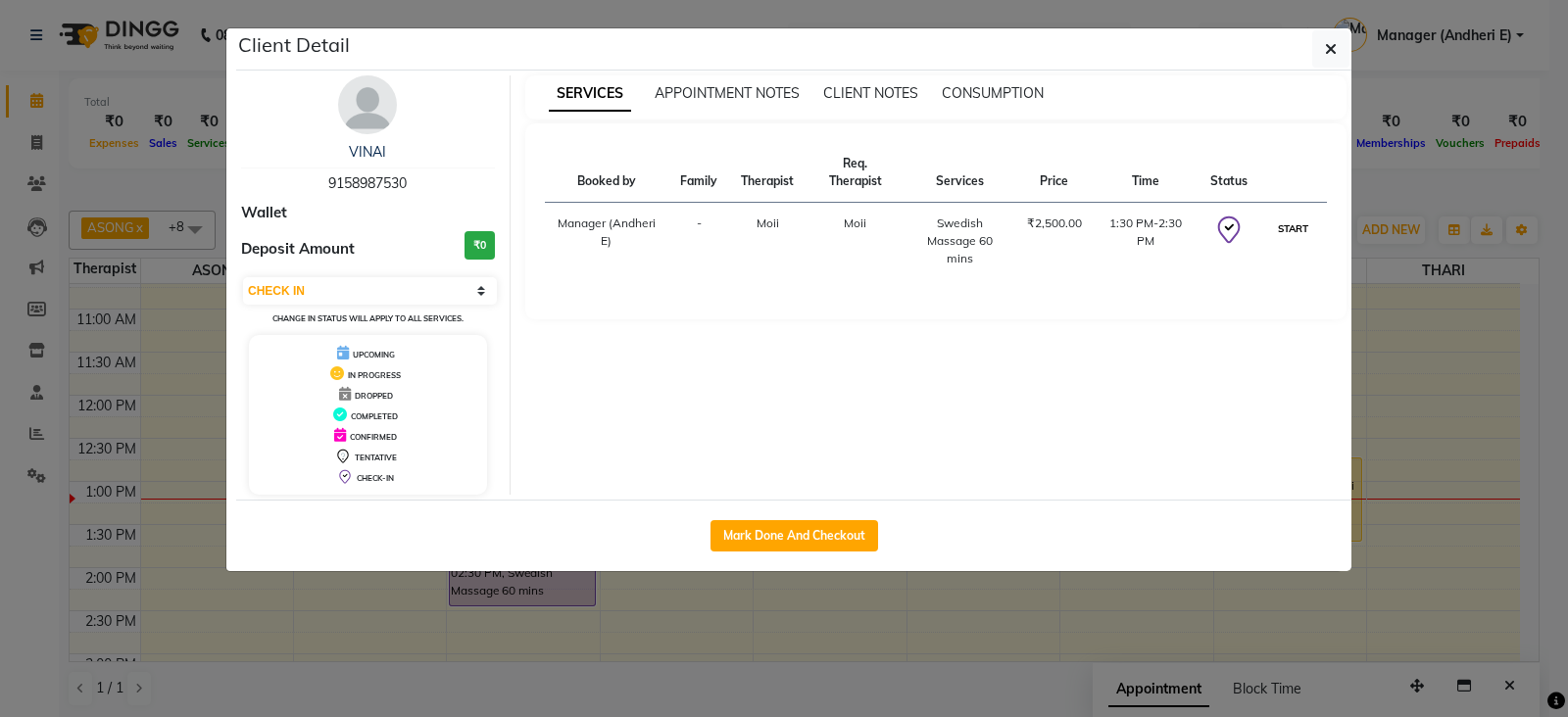
click at [1292, 220] on button "START" at bounding box center [1293, 228] width 40 height 25
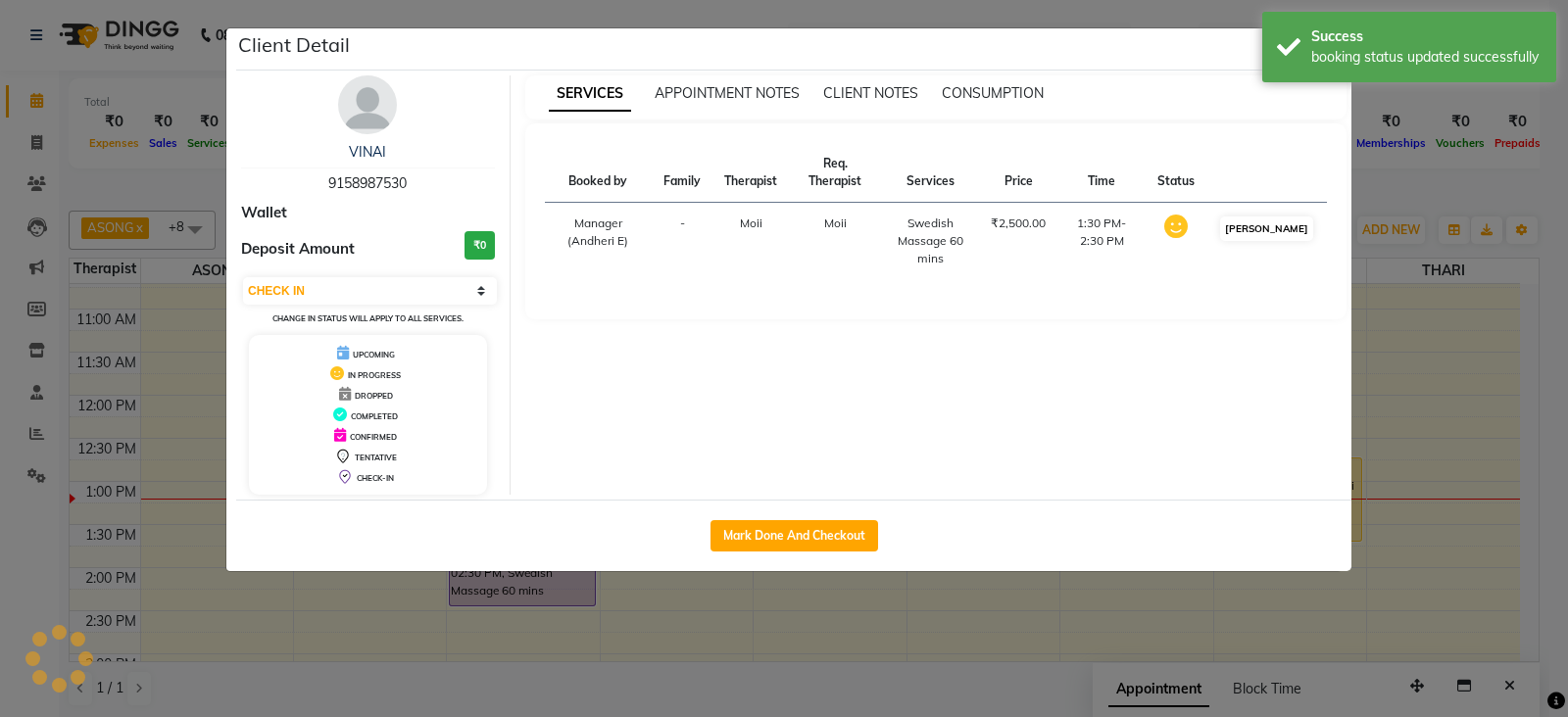
select select "1"
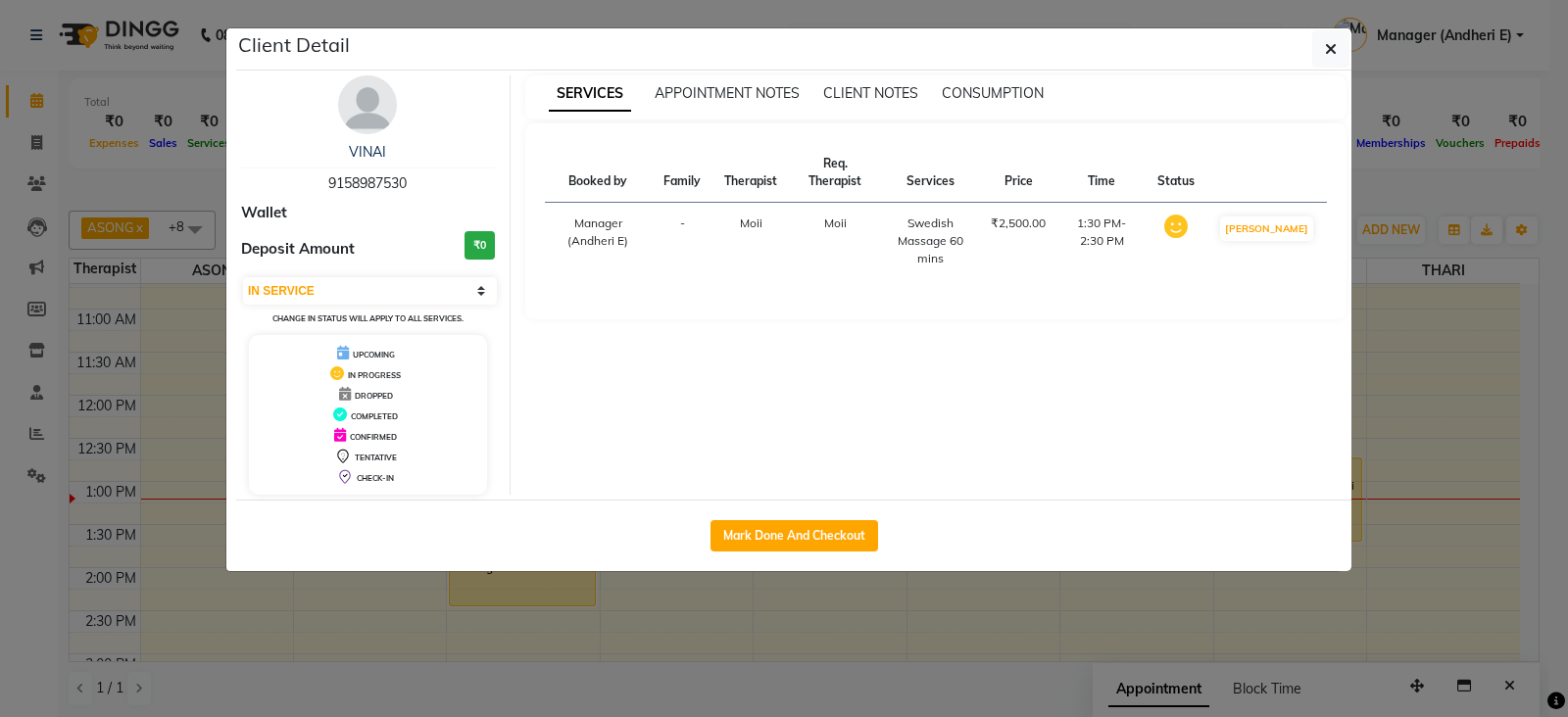
drag, startPoint x: 1328, startPoint y: 61, endPoint x: 1321, endPoint y: 90, distance: 29.8
click at [1326, 81] on div "Client Detail VINAI 9158987530 Wallet Deposit Amount ₹0 Select IN SERVICE CONFI…" at bounding box center [794, 300] width 1115 height 542
click at [1333, 66] on button "button" at bounding box center [1330, 49] width 37 height 37
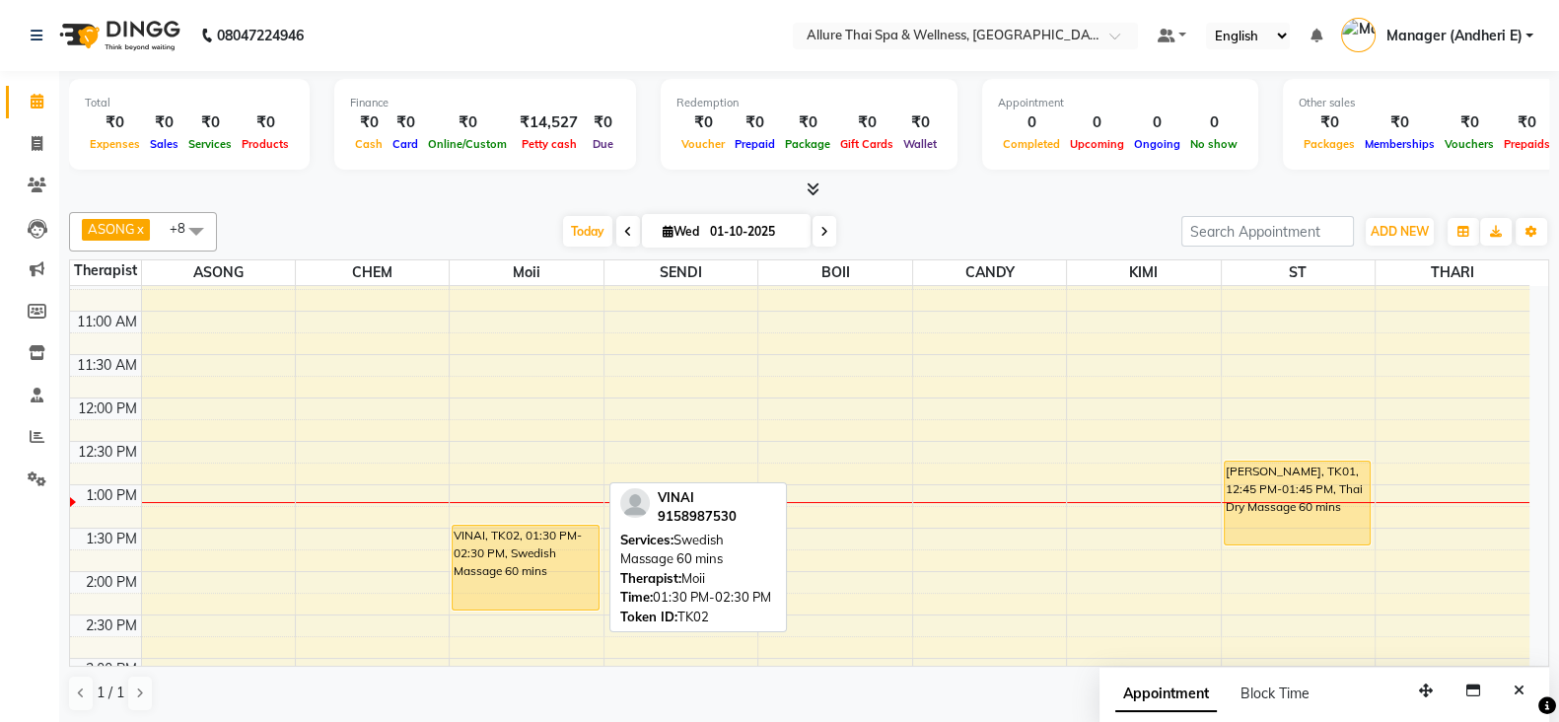
click at [526, 560] on div "VINAI, TK02, 01:30 PM-02:30 PM, Swedish Massage 60 mins" at bounding box center [526, 568] width 146 height 84
select select "1"
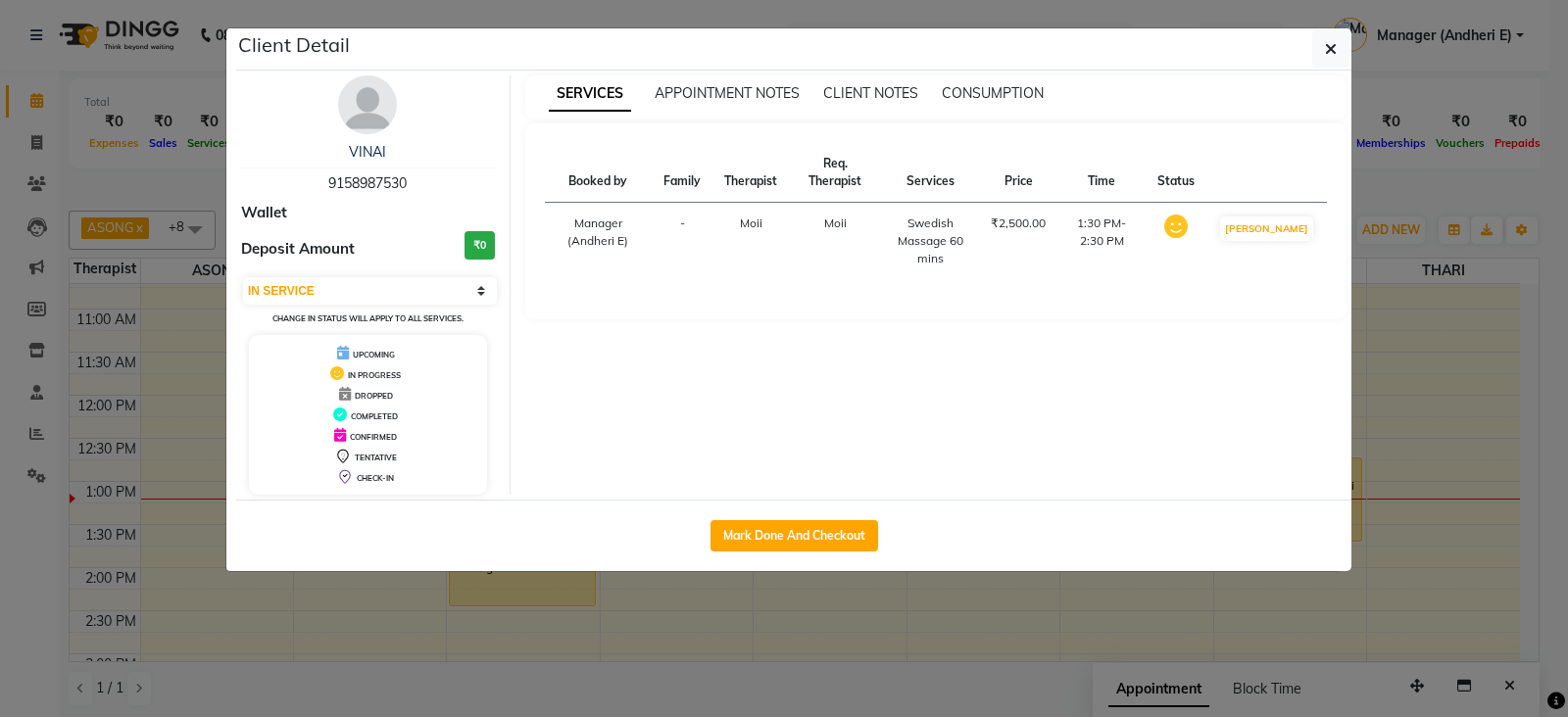
click at [801, 520] on button "Mark Done And Checkout" at bounding box center [794, 536] width 168 height 32
select select "service"
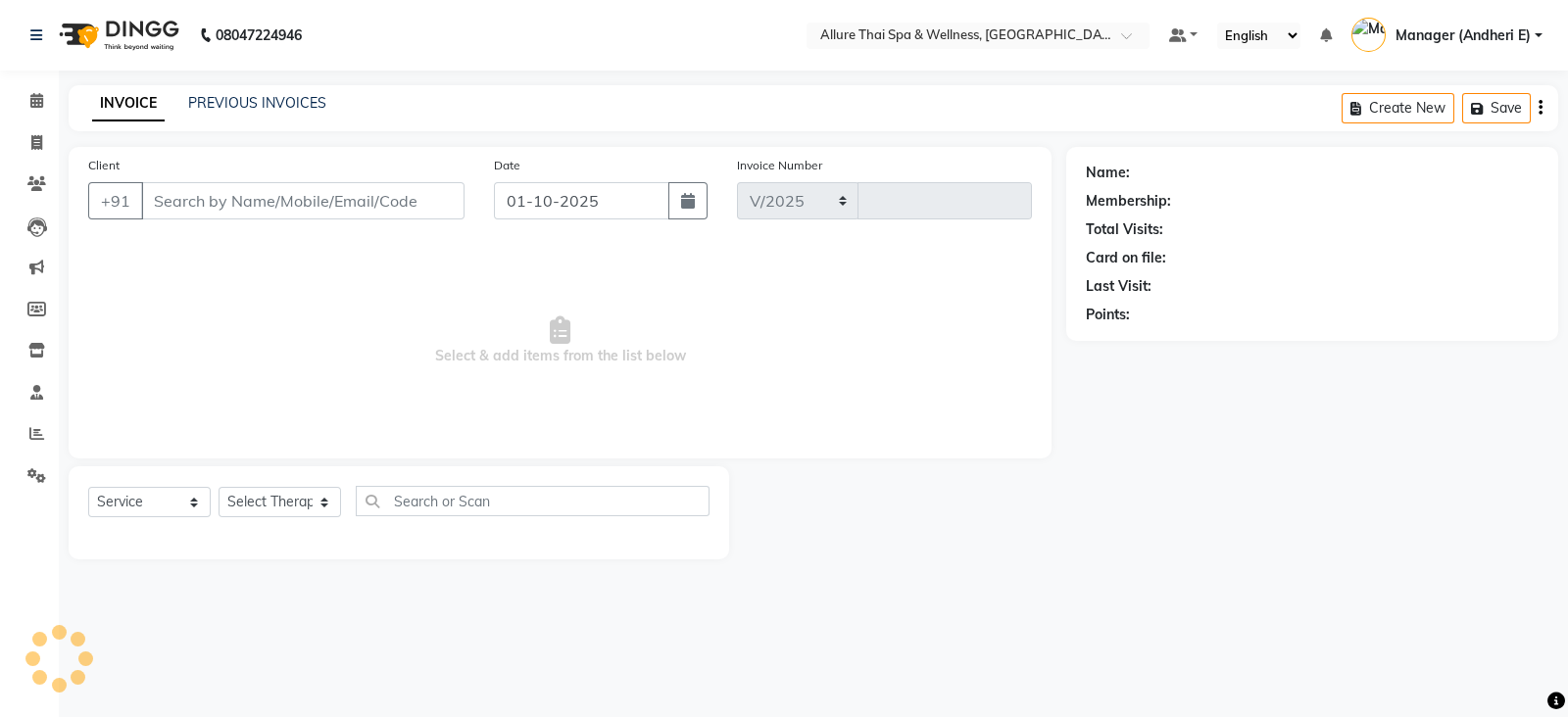
select select "6826"
type input "2318"
type input "9158987530"
select select "74654"
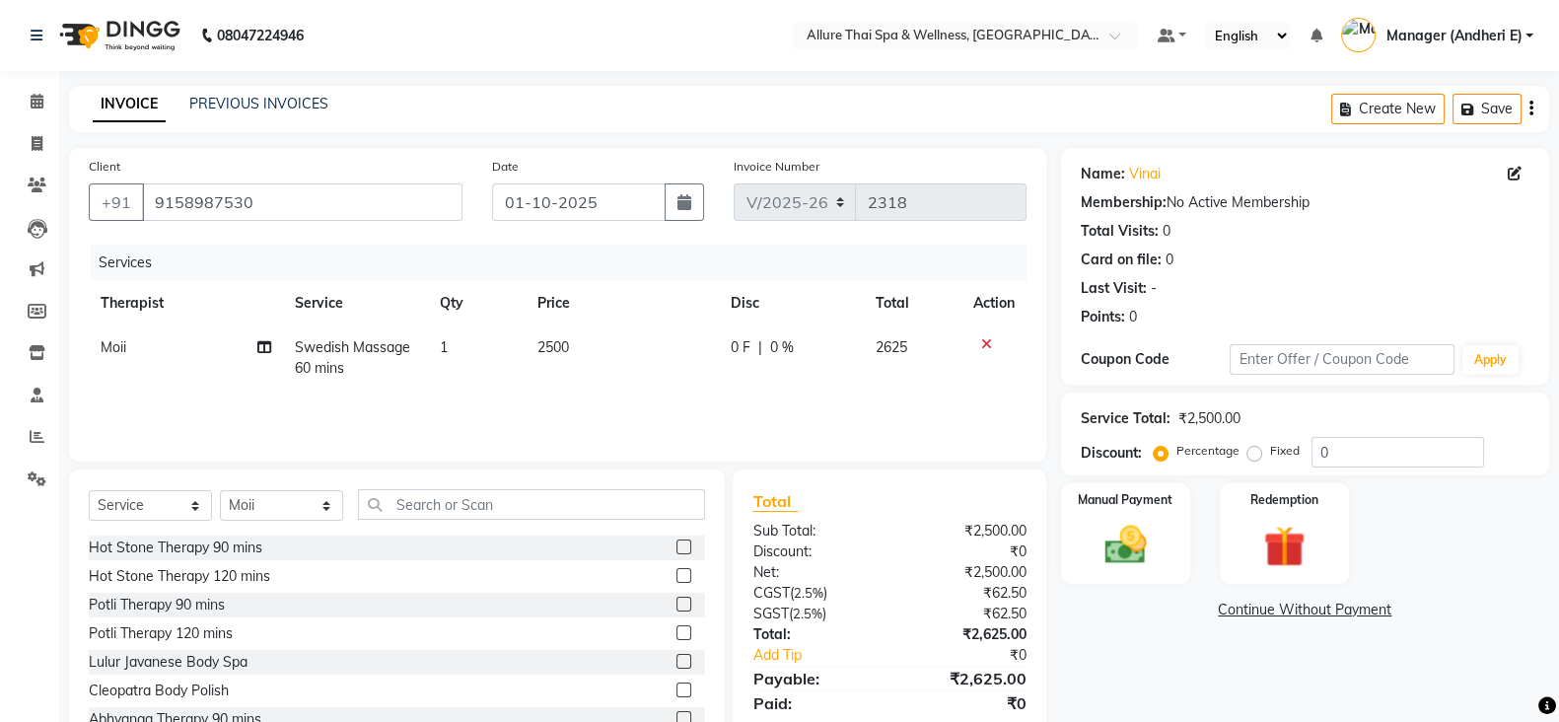
click at [1270, 458] on label "Fixed" at bounding box center [1285, 451] width 30 height 18
click at [1252, 458] on input "Fixed" at bounding box center [1258, 451] width 14 height 14
radio input "true"
click at [1176, 456] on label "Percentage" at bounding box center [1207, 451] width 63 height 18
click at [1161, 456] on input "Percentage" at bounding box center [1165, 451] width 14 height 14
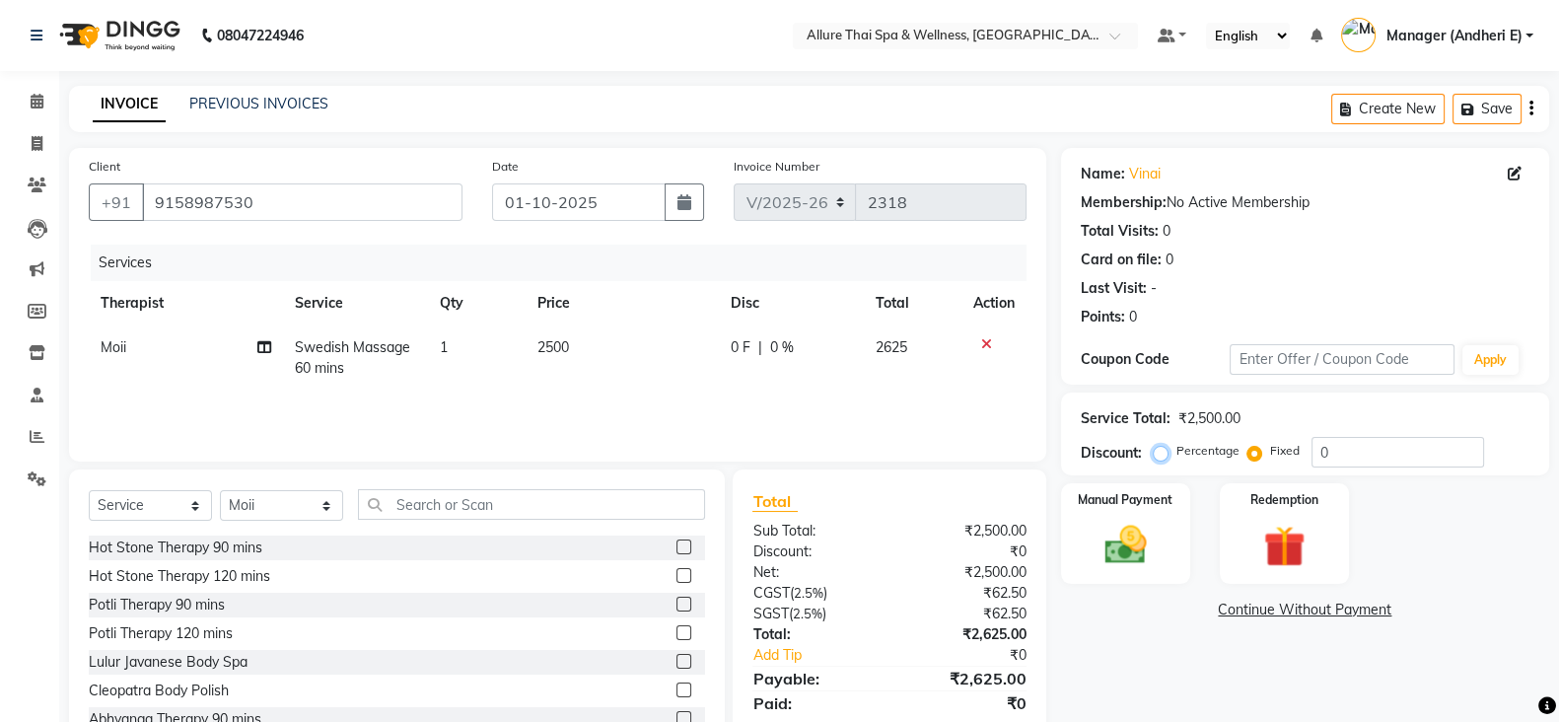
radio input "true"
click at [1140, 549] on img at bounding box center [1126, 544] width 70 height 49
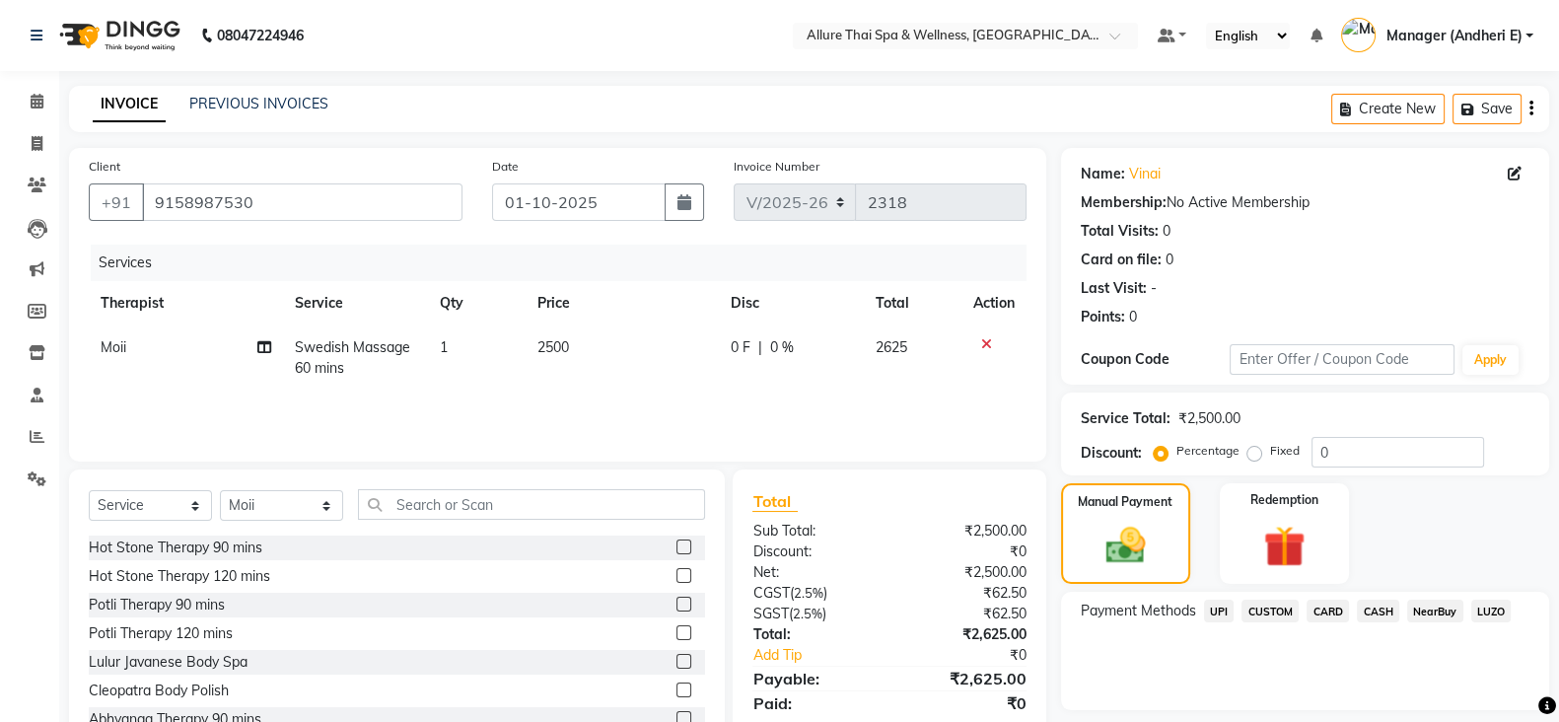
drag, startPoint x: 1379, startPoint y: 601, endPoint x: 1323, endPoint y: 605, distance: 55.4
click at [1379, 601] on span "CASH" at bounding box center [1378, 611] width 42 height 23
click at [1325, 608] on span "CARD" at bounding box center [1328, 611] width 42 height 23
click at [1377, 610] on span "CASH" at bounding box center [1378, 611] width 42 height 23
click at [1336, 604] on span "CARD" at bounding box center [1328, 611] width 42 height 23
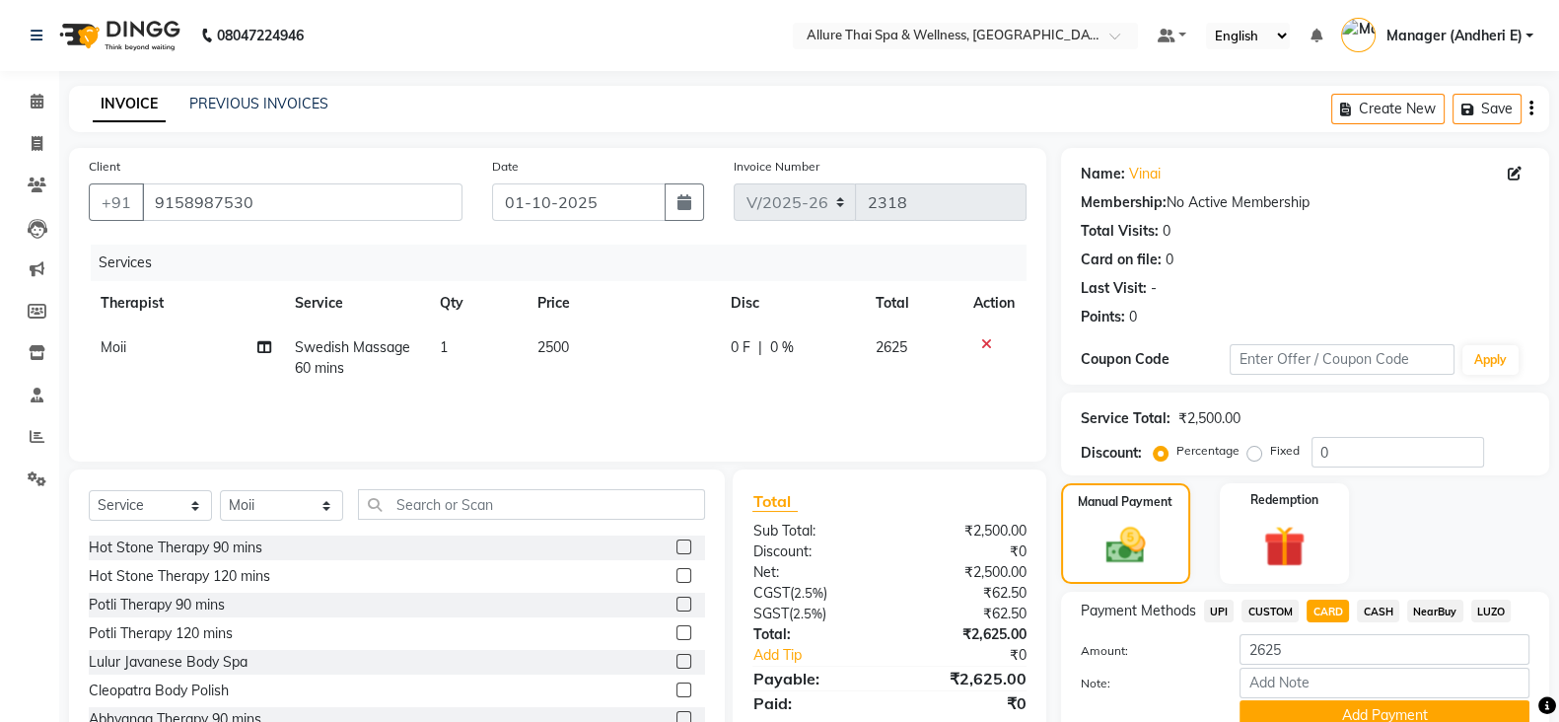
click at [1373, 605] on span "CASH" at bounding box center [1378, 611] width 42 height 23
click at [1210, 615] on span "UPI" at bounding box center [1219, 611] width 31 height 23
click at [1363, 607] on span "CASH" at bounding box center [1378, 611] width 42 height 23
click at [1219, 613] on span "UPI" at bounding box center [1219, 611] width 31 height 23
click at [1288, 707] on button "Add Payment" at bounding box center [1385, 715] width 290 height 31
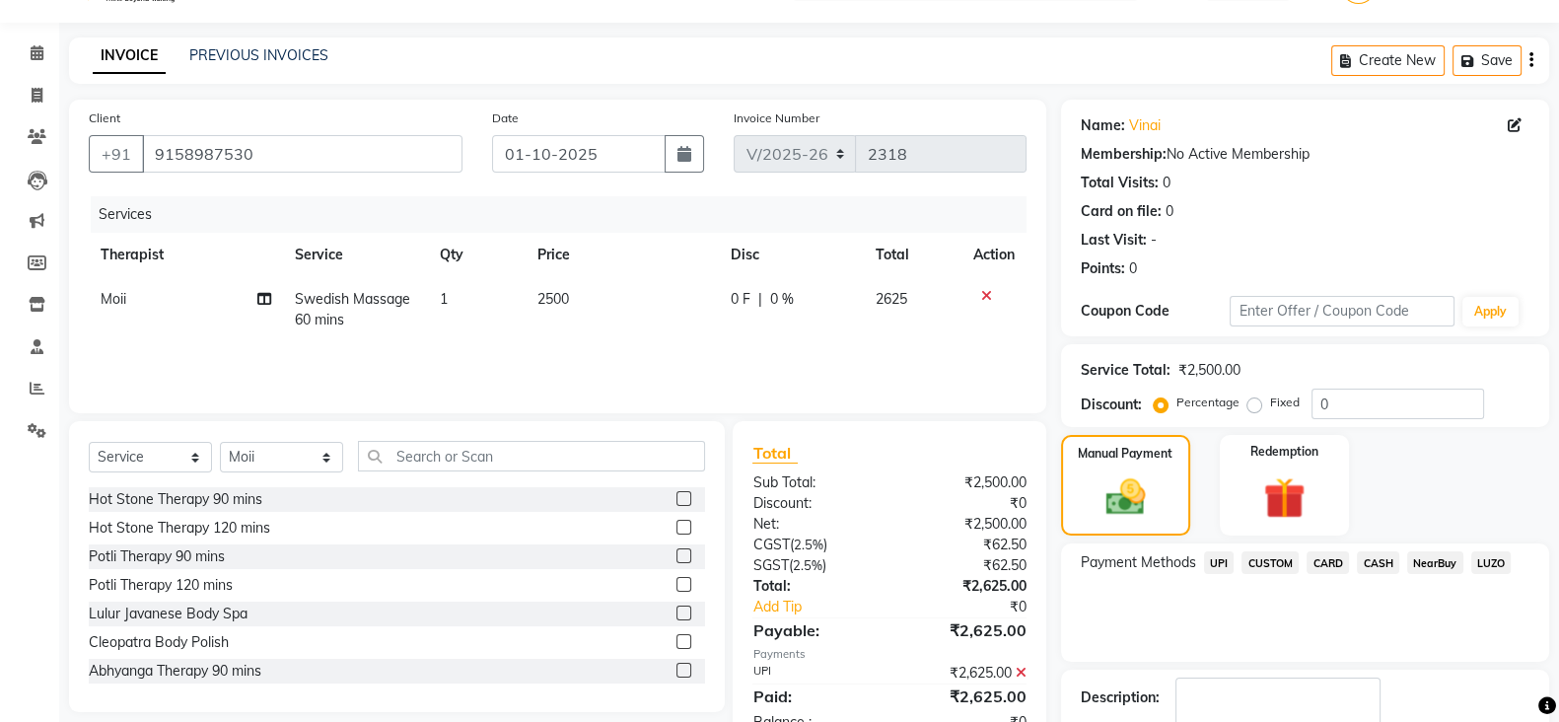
scroll to position [148, 0]
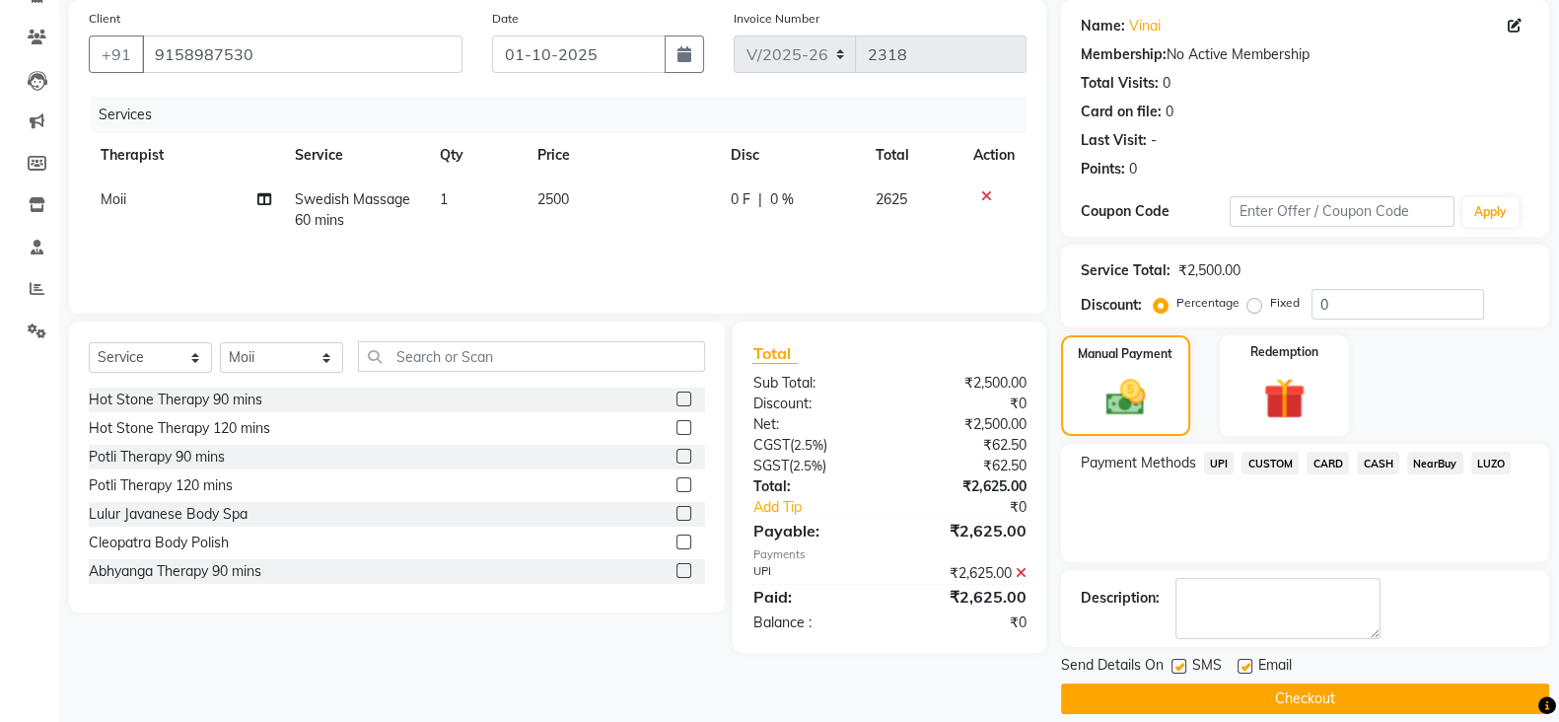
click at [1172, 666] on label at bounding box center [1179, 666] width 15 height 15
click at [1172, 666] on input "checkbox" at bounding box center [1178, 667] width 13 height 13
checkbox input "false"
click at [1243, 666] on label at bounding box center [1245, 666] width 15 height 15
click at [1243, 666] on input "checkbox" at bounding box center [1244, 667] width 13 height 13
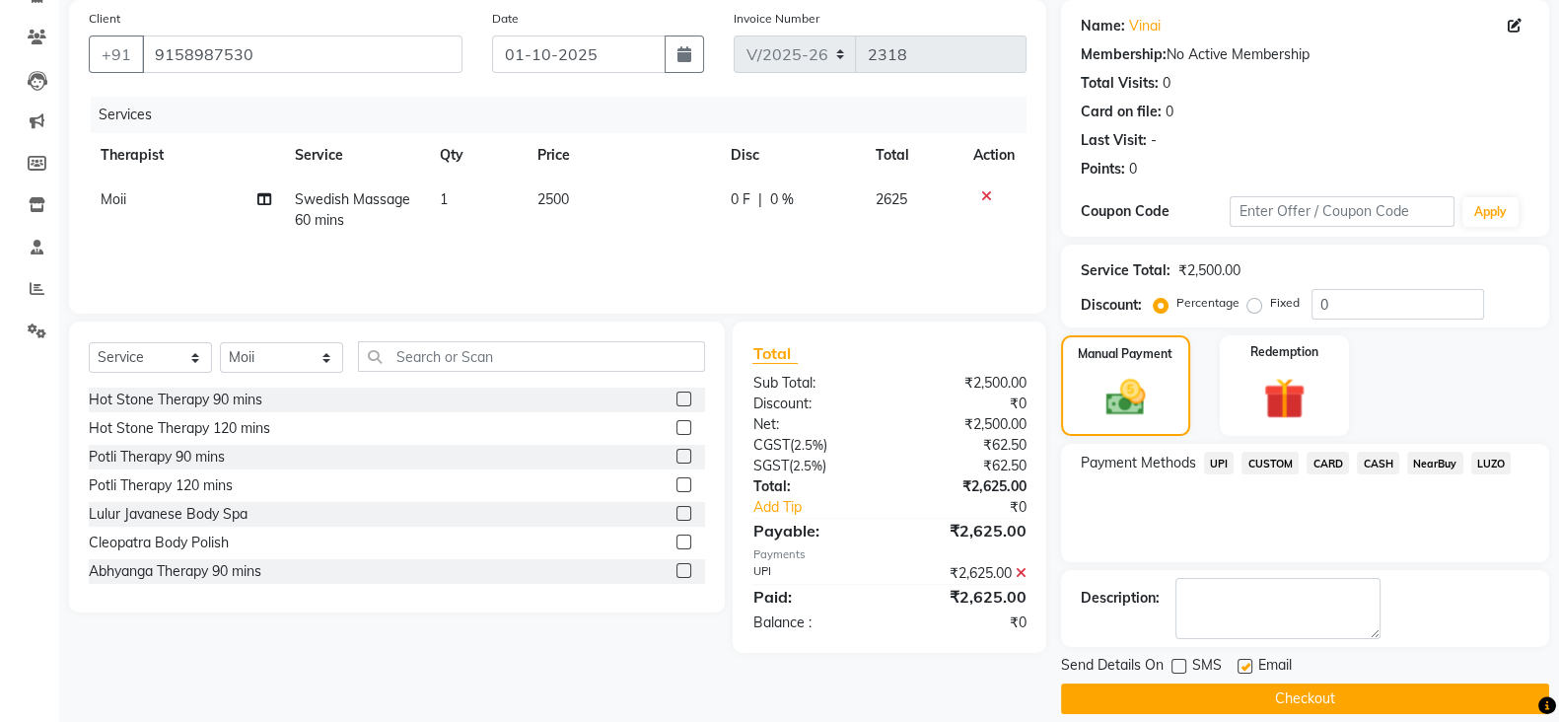
checkbox input "false"
click at [1241, 695] on button "Checkout" at bounding box center [1305, 698] width 488 height 31
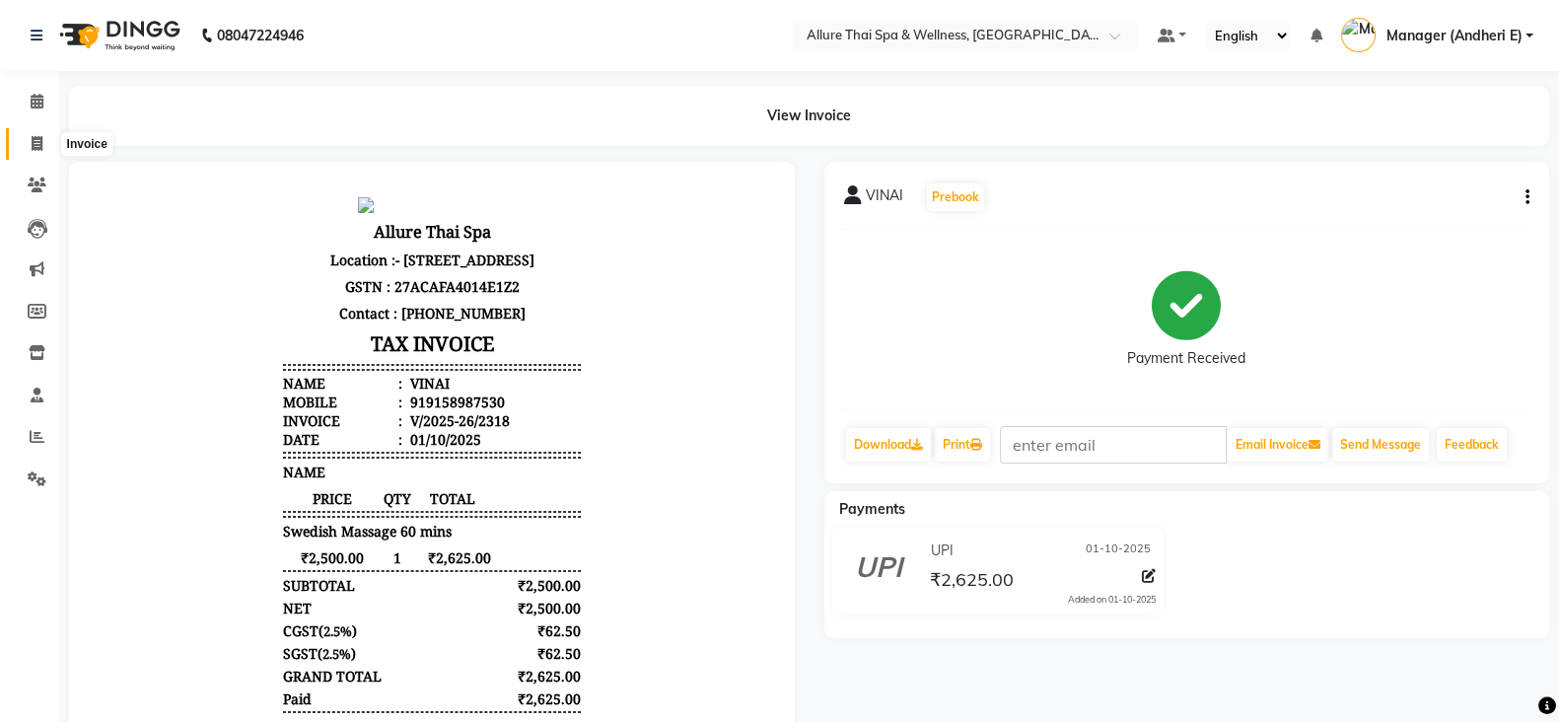
click at [39, 150] on icon at bounding box center [37, 143] width 11 height 15
select select "6826"
select select "service"
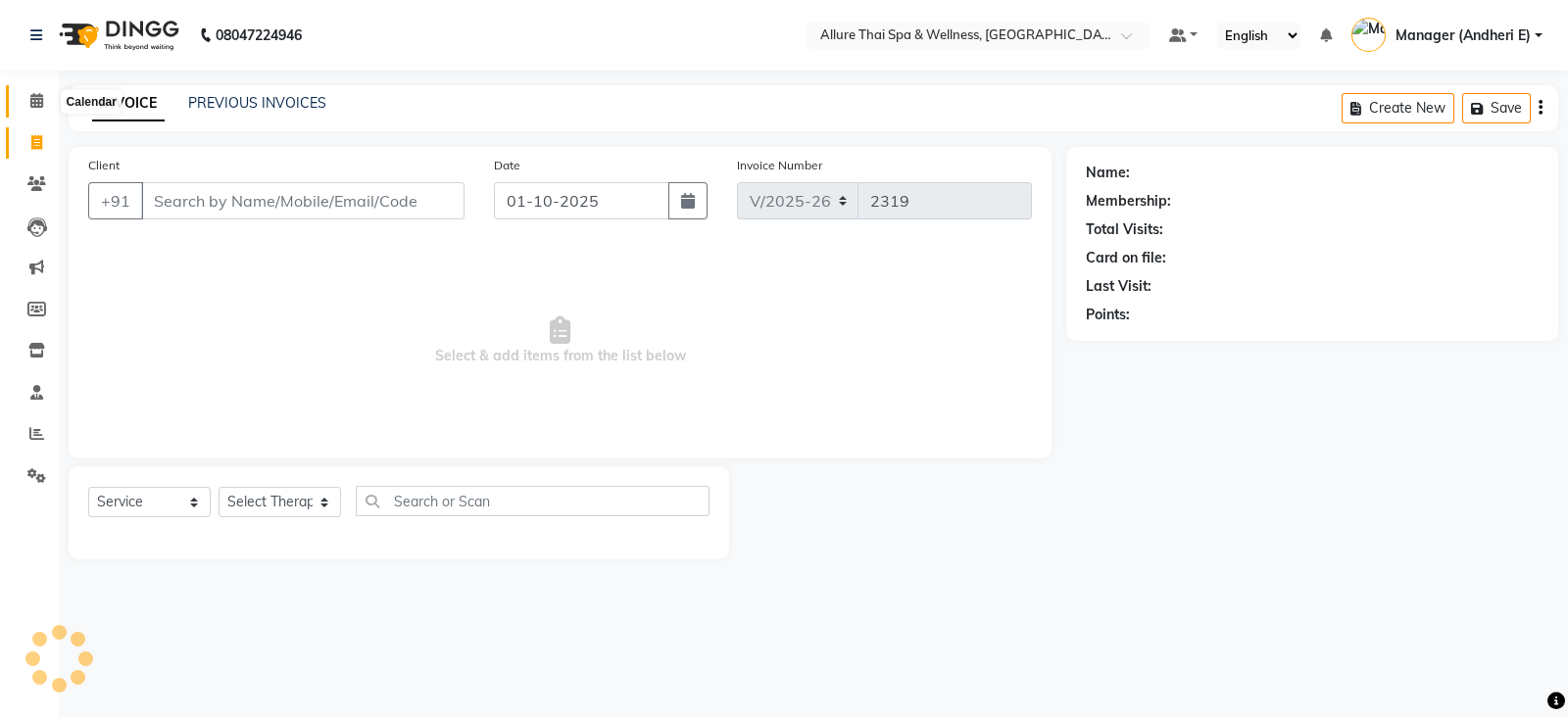
click at [47, 109] on span at bounding box center [37, 101] width 35 height 23
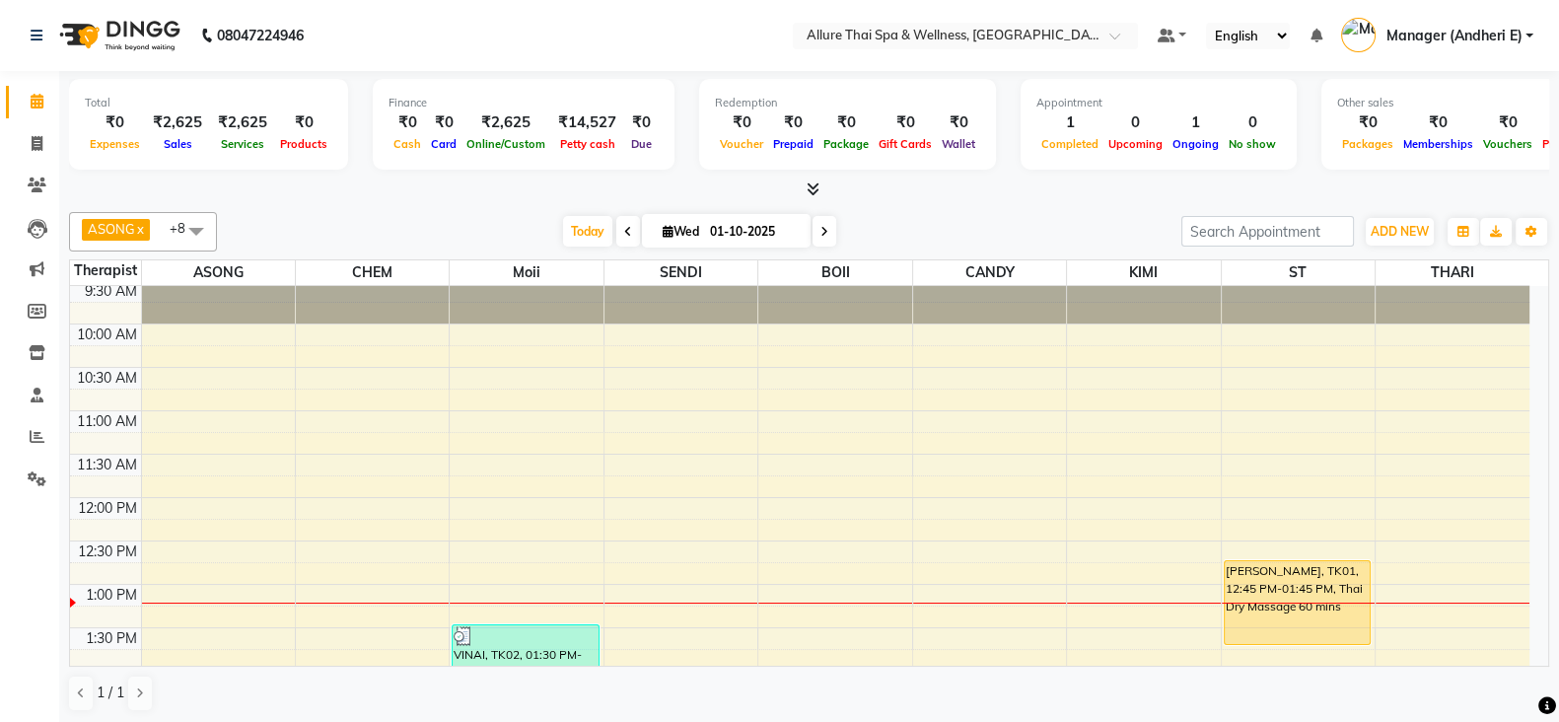
scroll to position [98, 0]
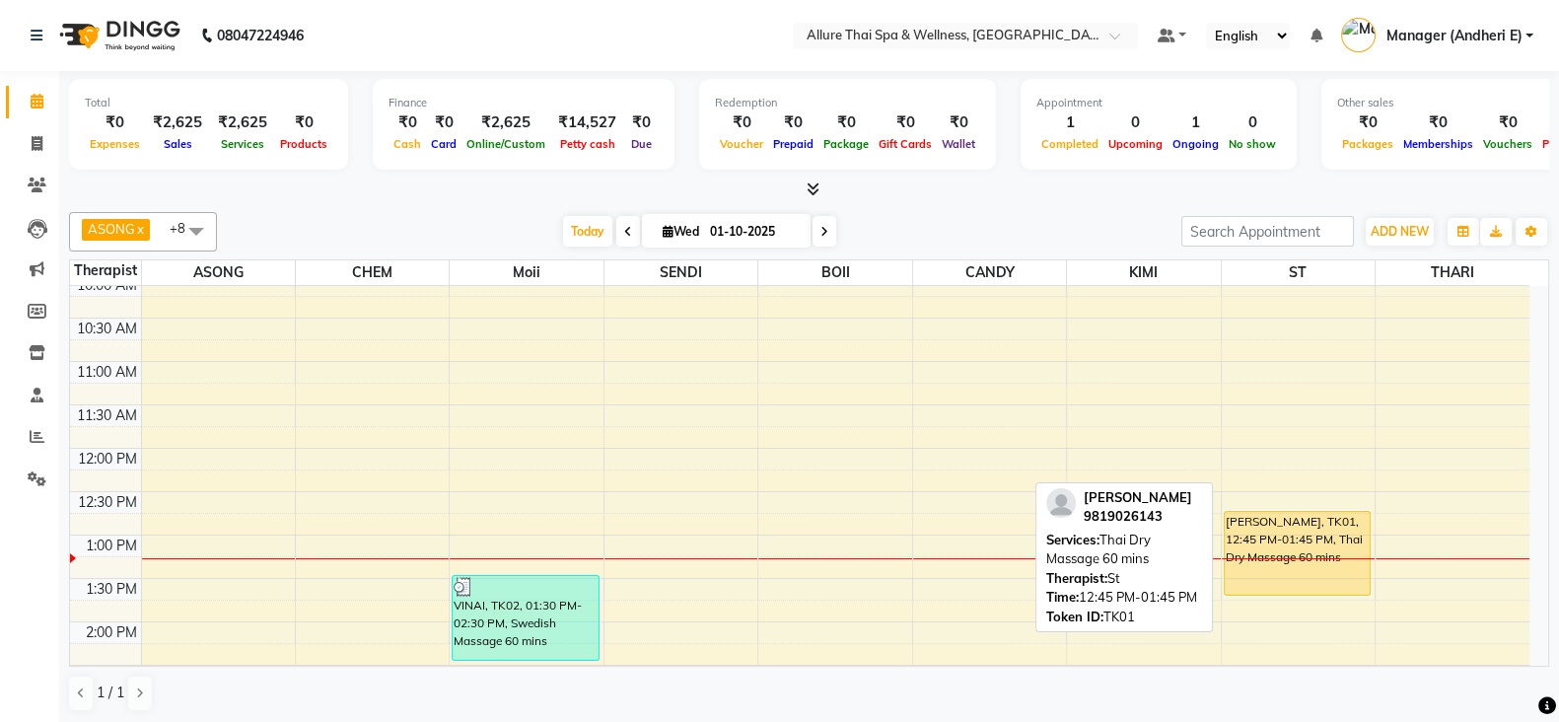
click at [1312, 531] on div "[PERSON_NAME], TK01, 12:45 PM-01:45 PM, Thai Dry Massage 60 mins" at bounding box center [1298, 553] width 146 height 83
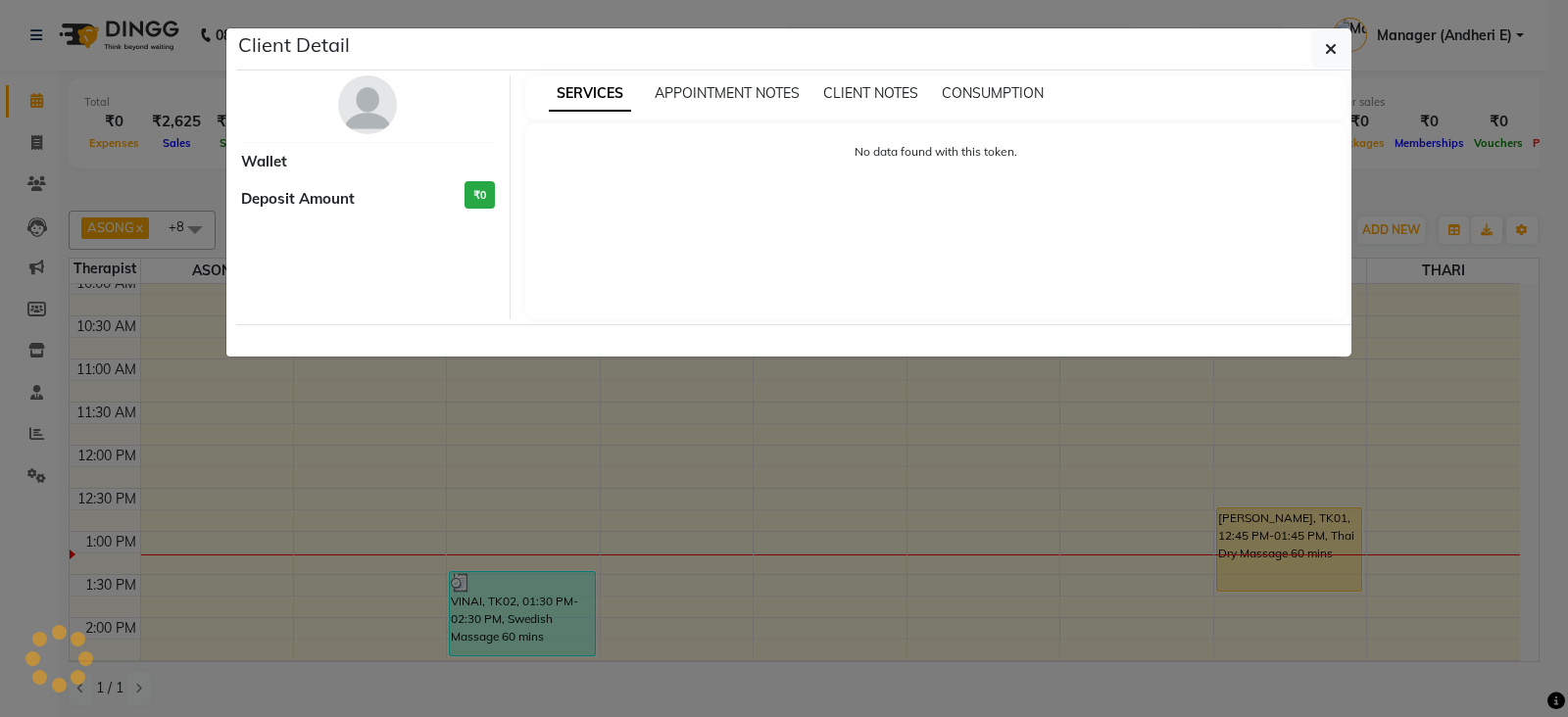
select select "1"
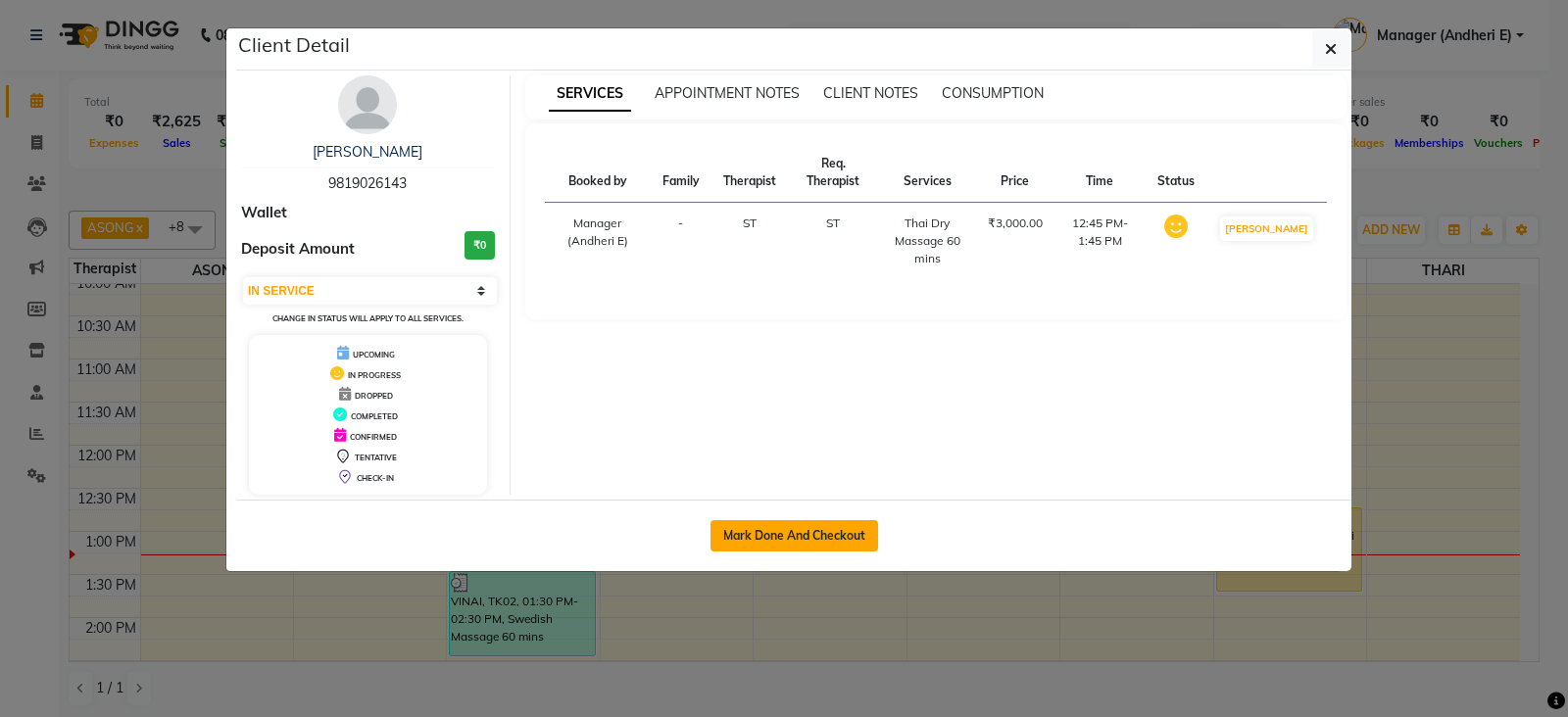
click at [779, 535] on button "Mark Done And Checkout" at bounding box center [794, 536] width 168 height 32
select select "service"
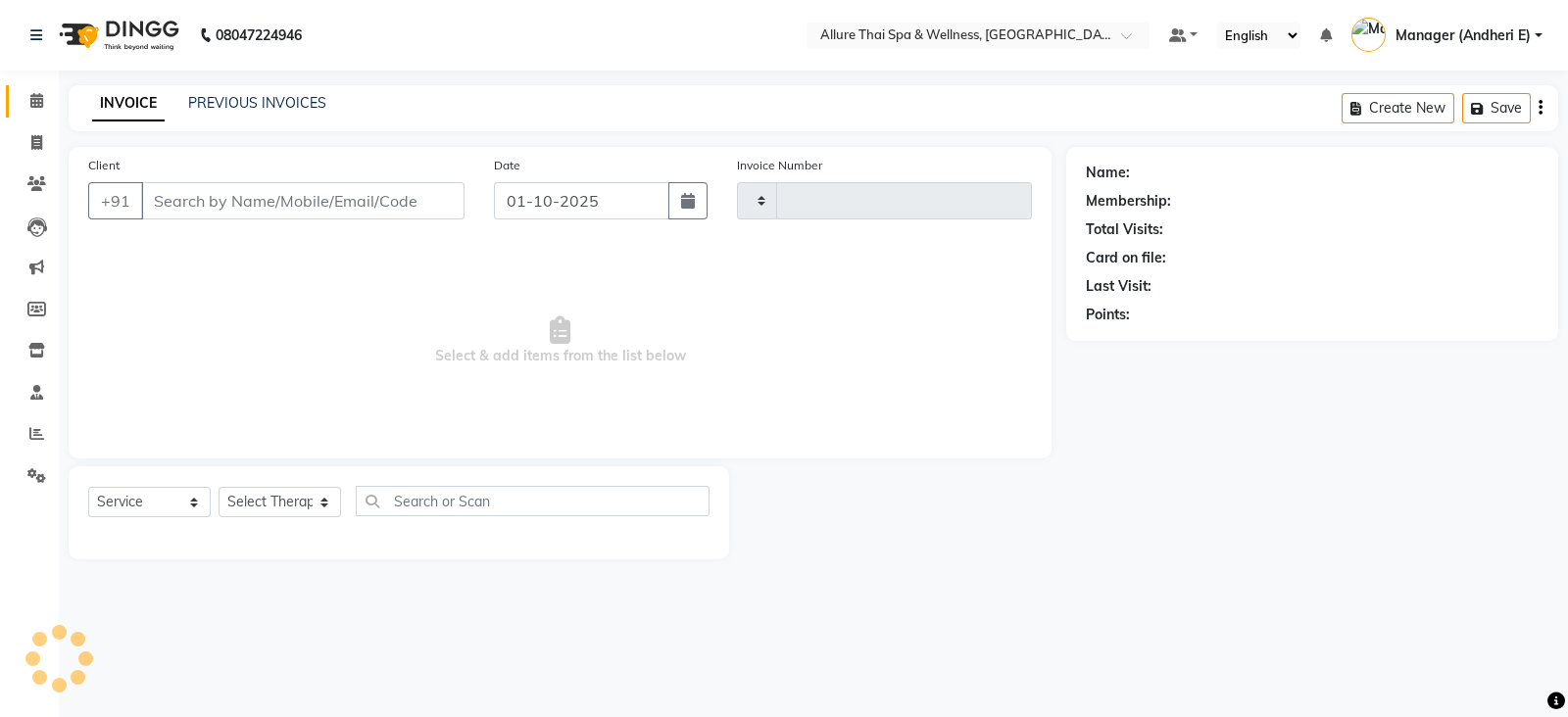
type input "2319"
select select "6826"
type input "9819026143"
select select "89384"
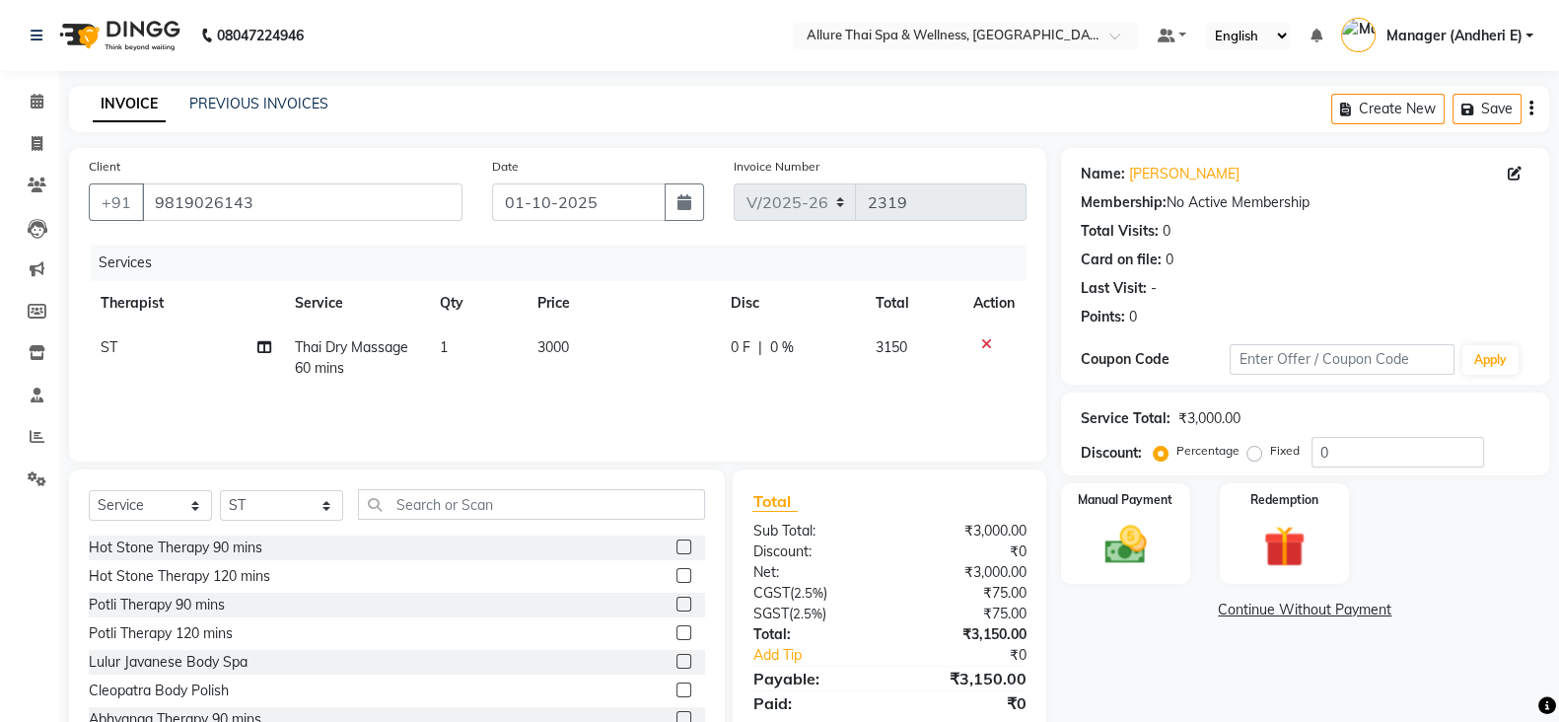
click at [1270, 455] on label "Fixed" at bounding box center [1285, 451] width 30 height 18
click at [1251, 455] on input "Fixed" at bounding box center [1258, 451] width 14 height 14
radio input "true"
click at [1176, 453] on label "Percentage" at bounding box center [1207, 451] width 63 height 18
click at [1159, 453] on input "Percentage" at bounding box center [1165, 451] width 14 height 14
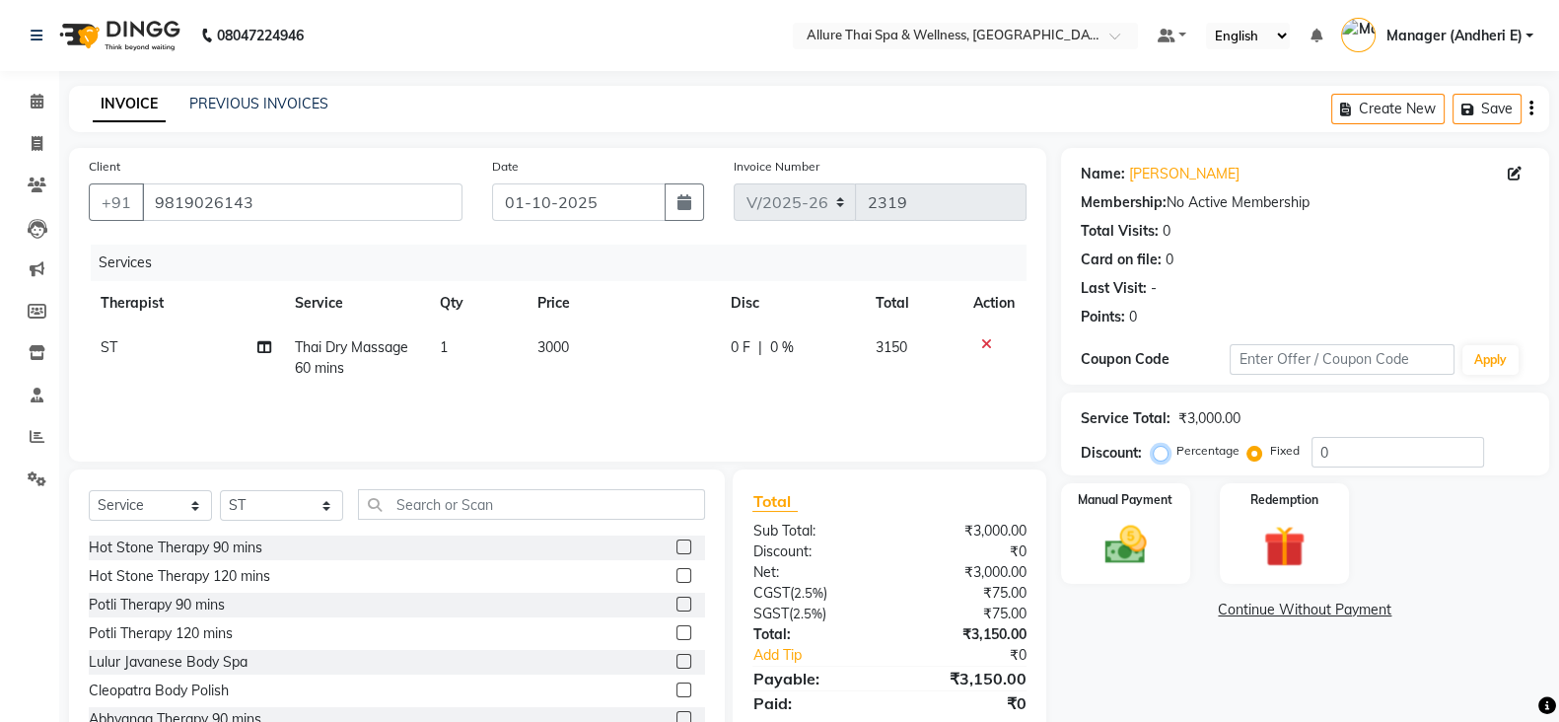
radio input "true"
